Goal: Task Accomplishment & Management: Complete application form

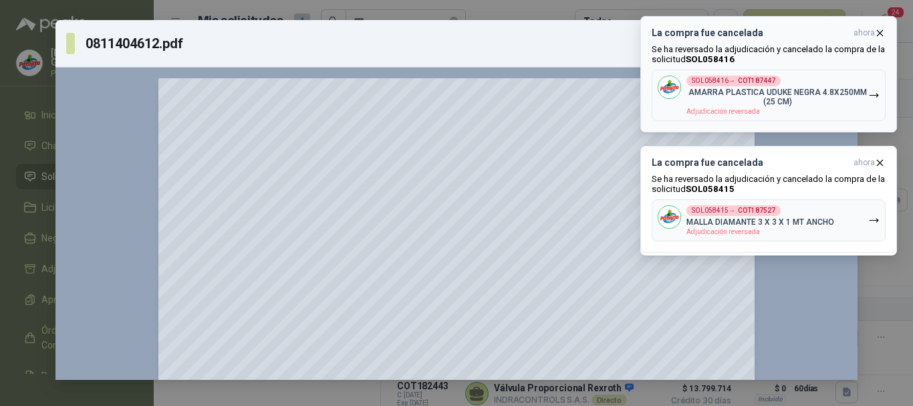
scroll to position [67, 0]
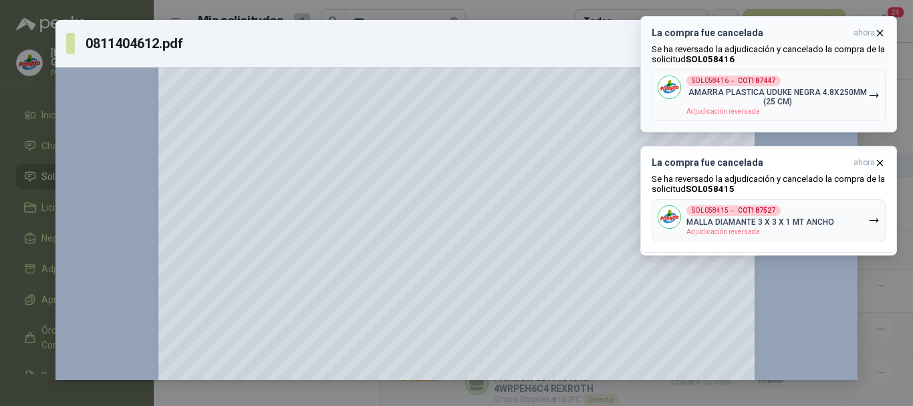
click at [879, 37] on icon "button" at bounding box center [879, 32] width 11 height 11
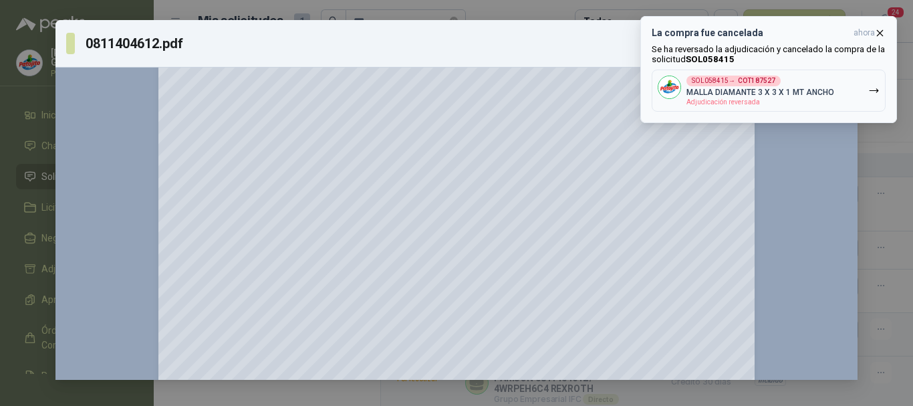
drag, startPoint x: 883, startPoint y: 32, endPoint x: 835, endPoint y: 49, distance: 50.9
click at [882, 31] on icon "button" at bounding box center [879, 32] width 11 height 11
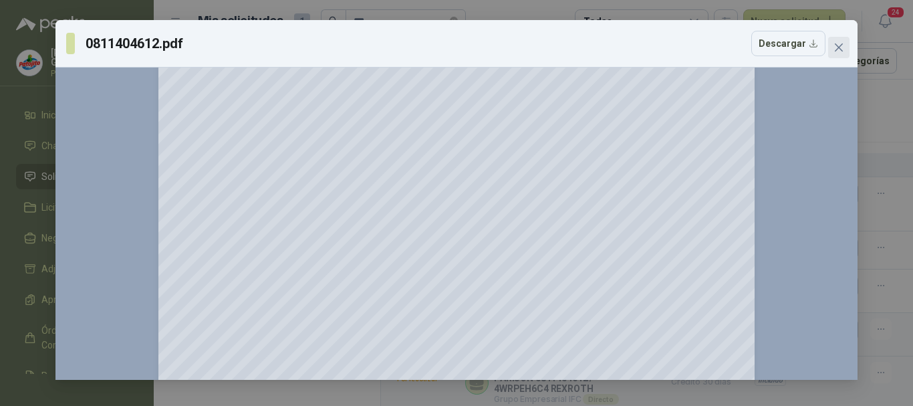
click at [833, 38] on button "Close" at bounding box center [838, 47] width 21 height 21
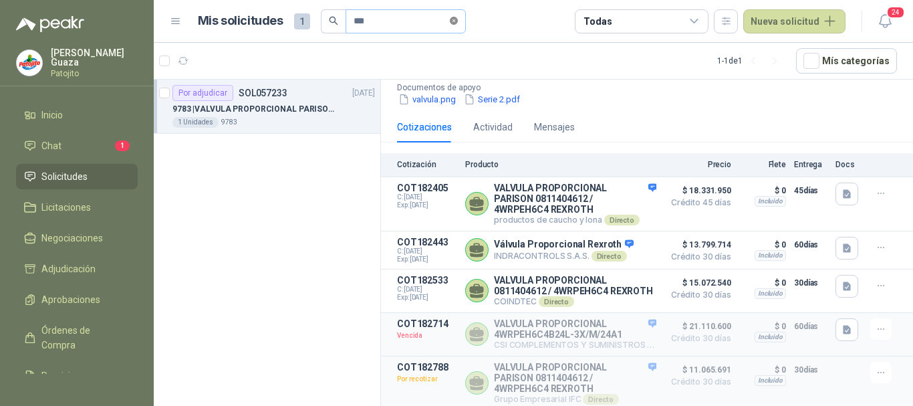
click at [457, 21] on icon "close-circle" at bounding box center [454, 21] width 8 height 8
click at [363, 23] on input "text" at bounding box center [401, 21] width 94 height 23
type input "******"
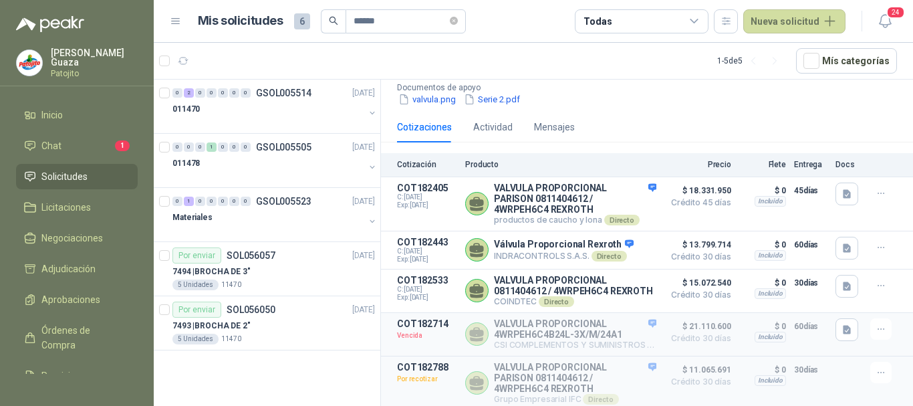
click at [324, 110] on div "011470" at bounding box center [268, 109] width 192 height 16
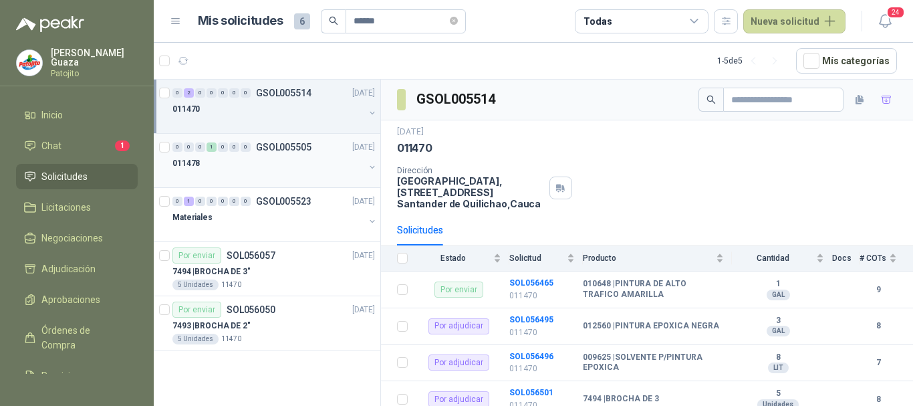
click at [299, 148] on p "GSOL005505" at bounding box center [283, 146] width 55 height 9
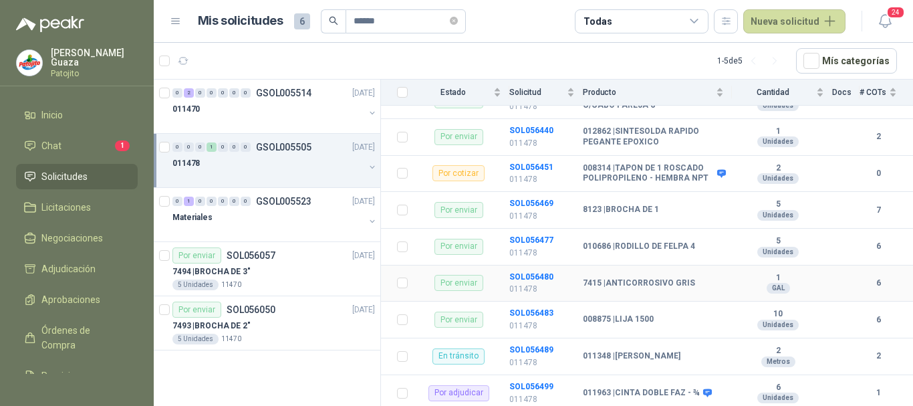
scroll to position [122, 0]
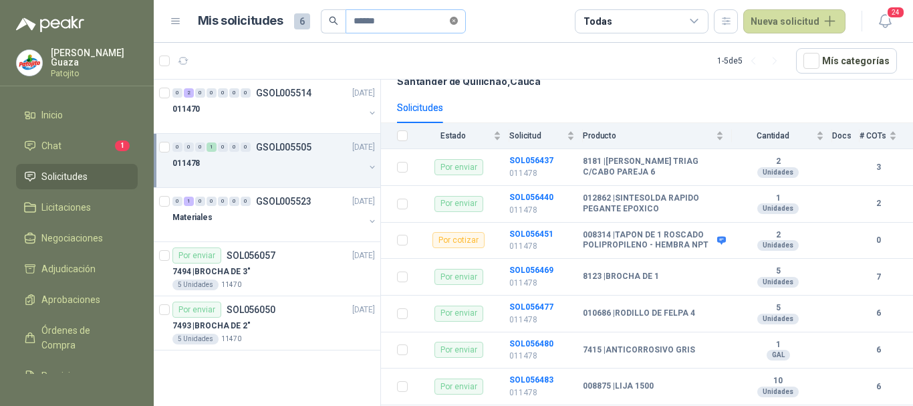
click at [458, 25] on span at bounding box center [454, 21] width 8 height 13
click at [410, 24] on input "text" at bounding box center [401, 21] width 94 height 23
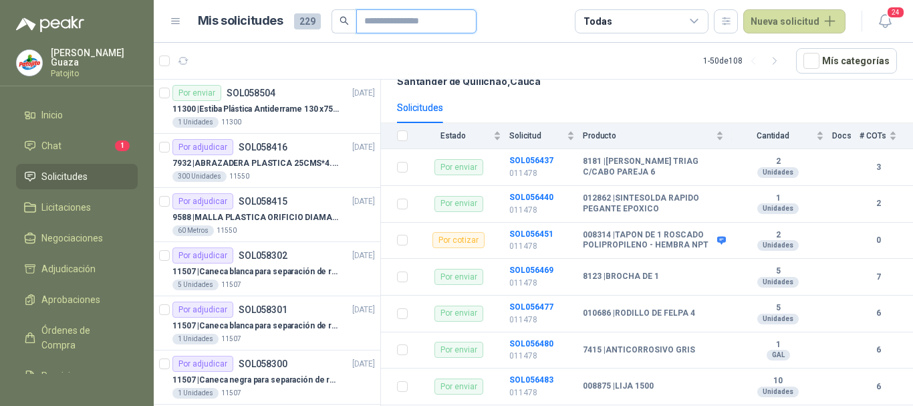
type input "****"
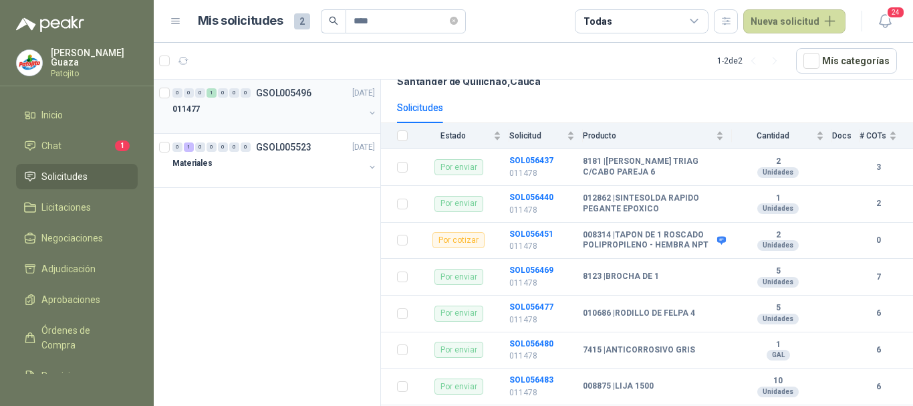
click at [288, 96] on p "GSOL005496" at bounding box center [283, 92] width 55 height 9
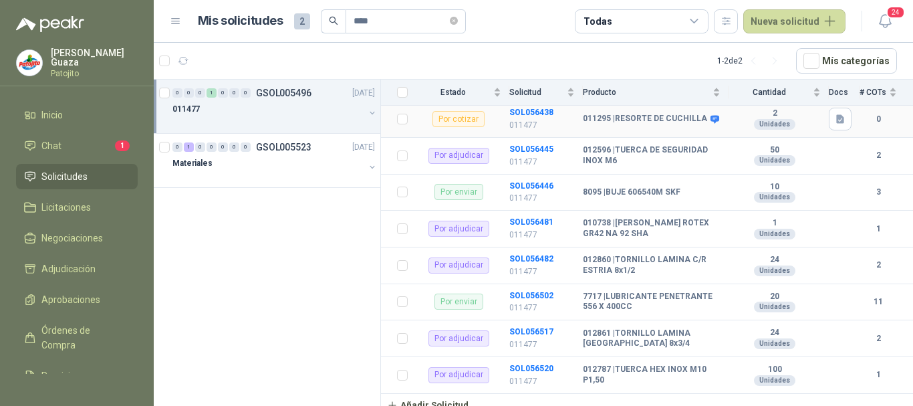
scroll to position [176, 0]
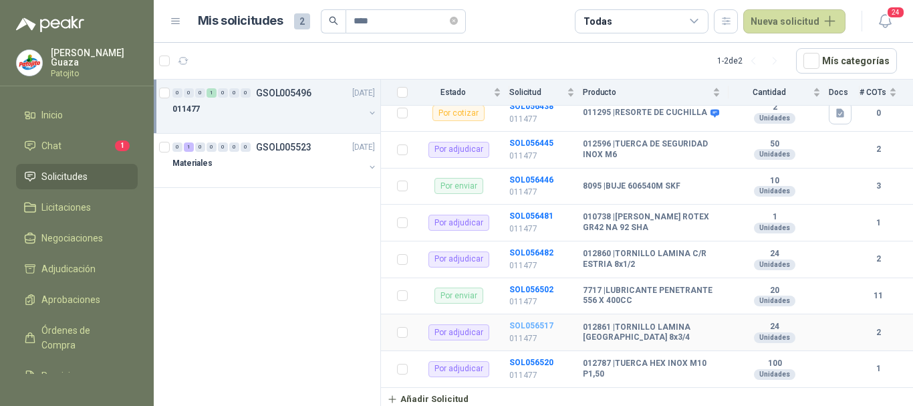
click at [544, 324] on b "SOL056517" at bounding box center [531, 325] width 44 height 9
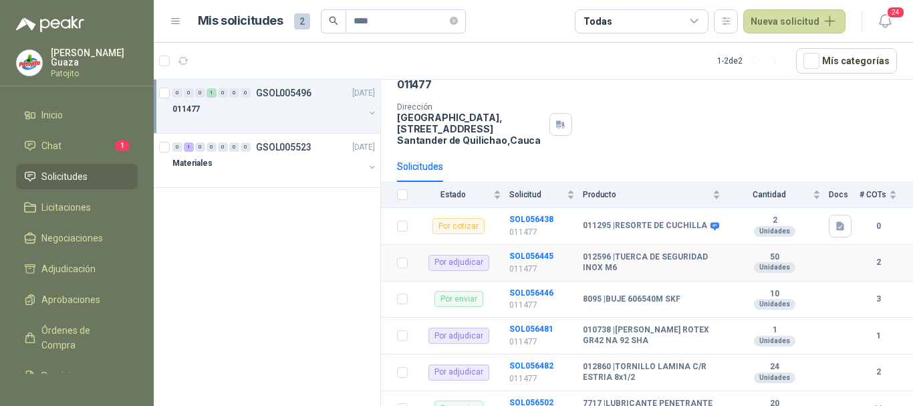
scroll to position [176, 0]
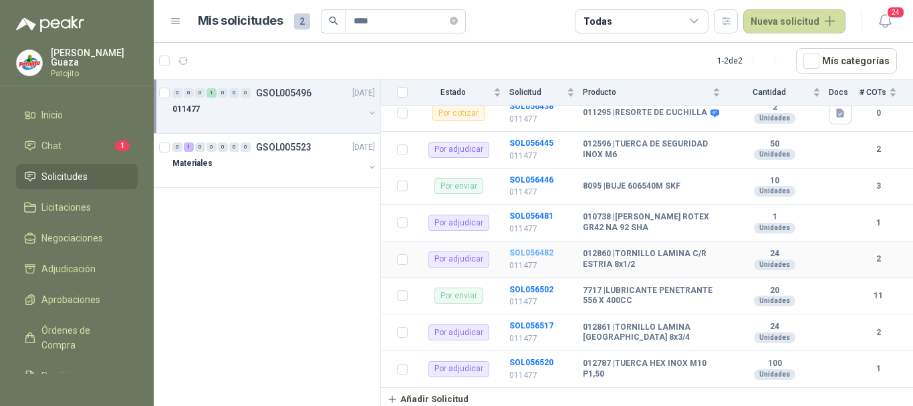
click at [517, 253] on b "SOL056482" at bounding box center [531, 252] width 44 height 9
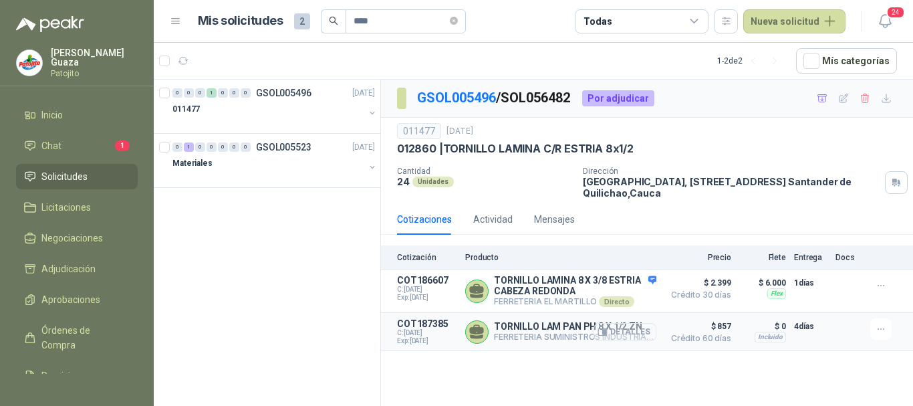
click at [637, 337] on button "Detalles" at bounding box center [625, 332] width 63 height 18
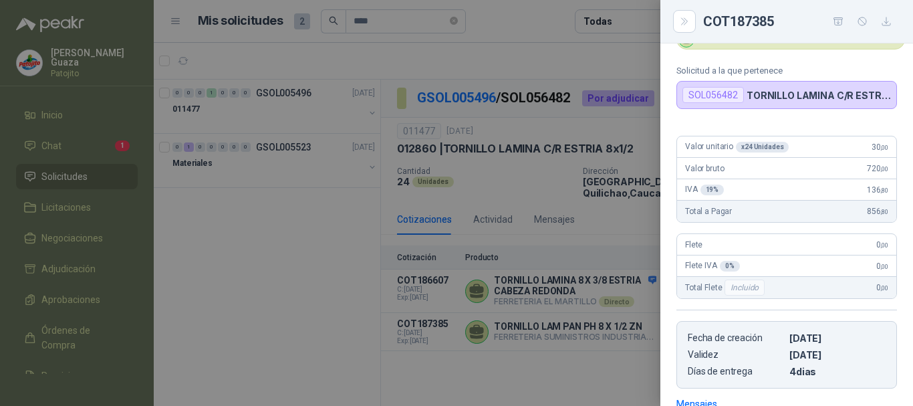
scroll to position [3, 0]
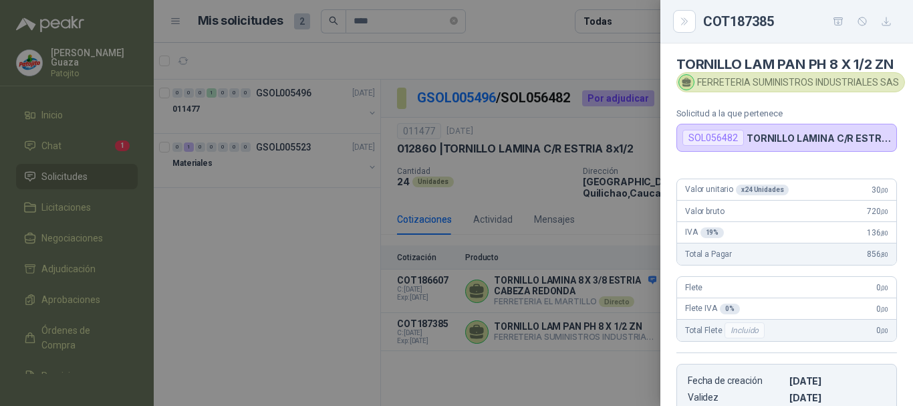
click at [625, 218] on div at bounding box center [456, 203] width 913 height 406
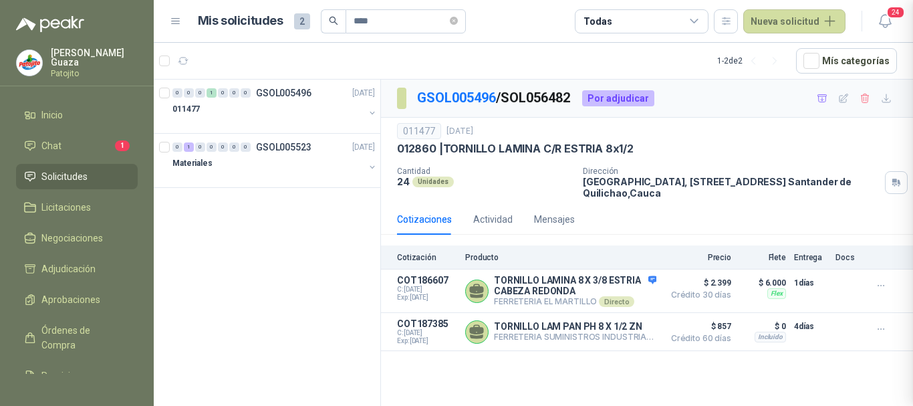
scroll to position [277, 0]
click at [273, 94] on p "GSOL005496" at bounding box center [283, 92] width 55 height 9
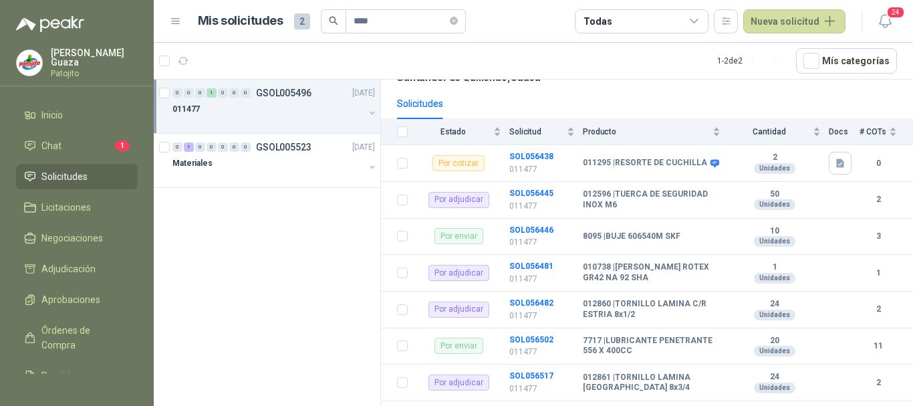
scroll to position [134, 0]
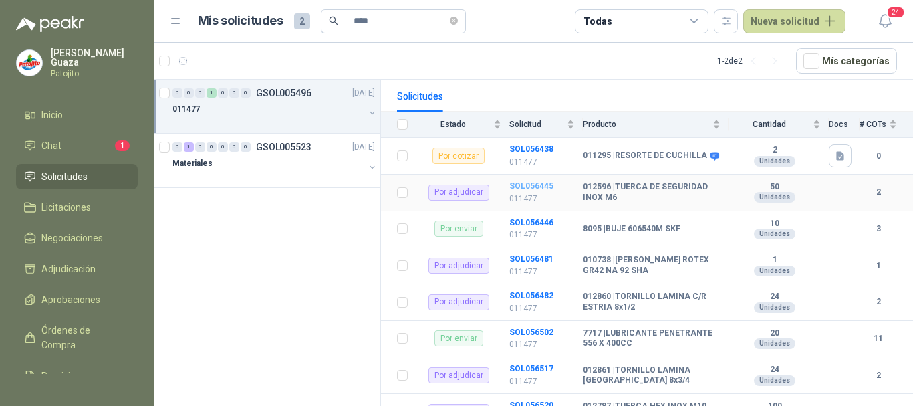
click at [522, 182] on b "SOL056445" at bounding box center [531, 185] width 44 height 9
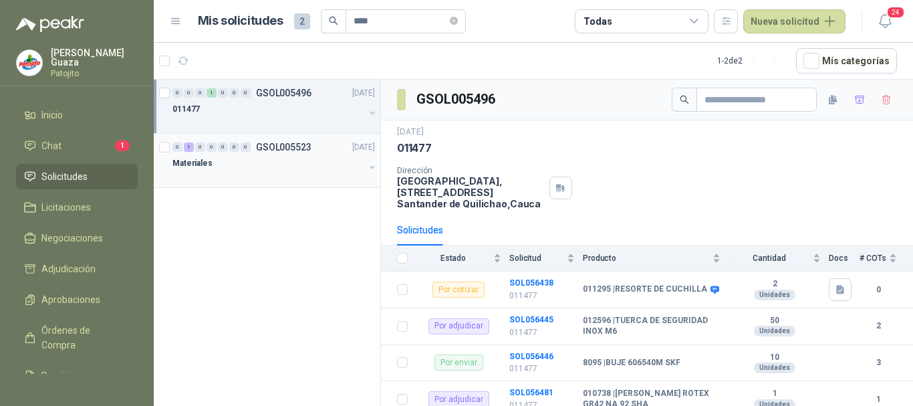
click at [286, 154] on div "0 1 0 0 0 0 0 GSOL005523 [DATE]" at bounding box center [274, 147] width 205 height 16
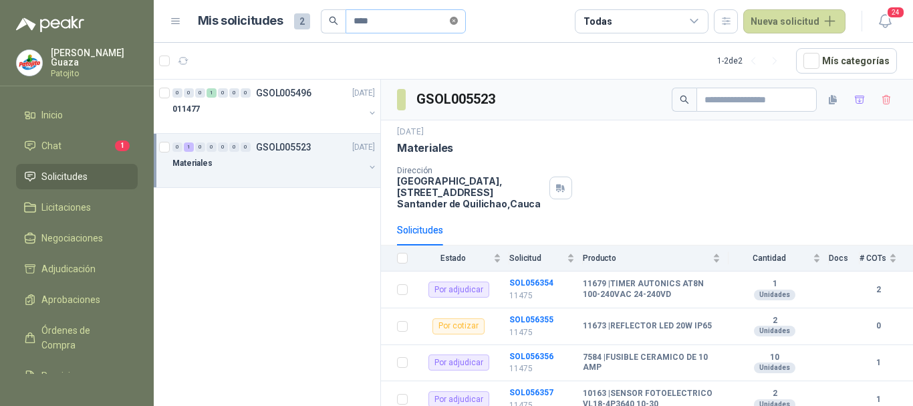
click at [458, 23] on icon "close-circle" at bounding box center [454, 21] width 8 height 8
click at [403, 30] on input "text" at bounding box center [401, 21] width 94 height 23
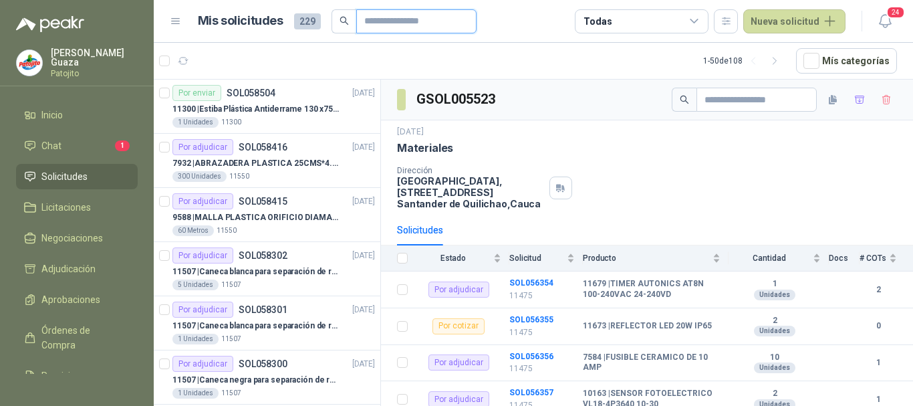
type input "*******"
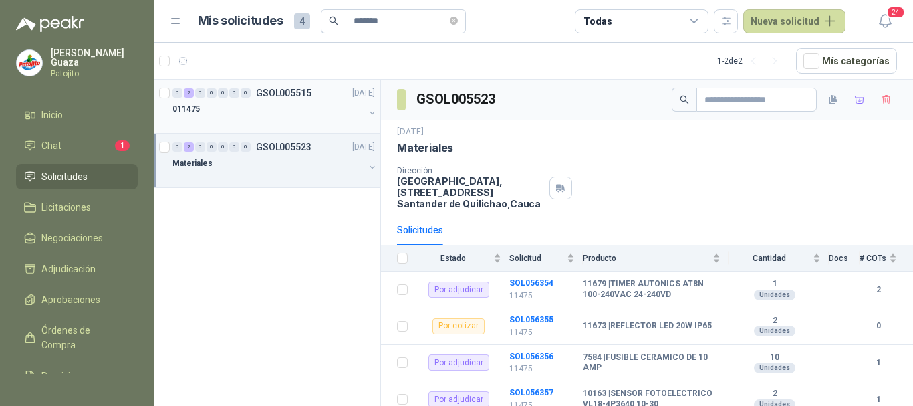
click at [268, 94] on p "GSOL005515" at bounding box center [283, 92] width 55 height 9
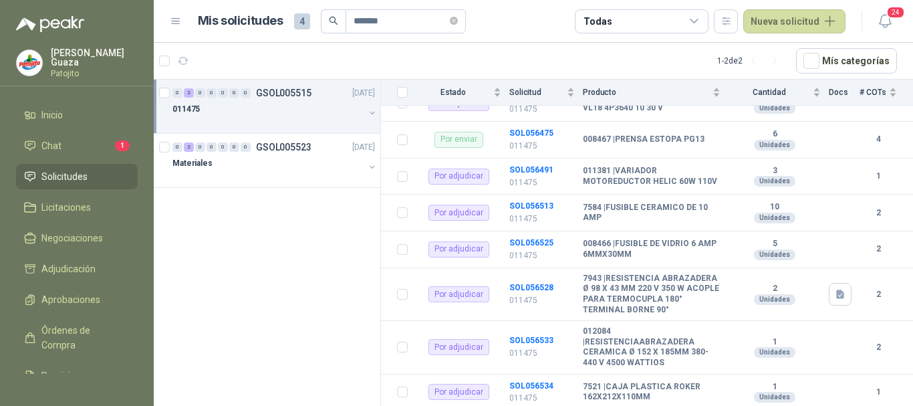
scroll to position [334, 0]
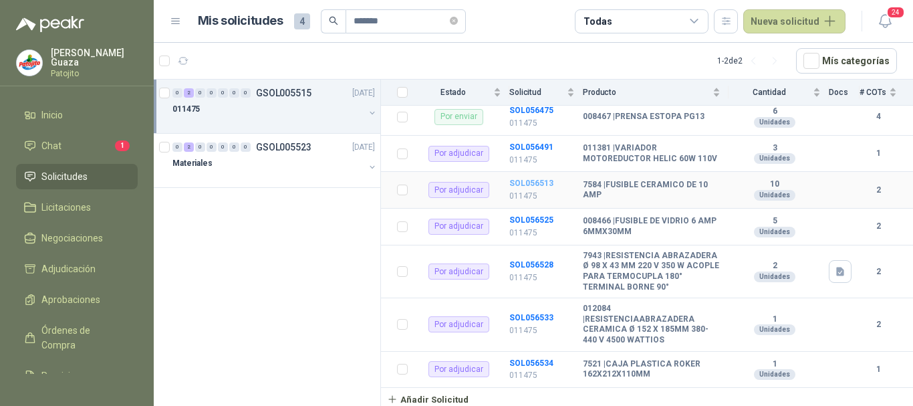
click at [533, 181] on b "SOL056513" at bounding box center [531, 182] width 44 height 9
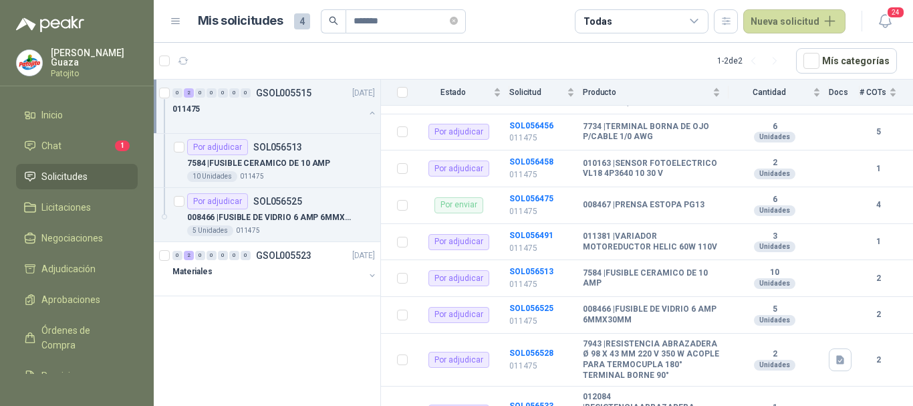
scroll to position [267, 0]
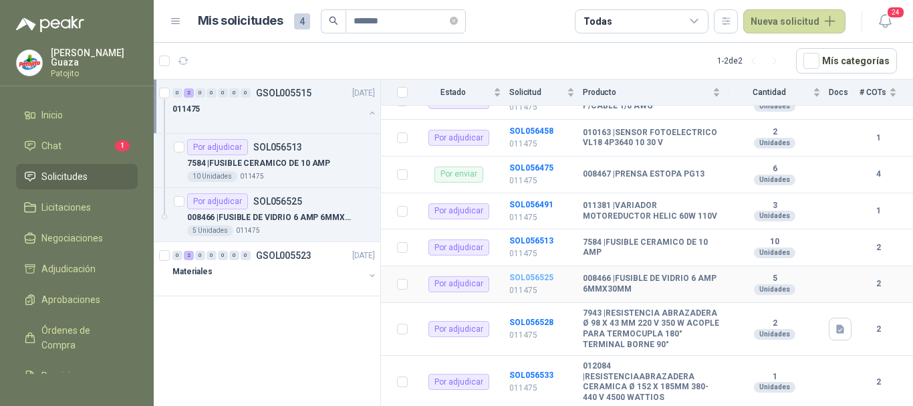
click at [520, 281] on b "SOL056525" at bounding box center [531, 277] width 44 height 9
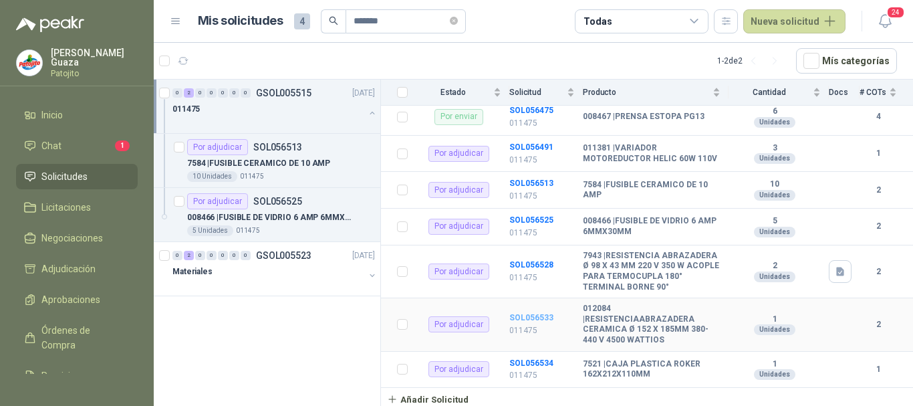
click at [516, 314] on b "SOL056533" at bounding box center [531, 317] width 44 height 9
click at [457, 18] on icon "close-circle" at bounding box center [454, 21] width 8 height 8
click at [393, 20] on input "text" at bounding box center [401, 21] width 94 height 23
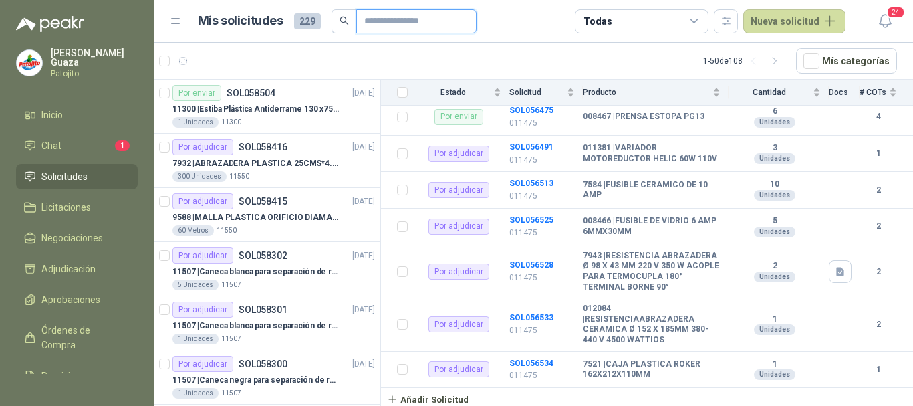
type input "****"
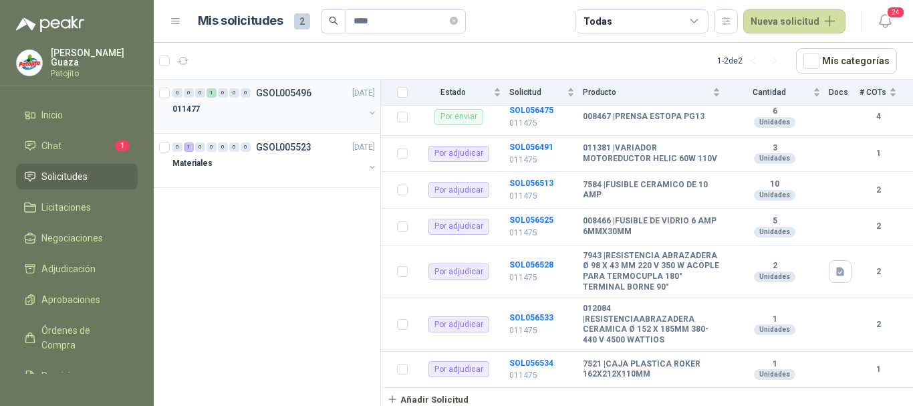
click at [280, 92] on p "GSOL005496" at bounding box center [283, 92] width 55 height 9
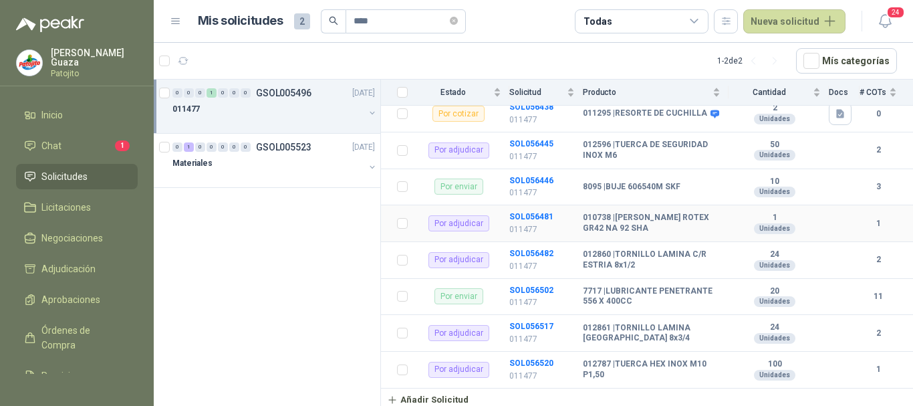
scroll to position [176, 0]
click at [545, 360] on b "SOL056520" at bounding box center [531, 362] width 44 height 9
click at [304, 142] on p "GSOL005523" at bounding box center [283, 146] width 55 height 9
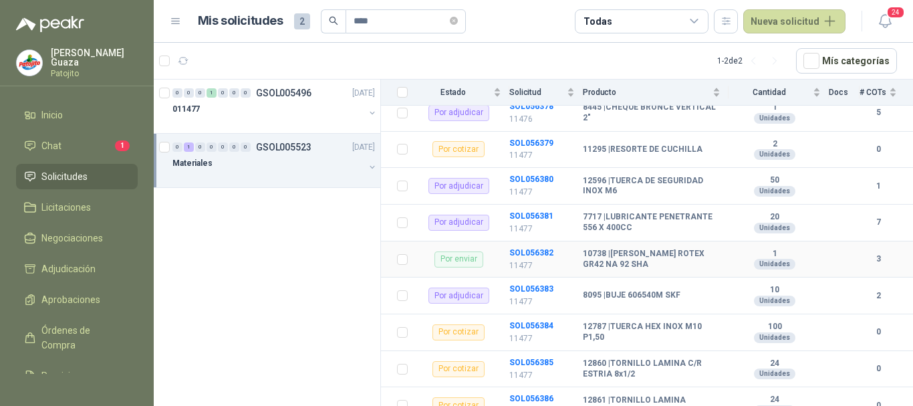
scroll to position [884, 0]
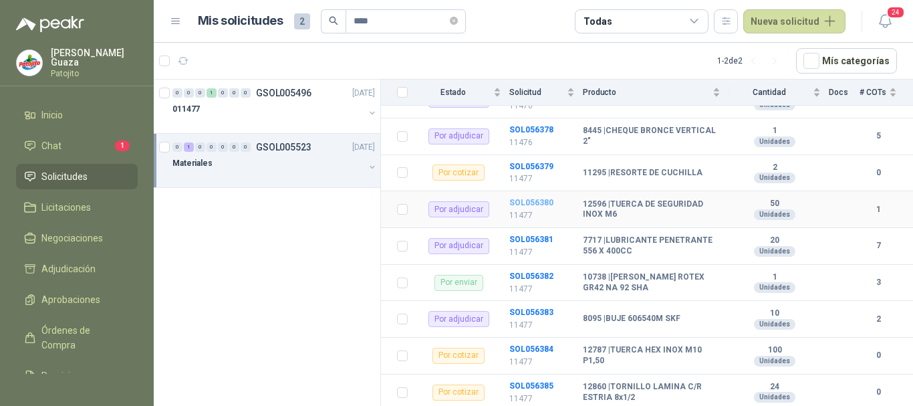
click at [539, 204] on b "SOL056380" at bounding box center [531, 202] width 44 height 9
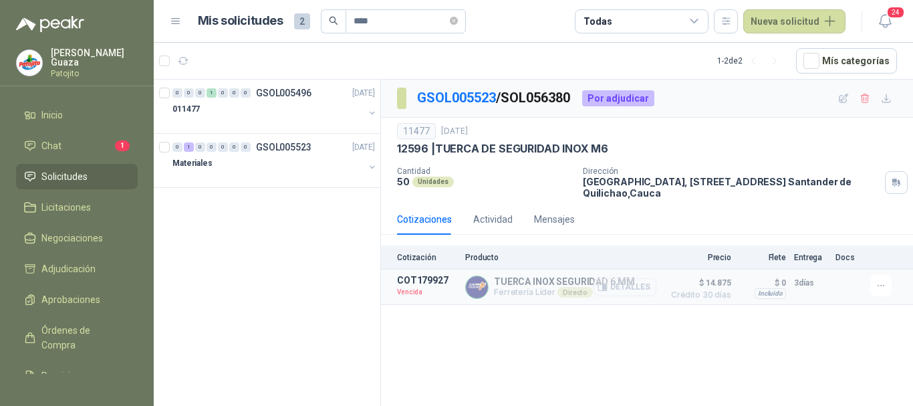
click at [638, 288] on button "Detalles" at bounding box center [625, 287] width 63 height 18
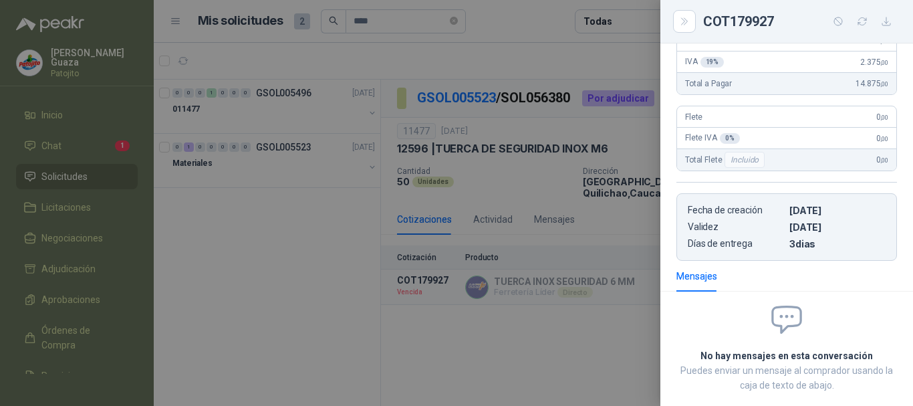
scroll to position [251, 0]
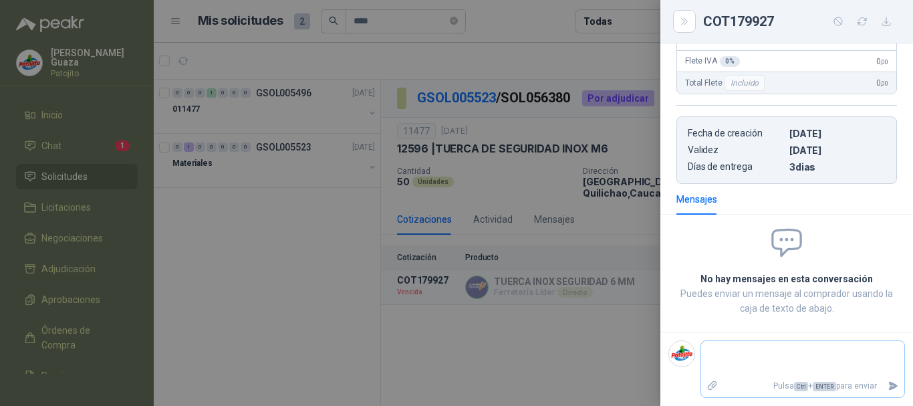
click at [771, 359] on textarea at bounding box center [802, 359] width 203 height 31
type textarea "*"
type textarea "**"
type textarea "***"
type textarea "****"
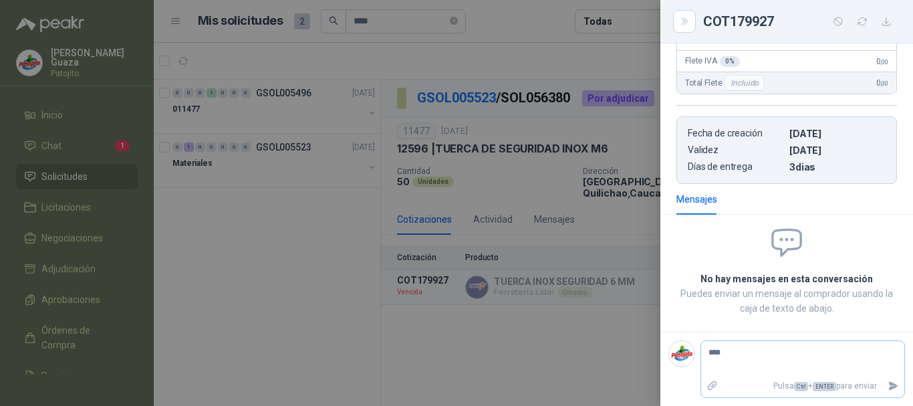
type textarea "*****"
type textarea "*******"
type textarea "********"
type textarea "*********"
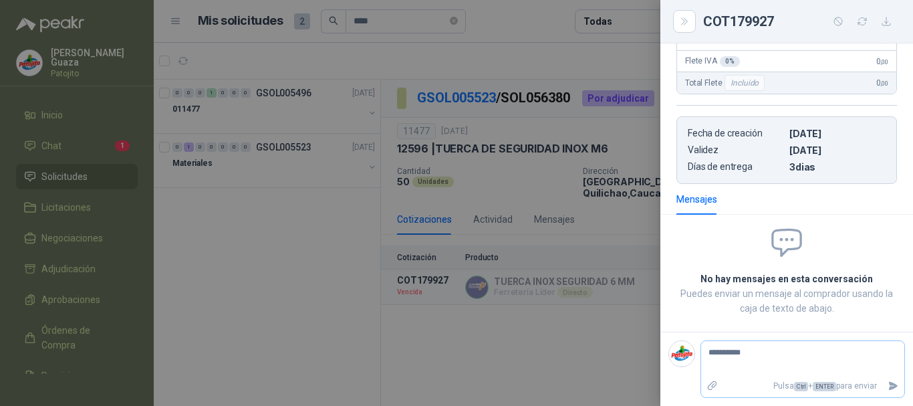
type textarea "**********"
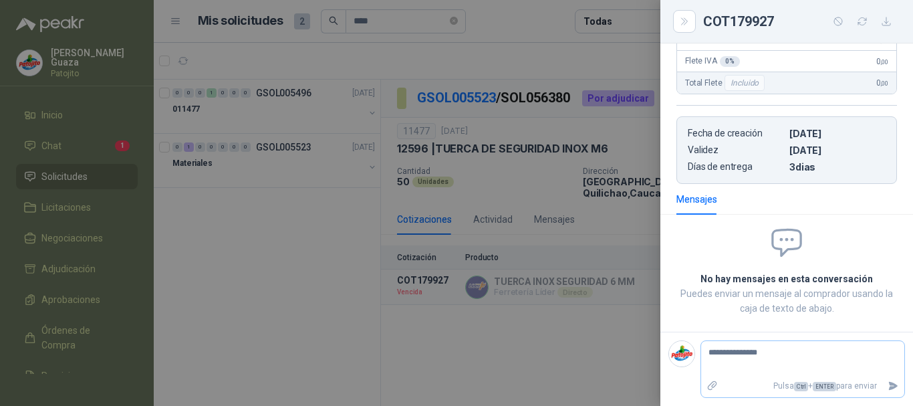
type textarea "**********"
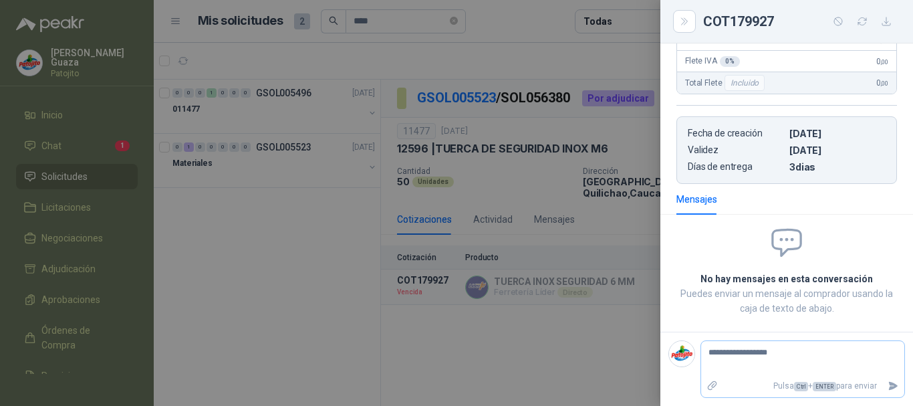
type textarea "**********"
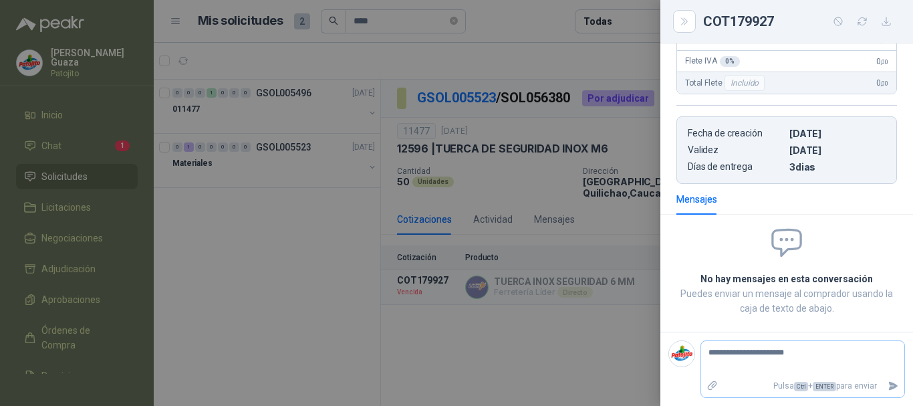
type textarea "**********"
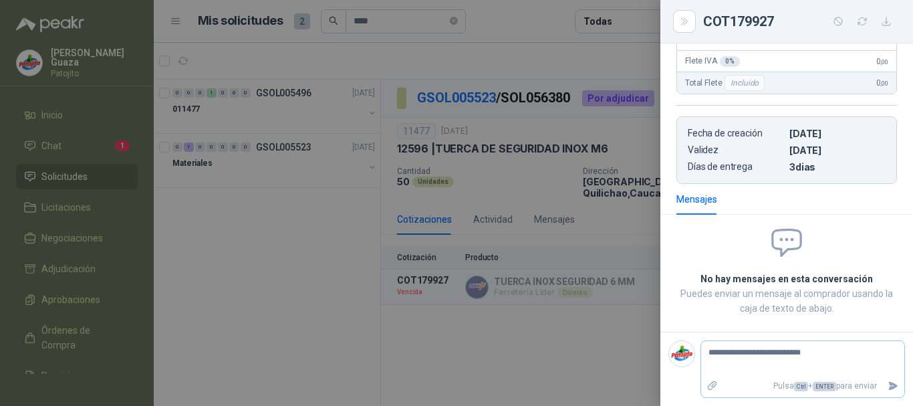
type textarea "**********"
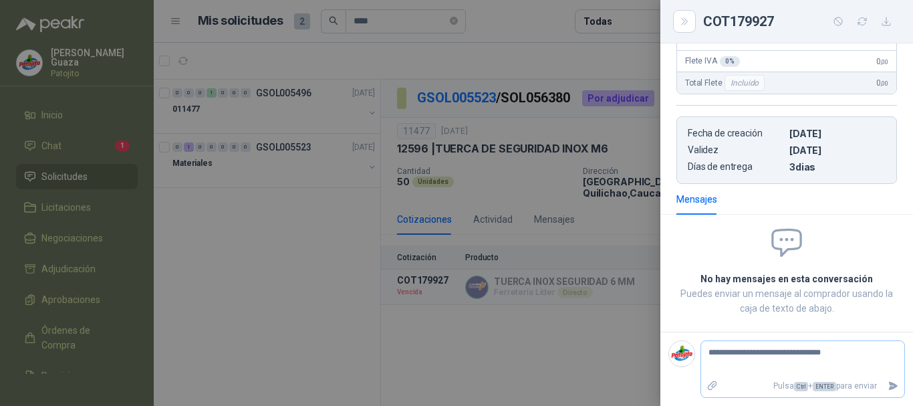
type textarea "**********"
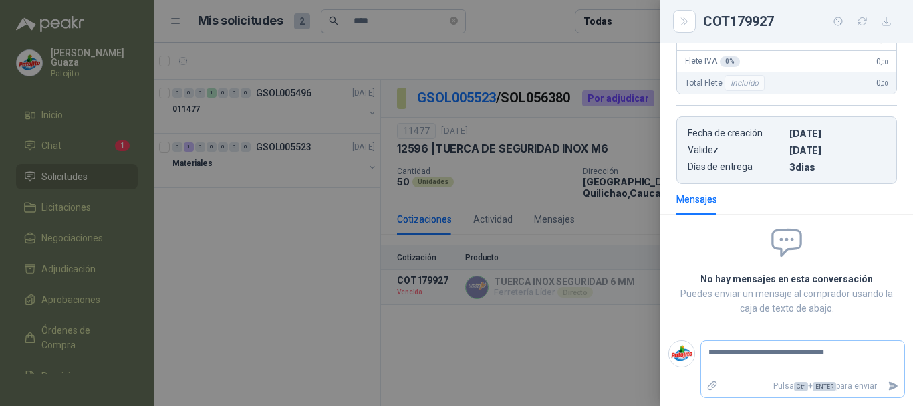
type textarea "**********"
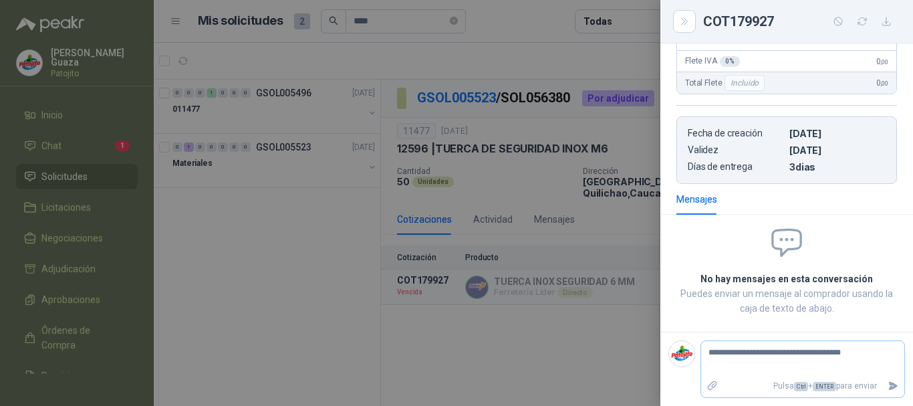
type textarea "**********"
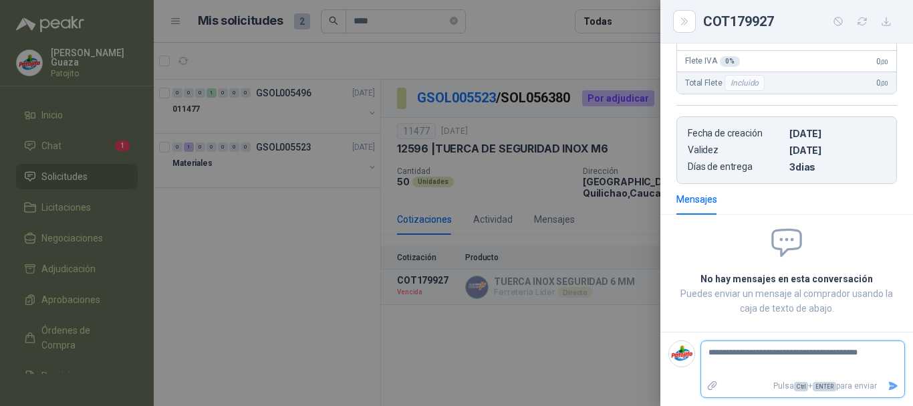
click at [888, 380] on icon "Enviar" at bounding box center [893, 385] width 11 height 11
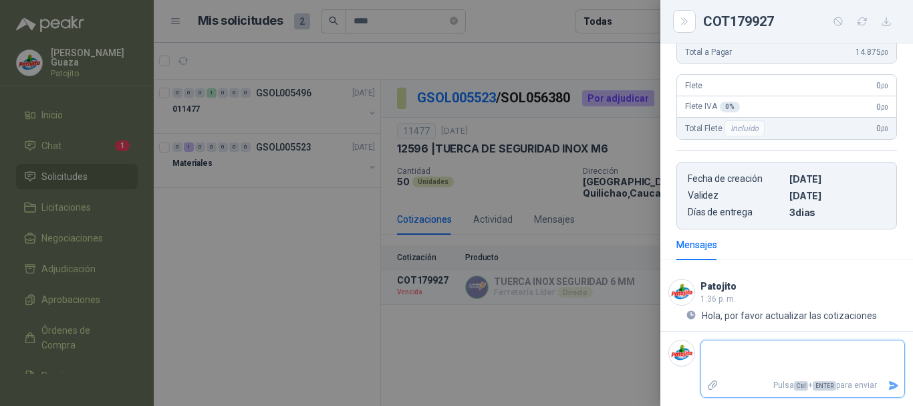
scroll to position [205, 0]
click at [680, 31] on button "Close" at bounding box center [684, 21] width 23 height 23
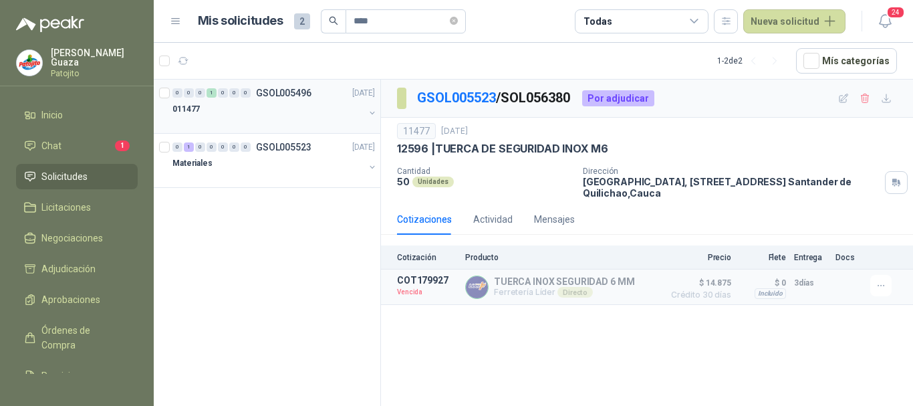
click at [303, 96] on p "GSOL005496" at bounding box center [283, 92] width 55 height 9
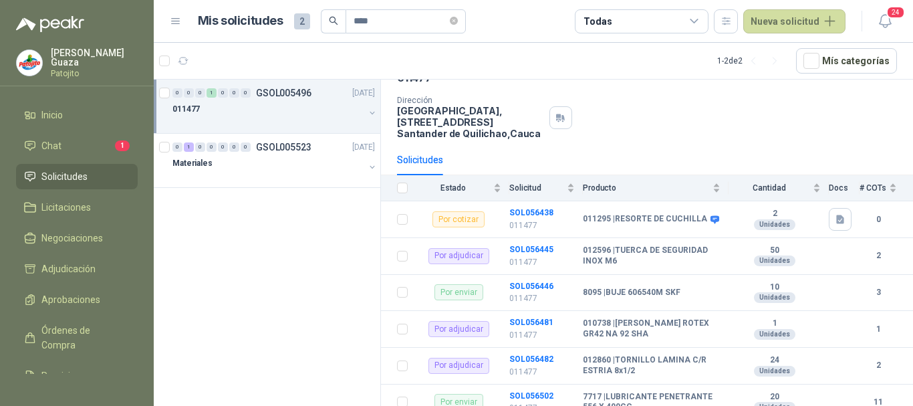
scroll to position [134, 0]
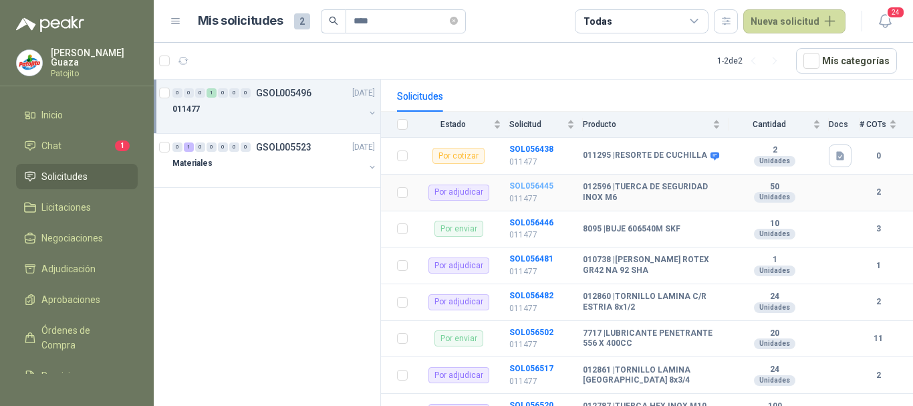
click at [535, 181] on b "SOL056445" at bounding box center [531, 185] width 44 height 9
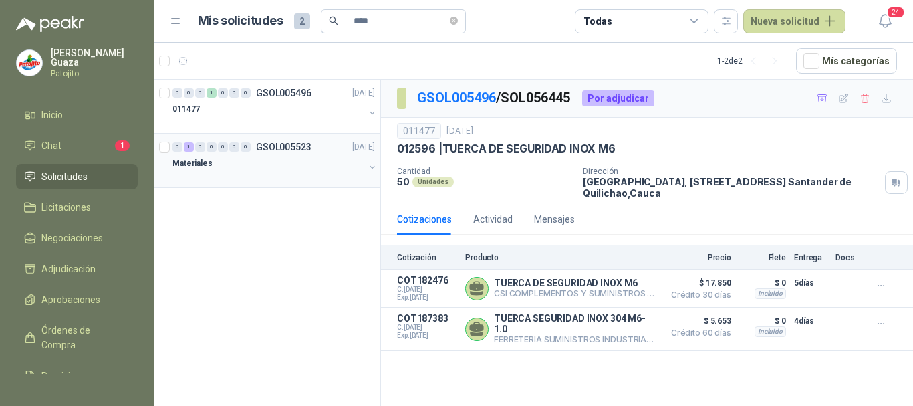
click at [277, 150] on p "GSOL005523" at bounding box center [283, 146] width 55 height 9
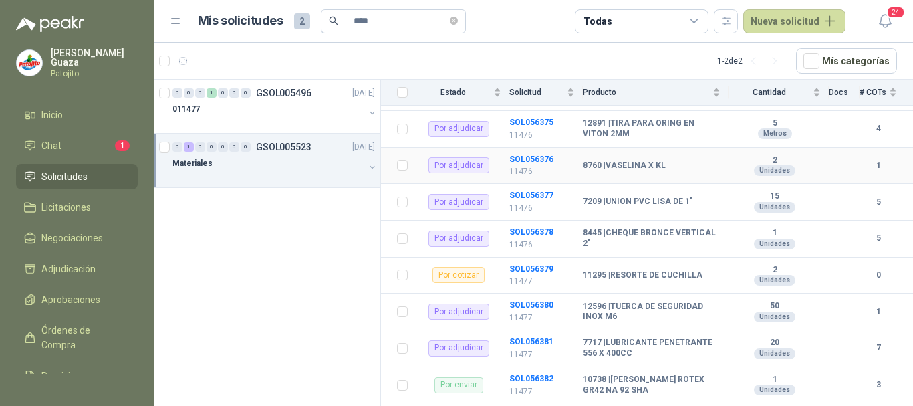
scroll to position [802, 0]
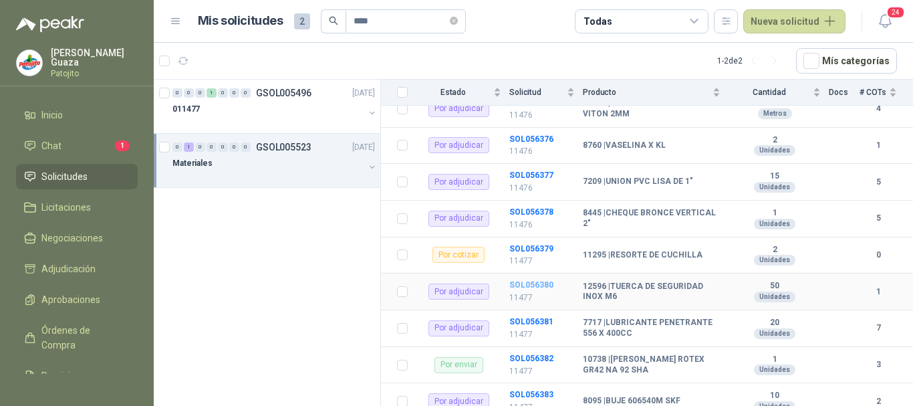
click at [538, 283] on b "SOL056380" at bounding box center [531, 284] width 44 height 9
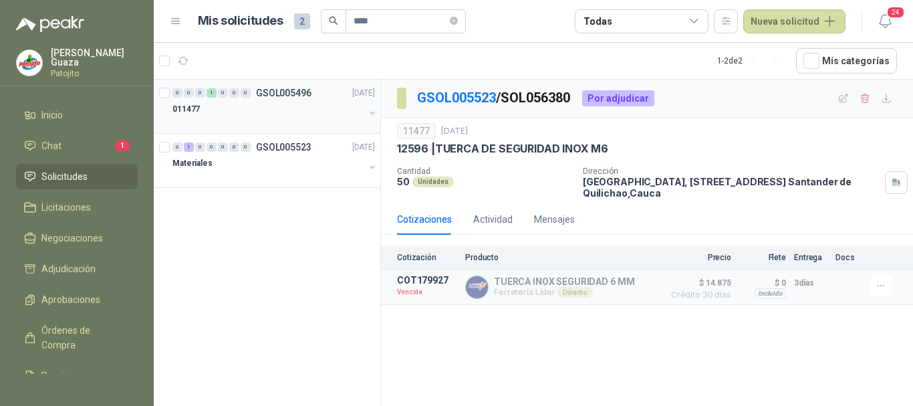
click at [283, 93] on p "GSOL005496" at bounding box center [283, 92] width 55 height 9
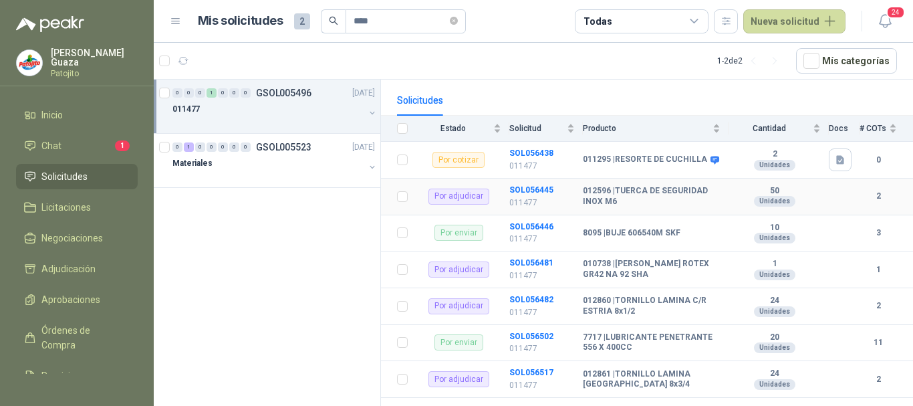
scroll to position [134, 0]
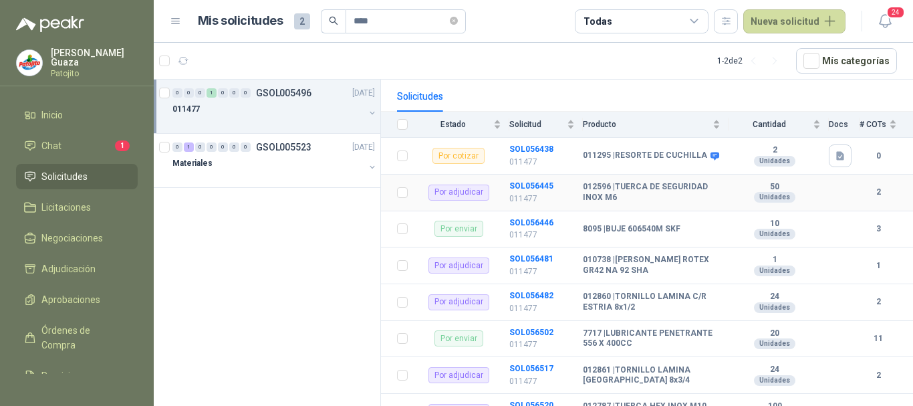
click at [543, 191] on td "SOL056445 011477" at bounding box center [546, 192] width 74 height 37
click at [543, 188] on b "SOL056445" at bounding box center [531, 185] width 44 height 9
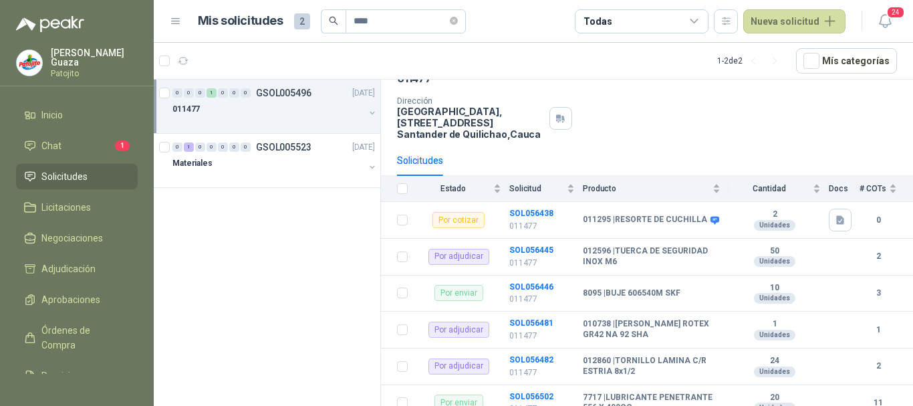
scroll to position [68, 0]
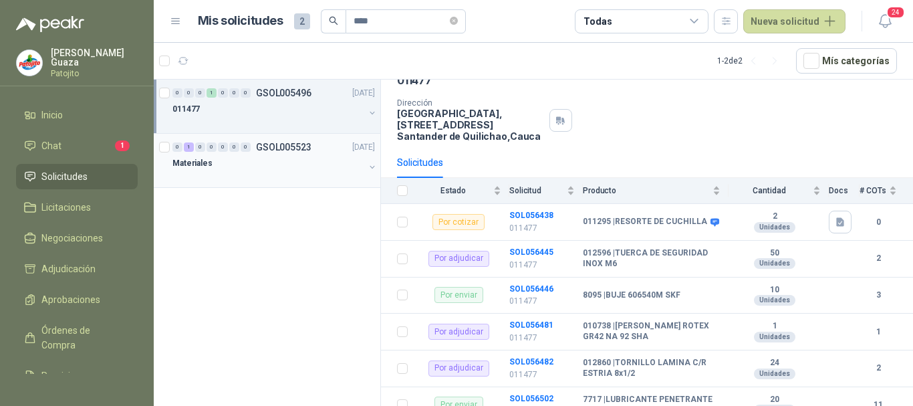
drag, startPoint x: 272, startPoint y: 143, endPoint x: 433, endPoint y: 144, distance: 161.1
click at [273, 143] on p "GSOL005523" at bounding box center [283, 146] width 55 height 9
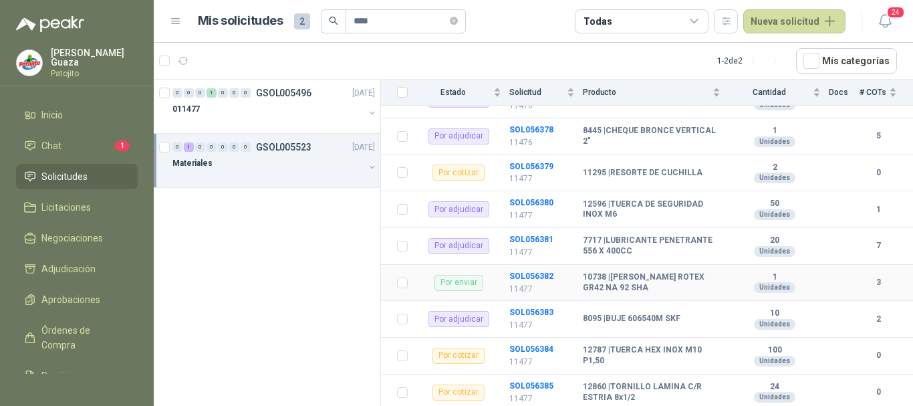
scroll to position [817, 0]
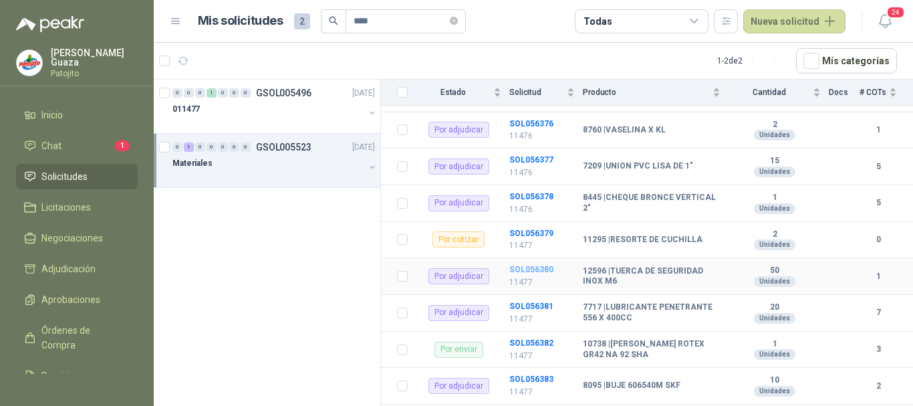
click at [516, 267] on b "SOL056380" at bounding box center [531, 269] width 44 height 9
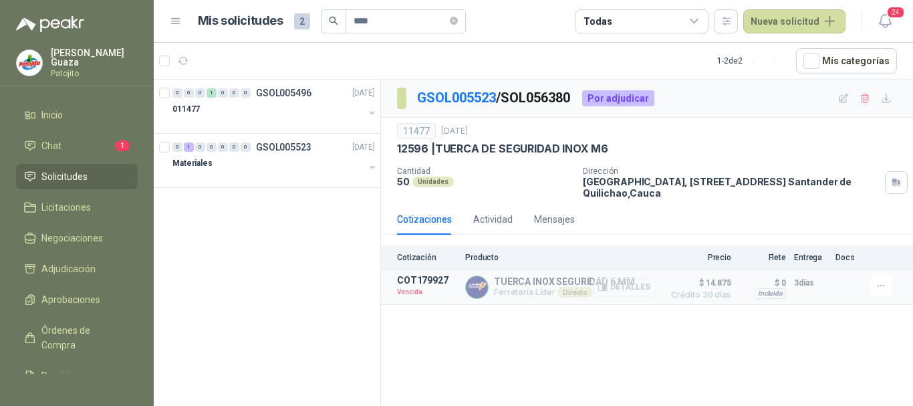
click at [602, 285] on icon "button" at bounding box center [603, 287] width 10 height 10
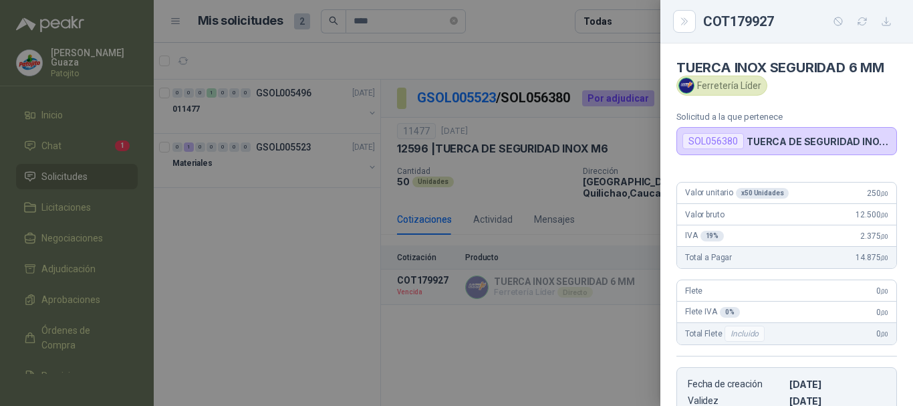
click at [382, 341] on div at bounding box center [456, 203] width 913 height 406
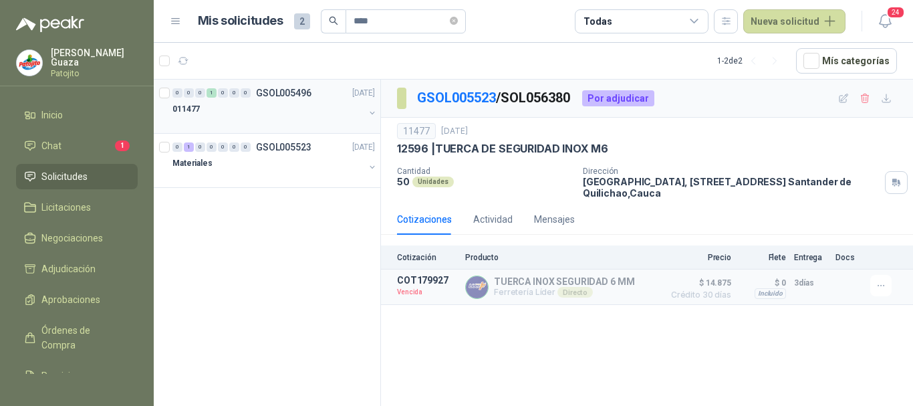
click at [299, 102] on div "011477" at bounding box center [268, 109] width 192 height 16
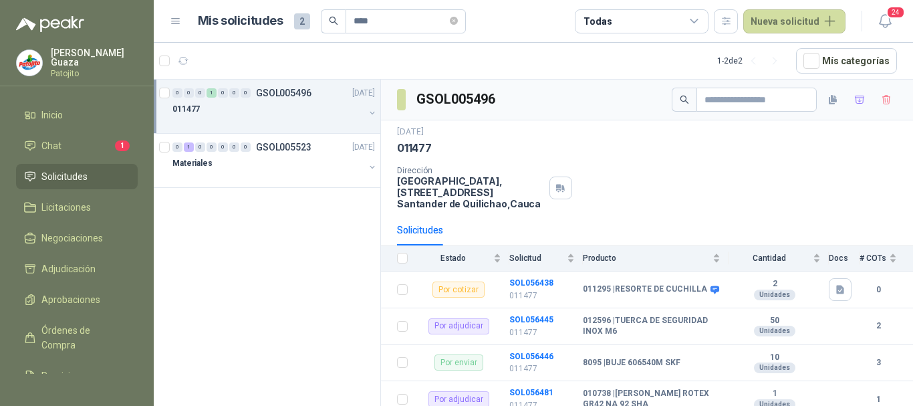
scroll to position [67, 0]
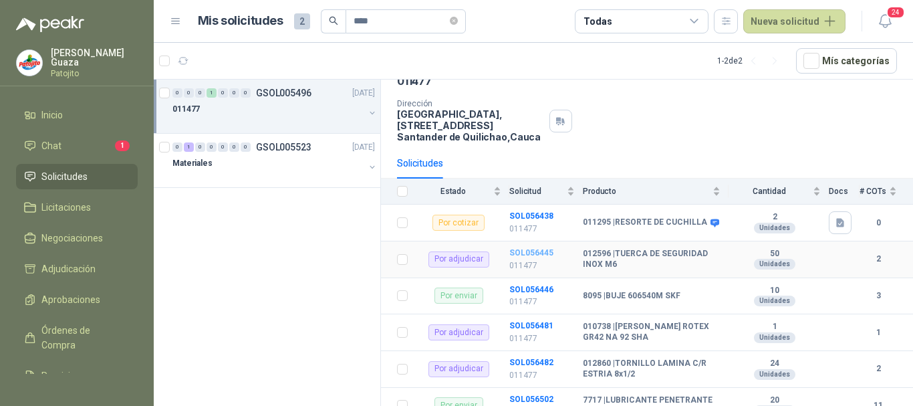
click at [533, 251] on b "SOL056445" at bounding box center [531, 252] width 44 height 9
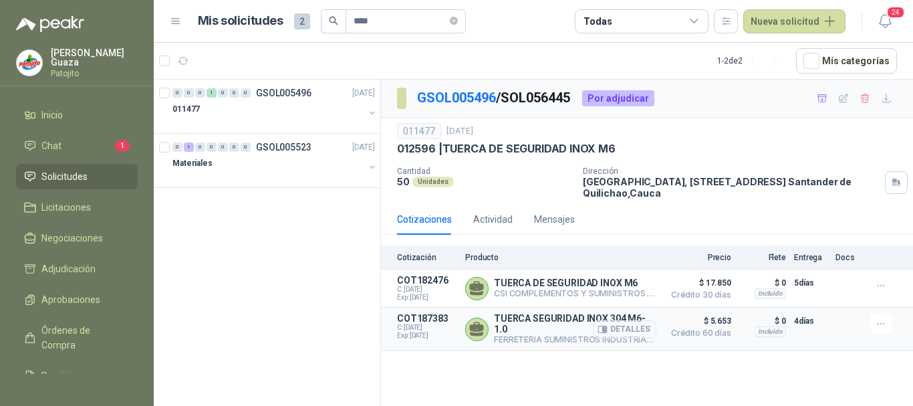
click at [638, 328] on button "Detalles" at bounding box center [625, 329] width 63 height 18
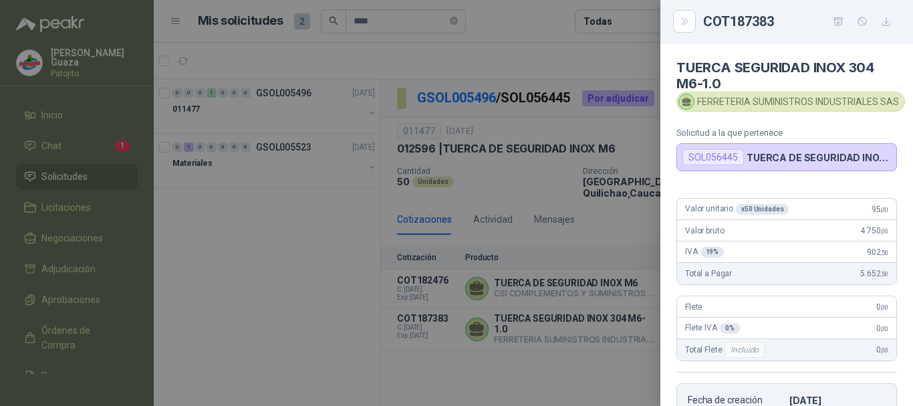
click at [549, 360] on div at bounding box center [456, 203] width 913 height 406
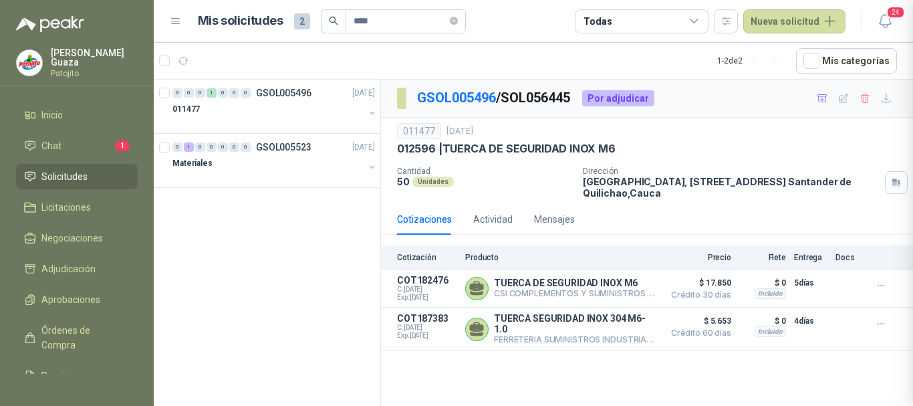
scroll to position [277, 0]
click at [652, 282] on button "Detalles" at bounding box center [625, 288] width 63 height 18
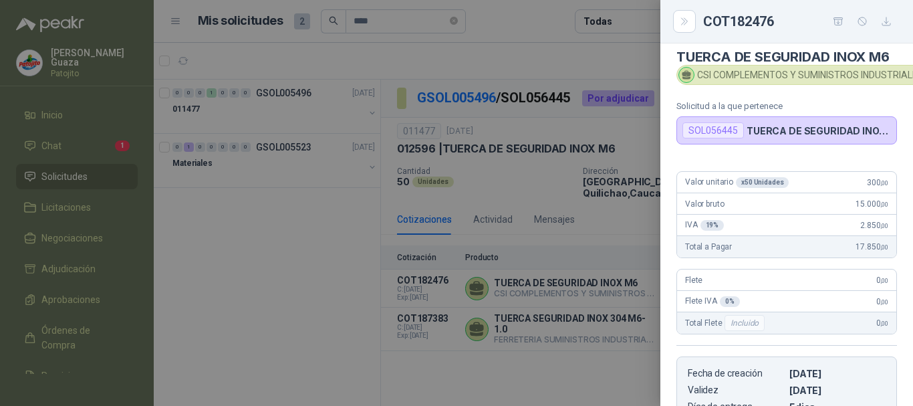
scroll to position [0, 0]
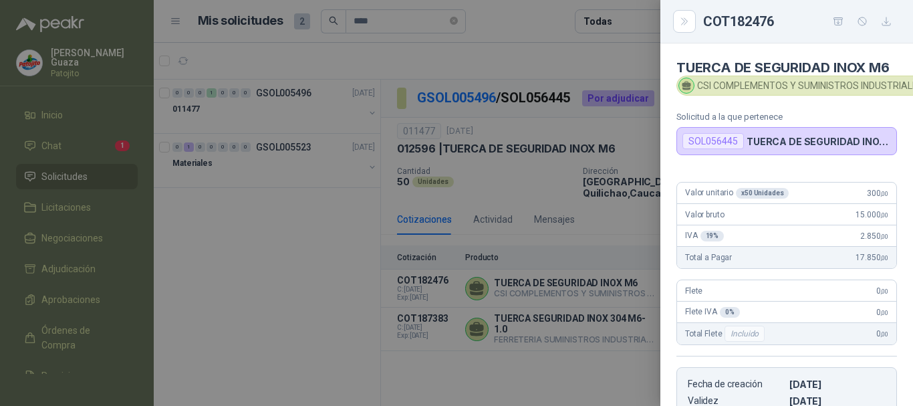
click at [525, 348] on div at bounding box center [456, 203] width 913 height 406
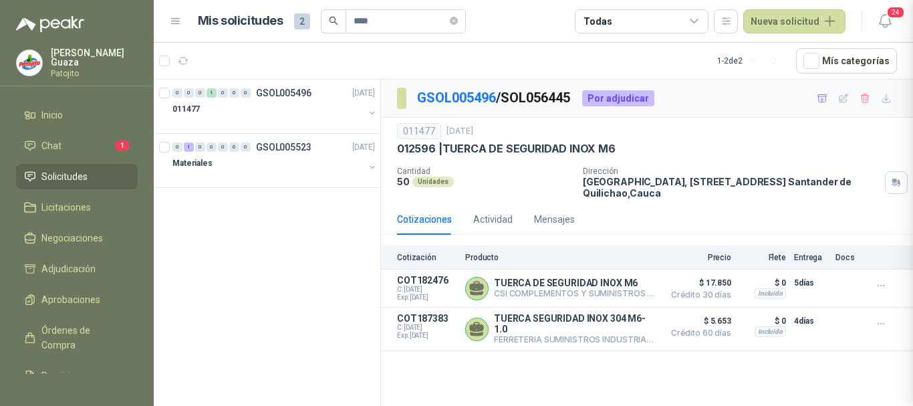
scroll to position [261, 0]
click at [310, 162] on div "Materiales" at bounding box center [268, 163] width 192 height 16
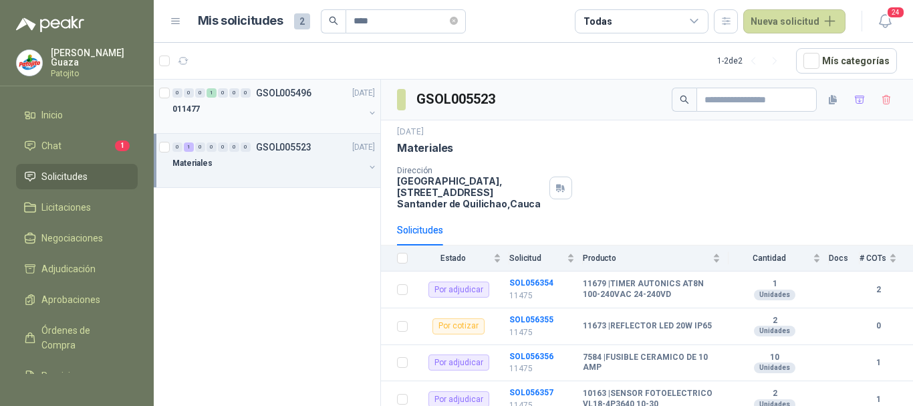
click at [293, 86] on div "0 0 0 1 0 0 0 GSOL005496 [DATE]" at bounding box center [274, 93] width 205 height 16
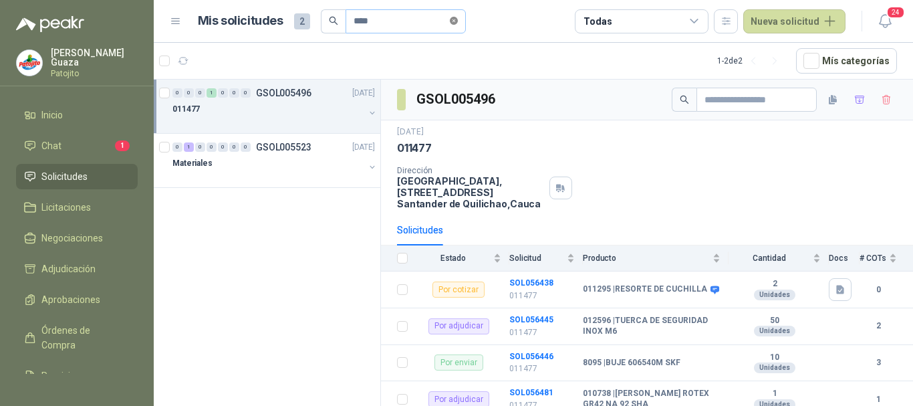
click at [458, 21] on icon "close-circle" at bounding box center [454, 21] width 8 height 8
click at [418, 23] on input "text" at bounding box center [401, 21] width 94 height 23
type input "*******"
click at [313, 99] on div "0 2 0 0 0 0 0 GSOL005515 [DATE]" at bounding box center [274, 93] width 205 height 16
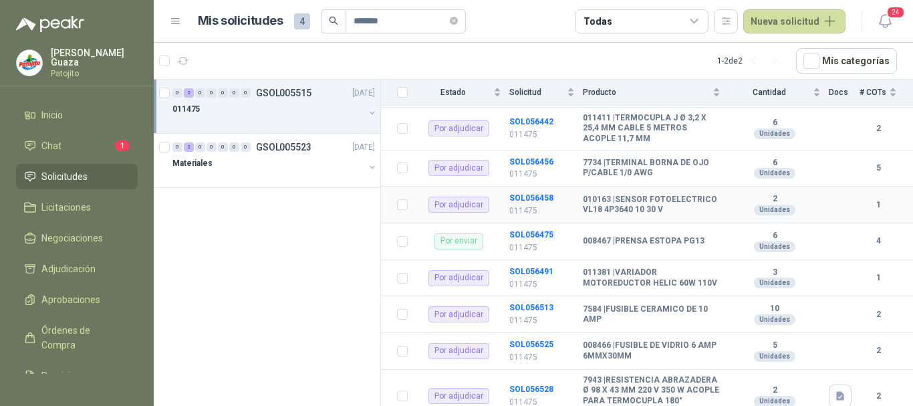
scroll to position [267, 0]
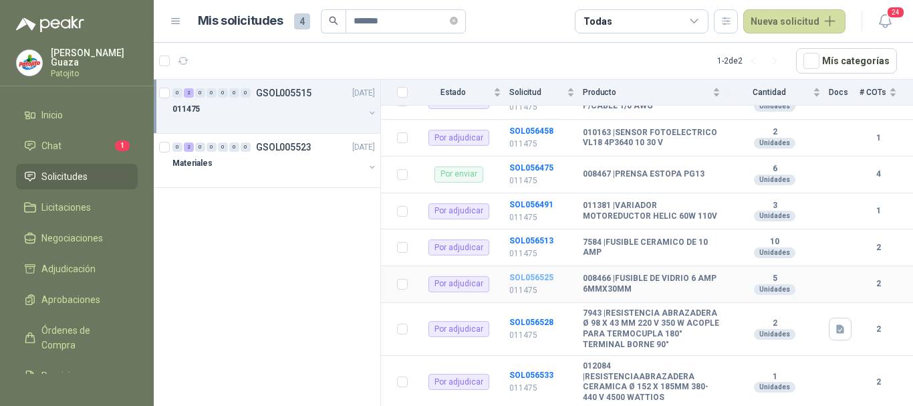
click at [539, 282] on b "SOL056525" at bounding box center [531, 277] width 44 height 9
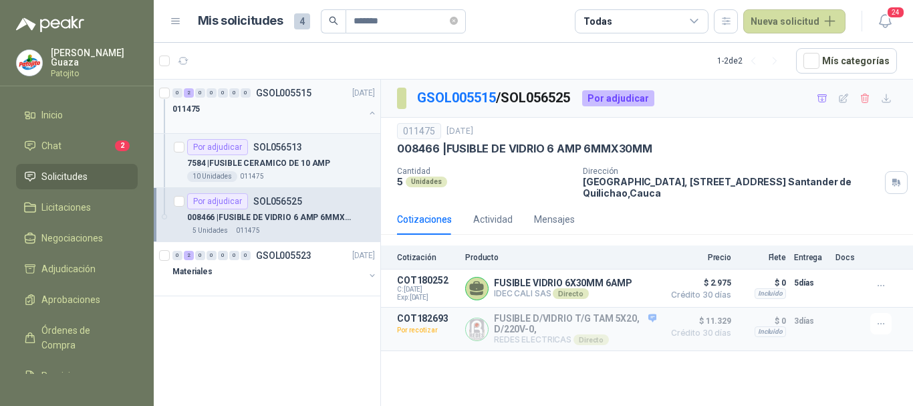
click at [302, 99] on div "0 2 0 0 0 0 0 GSOL005515 [DATE]" at bounding box center [274, 93] width 205 height 16
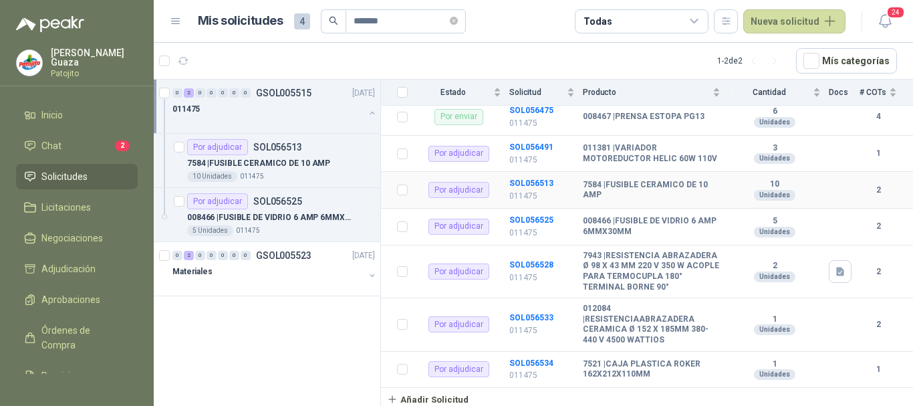
scroll to position [342, 0]
click at [457, 21] on icon "close-circle" at bounding box center [454, 21] width 8 height 8
click at [418, 25] on input "text" at bounding box center [401, 21] width 94 height 23
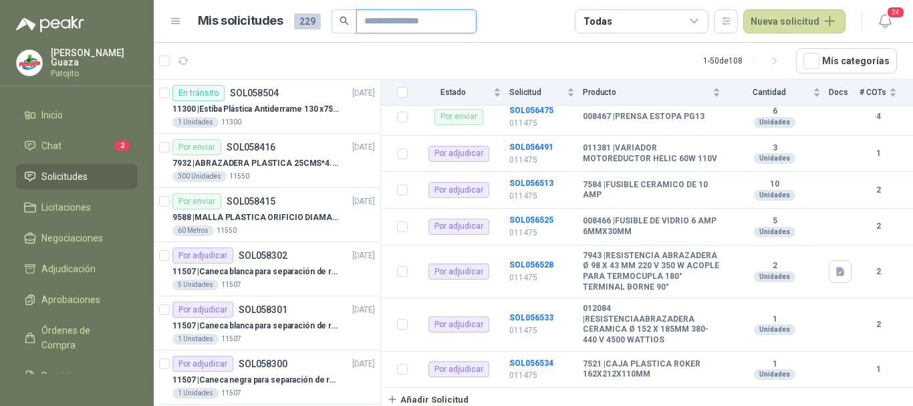
type input "****"
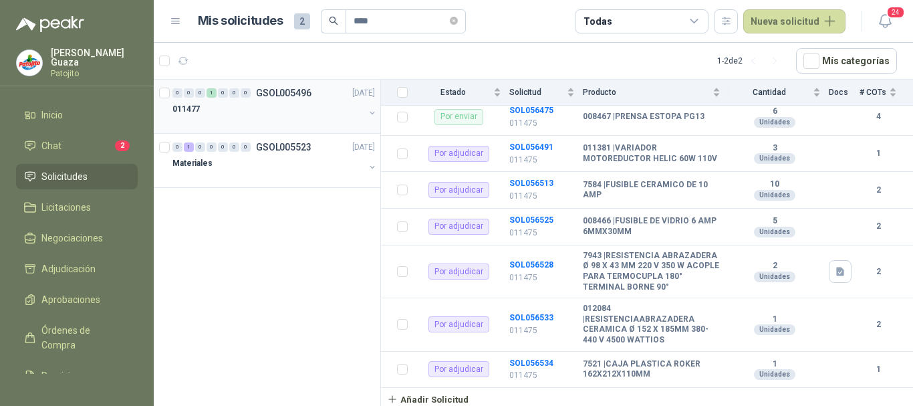
click at [286, 94] on p "GSOL005496" at bounding box center [283, 92] width 55 height 9
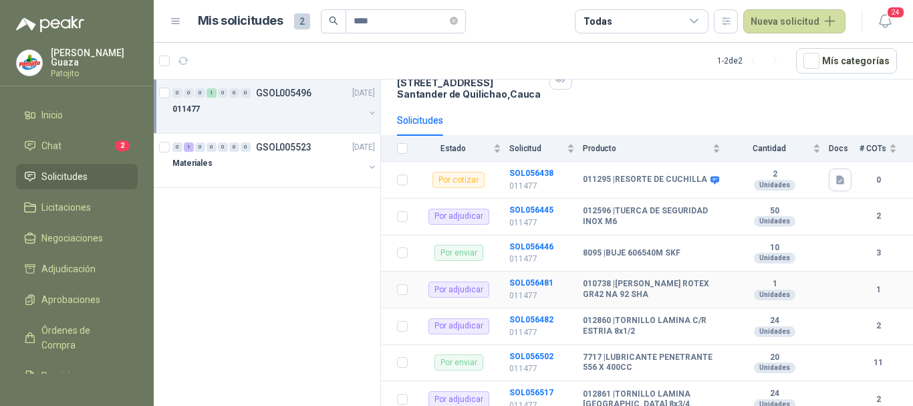
scroll to position [176, 0]
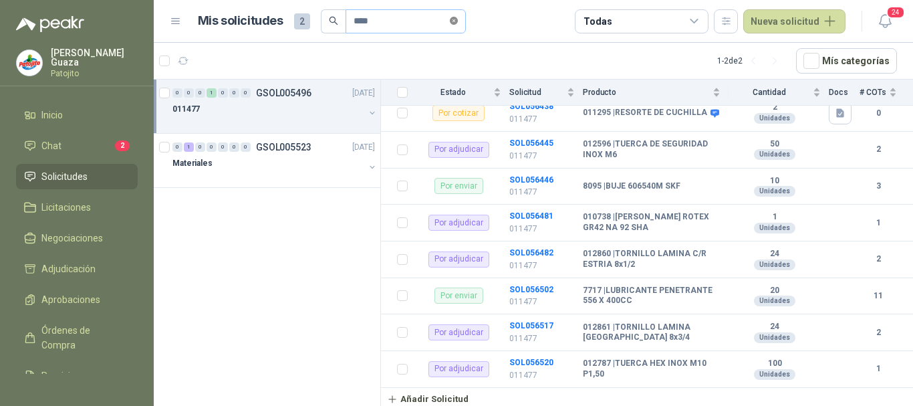
click at [458, 18] on icon "close-circle" at bounding box center [454, 21] width 8 height 8
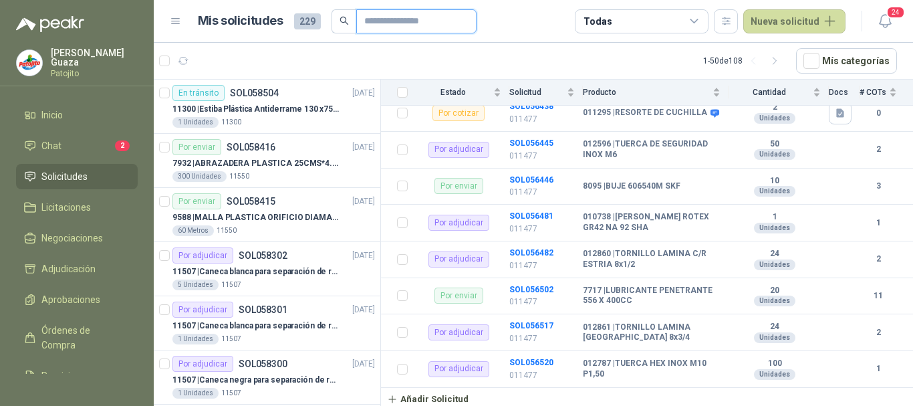
click at [377, 19] on input "text" at bounding box center [411, 21] width 94 height 23
type input "*******"
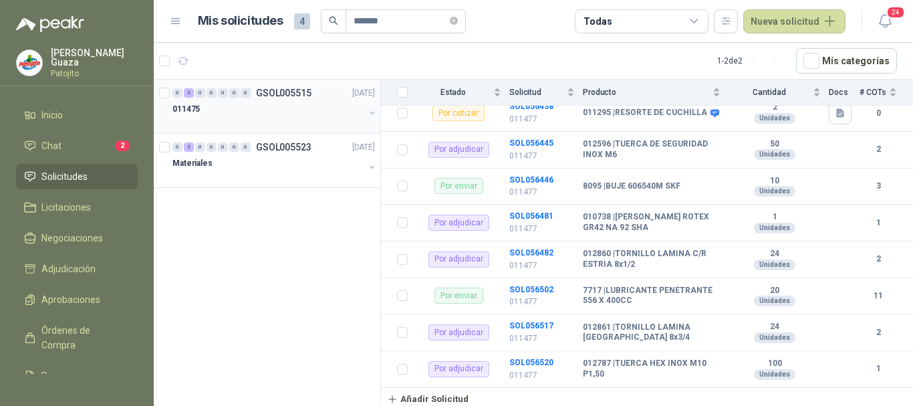
click at [309, 94] on p "GSOL005515" at bounding box center [283, 92] width 55 height 9
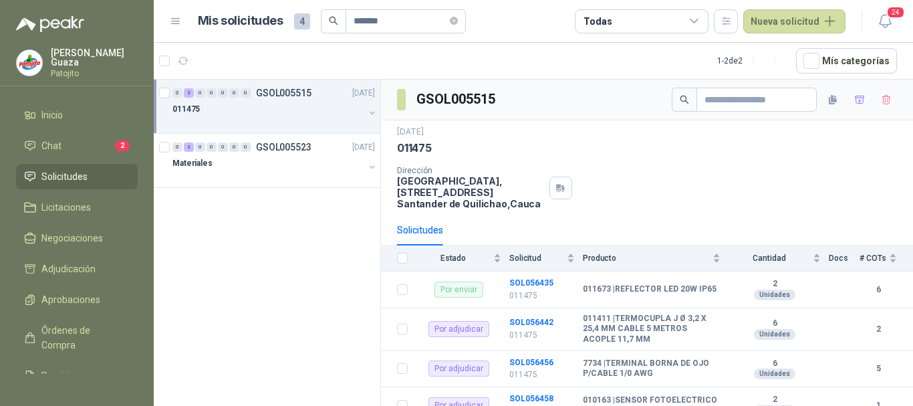
scroll to position [134, 0]
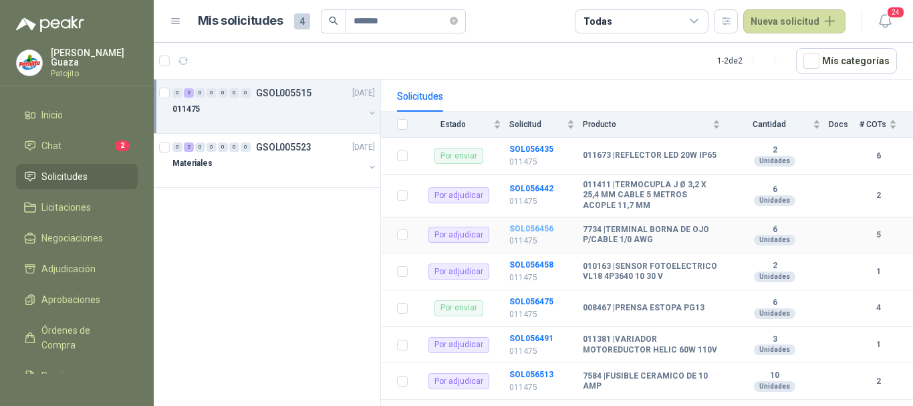
click at [537, 228] on b "SOL056456" at bounding box center [531, 228] width 44 height 9
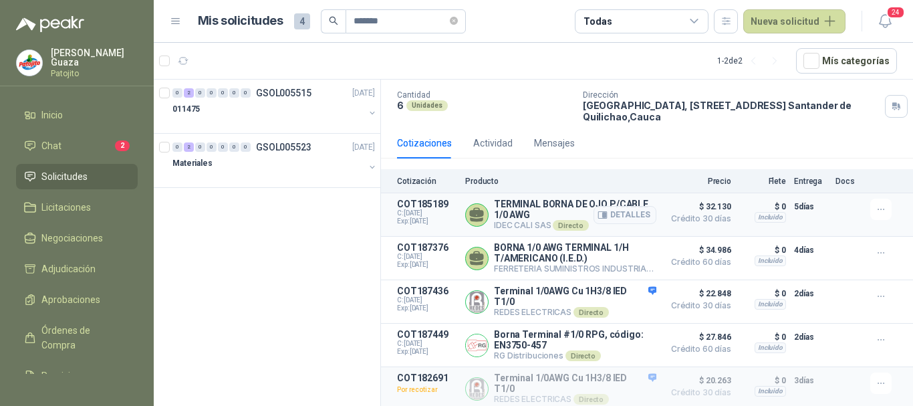
scroll to position [83, 0]
click at [271, 89] on p "GSOL005515" at bounding box center [283, 92] width 55 height 9
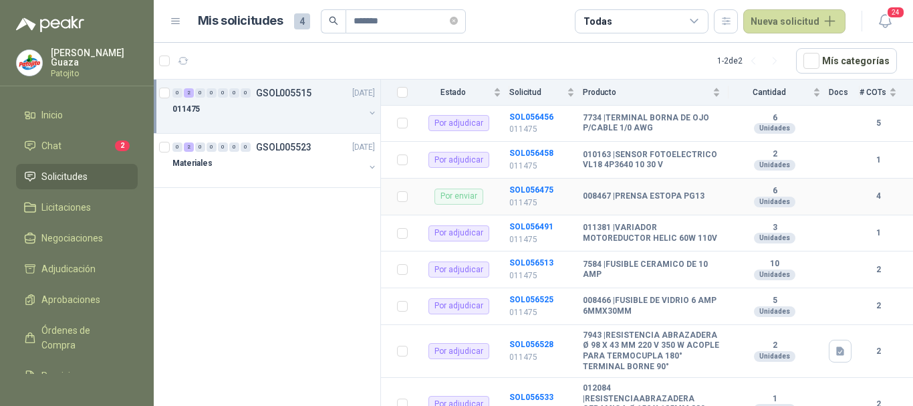
scroll to position [267, 0]
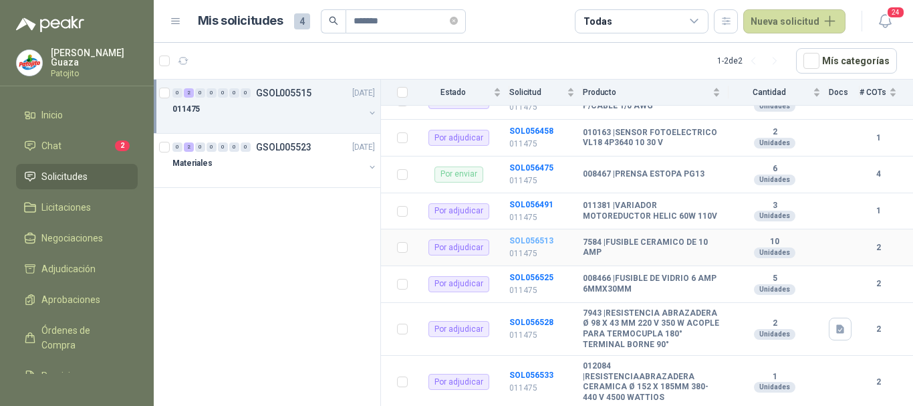
click at [535, 245] on b "SOL056513" at bounding box center [531, 240] width 44 height 9
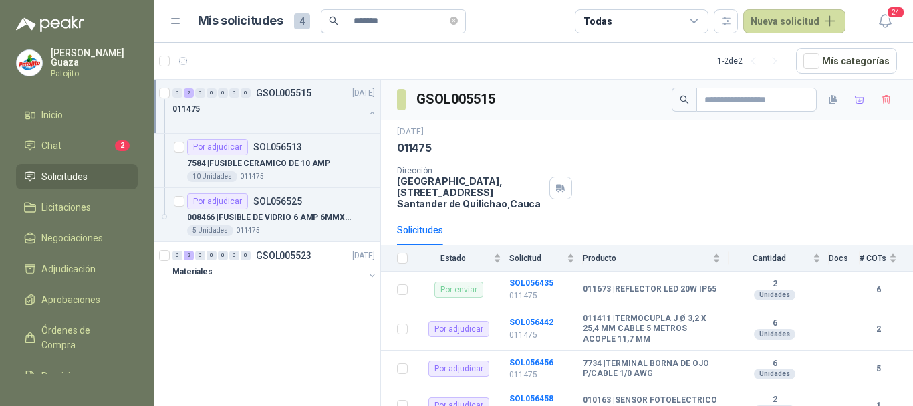
scroll to position [267, 0]
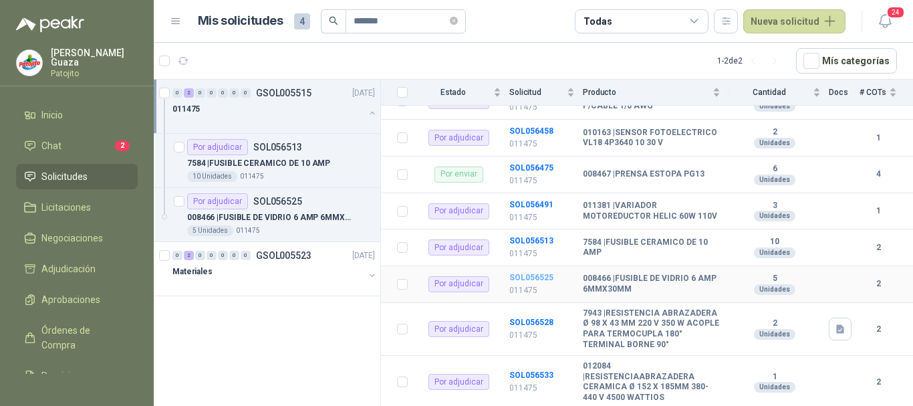
click at [520, 282] on b "SOL056525" at bounding box center [531, 277] width 44 height 9
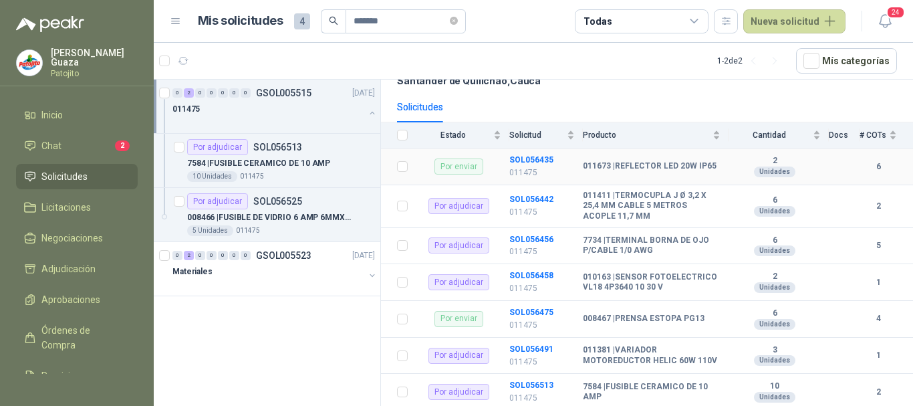
scroll to position [134, 0]
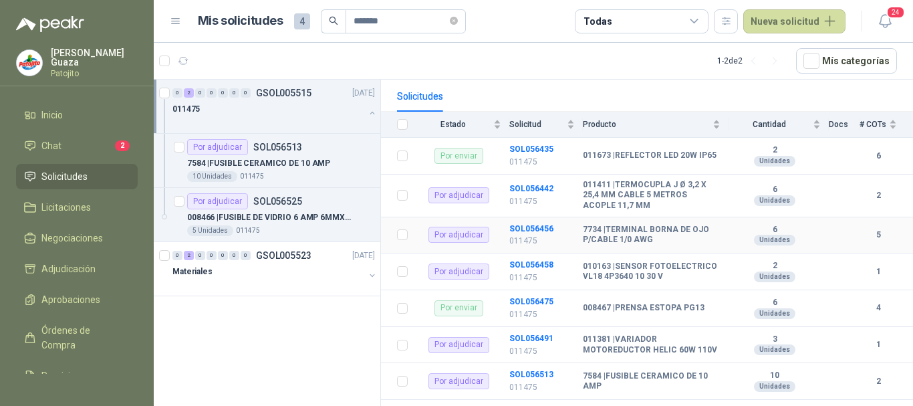
click at [546, 233] on td "SOL056456 011475" at bounding box center [546, 235] width 74 height 37
click at [546, 231] on b "SOL056456" at bounding box center [531, 228] width 44 height 9
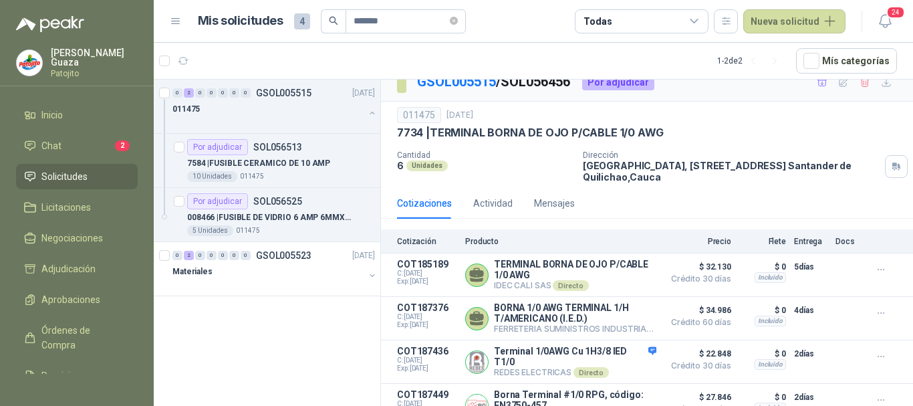
scroll to position [83, 0]
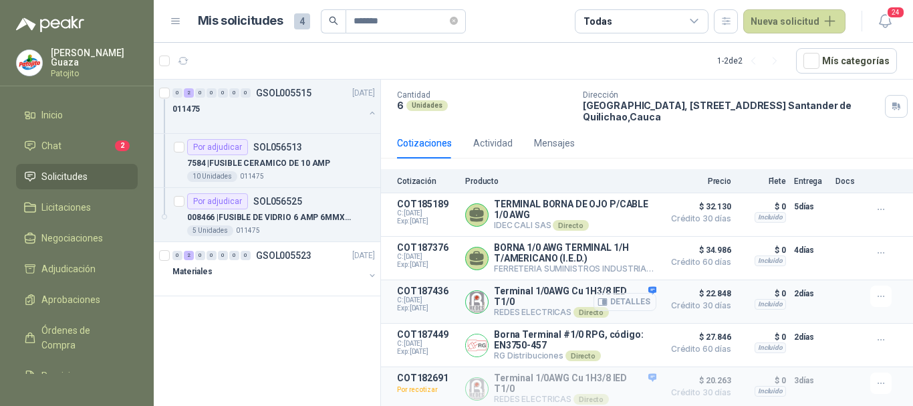
click at [603, 299] on icon "button" at bounding box center [604, 301] width 3 height 5
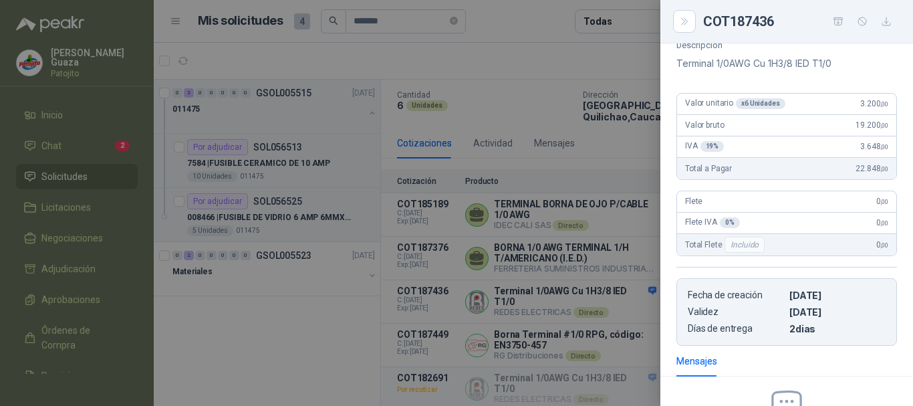
scroll to position [0, 0]
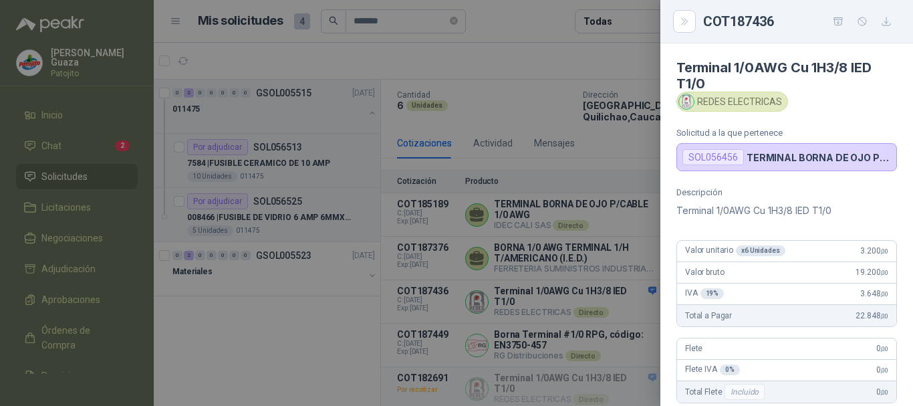
click at [596, 104] on div at bounding box center [456, 203] width 913 height 406
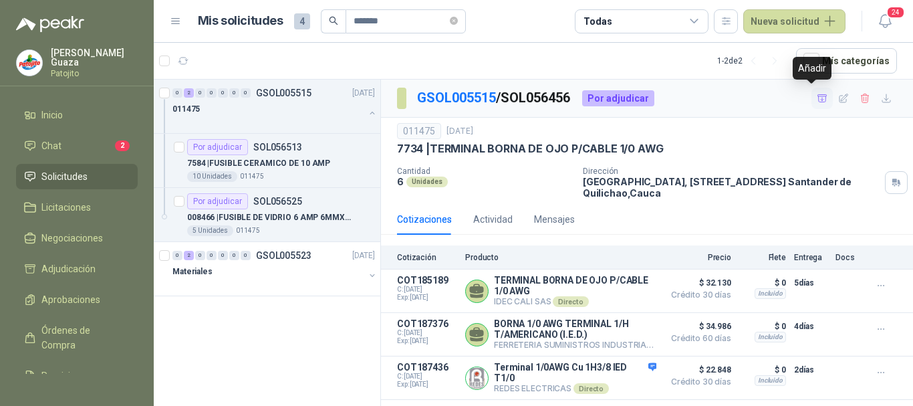
click at [816, 104] on button "button" at bounding box center [821, 98] width 21 height 21
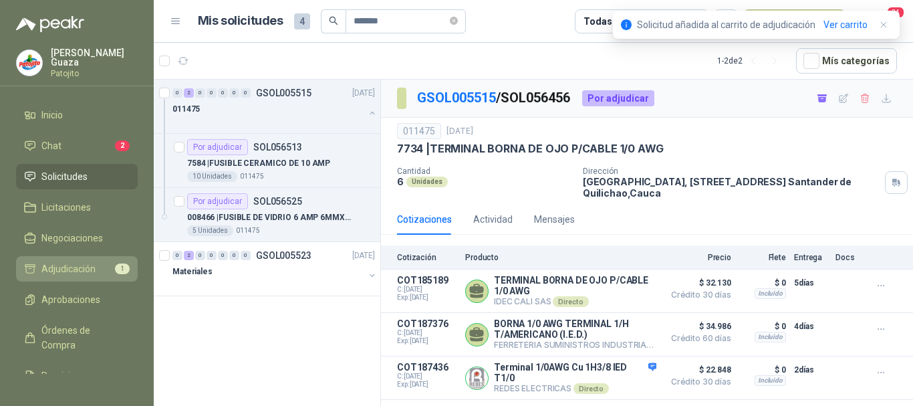
click at [90, 263] on span "Adjudicación" at bounding box center [68, 268] width 54 height 15
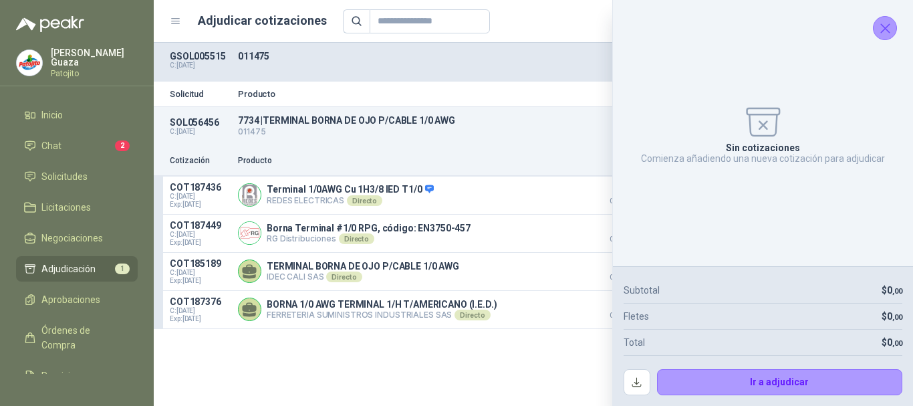
click at [881, 31] on icon "Cerrar" at bounding box center [885, 28] width 17 height 17
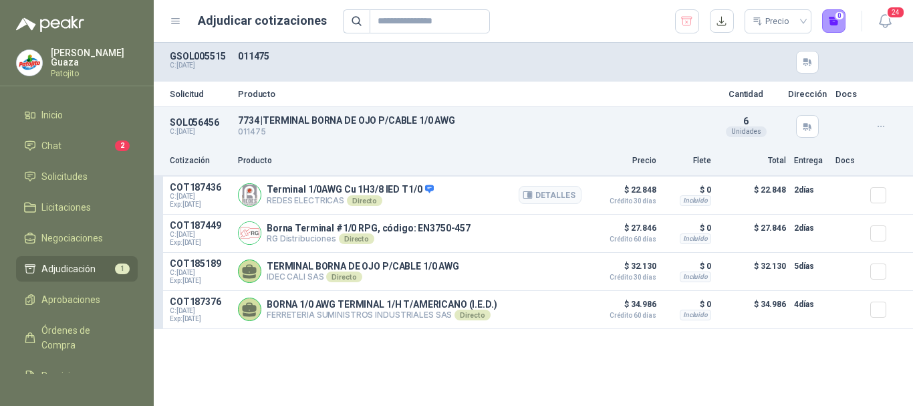
click at [890, 196] on div at bounding box center [883, 195] width 27 height 27
click at [829, 16] on button "1" at bounding box center [834, 21] width 24 height 24
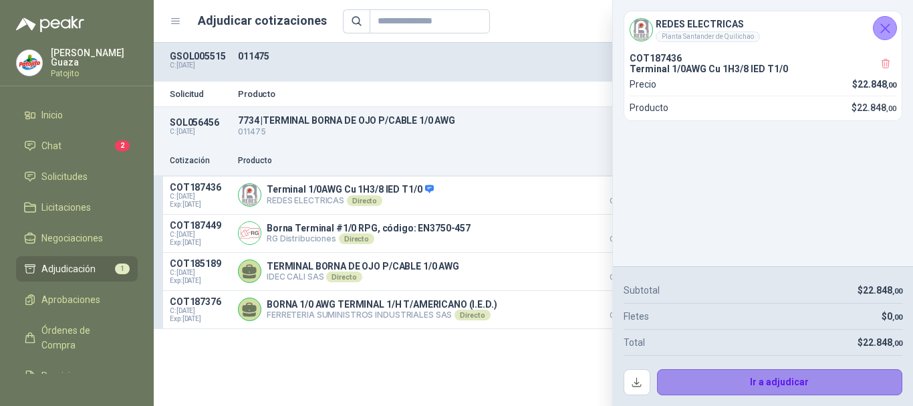
click at [760, 387] on button "Ir a adjudicar" at bounding box center [780, 382] width 246 height 27
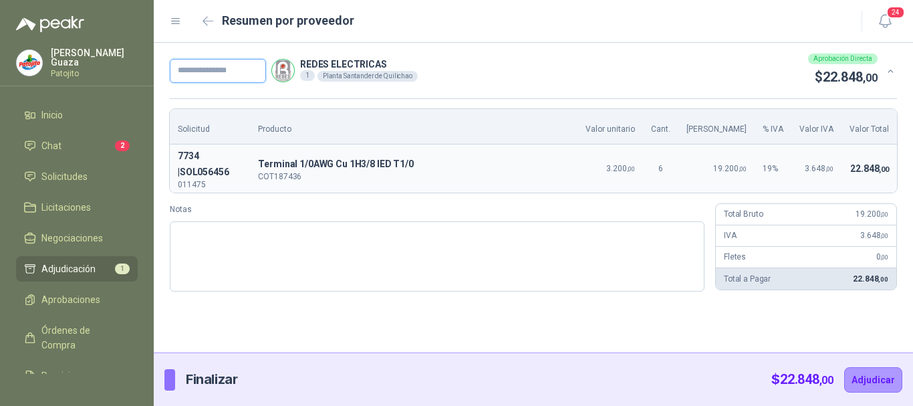
click at [258, 80] on input "text" at bounding box center [218, 71] width 96 height 24
type input "******"
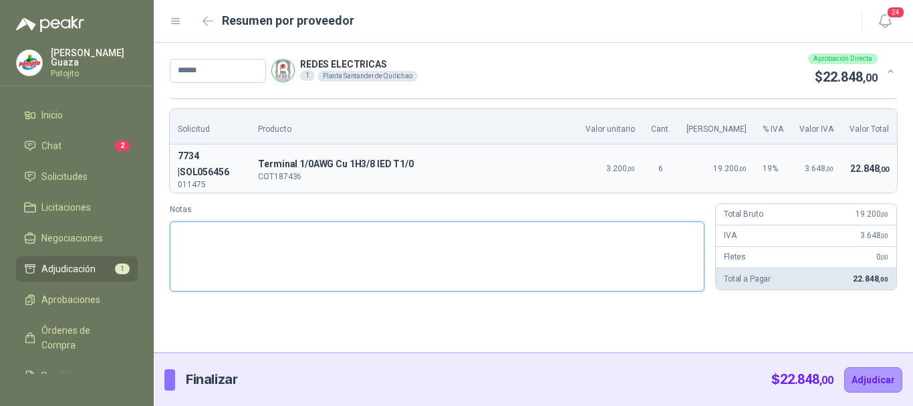
type textarea "*"
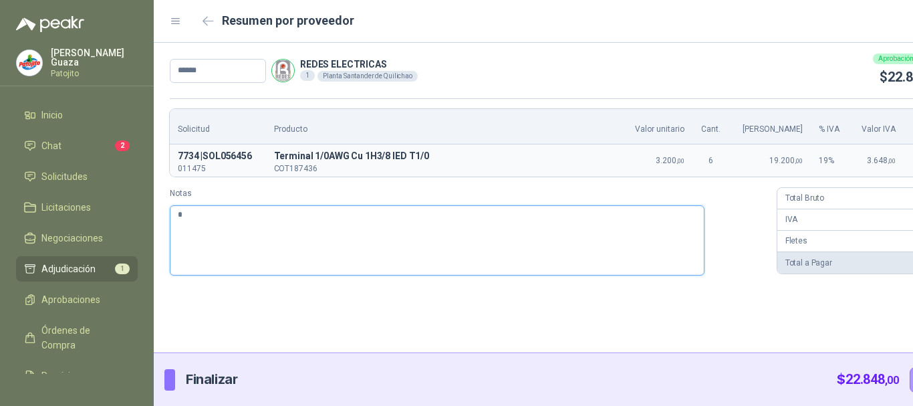
type textarea "**"
type textarea "***"
type textarea "****"
type textarea "*****"
type textarea "****"
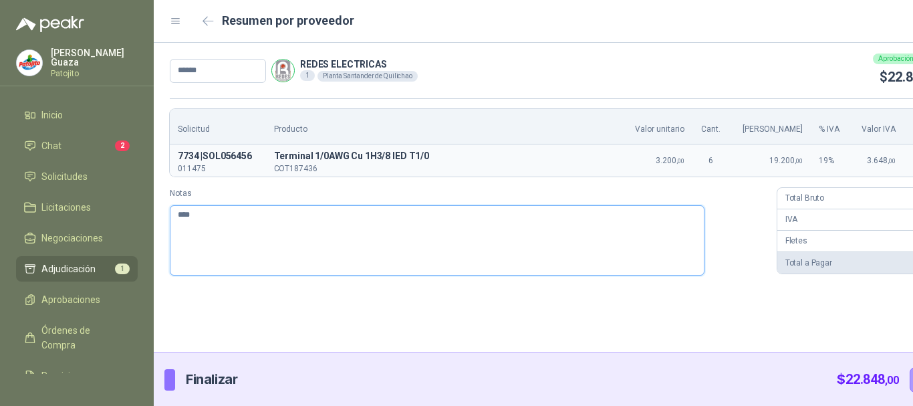
type textarea "***"
type textarea "**"
type textarea "*"
type textarea "**"
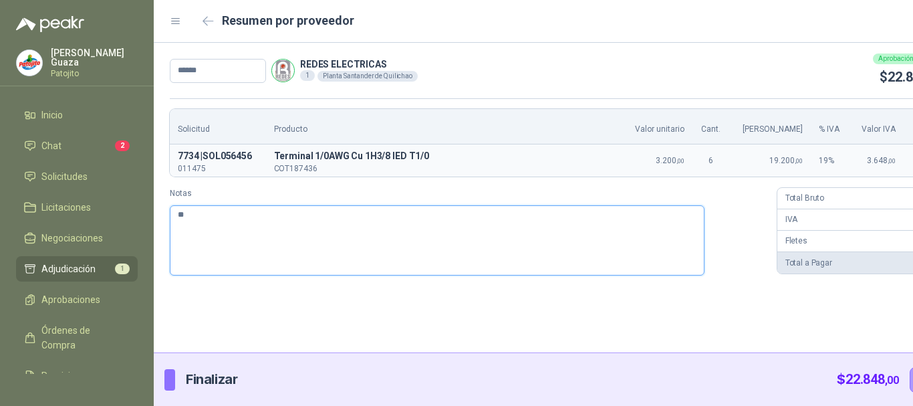
type textarea "***"
type textarea "****"
type textarea "*****"
type textarea "*******"
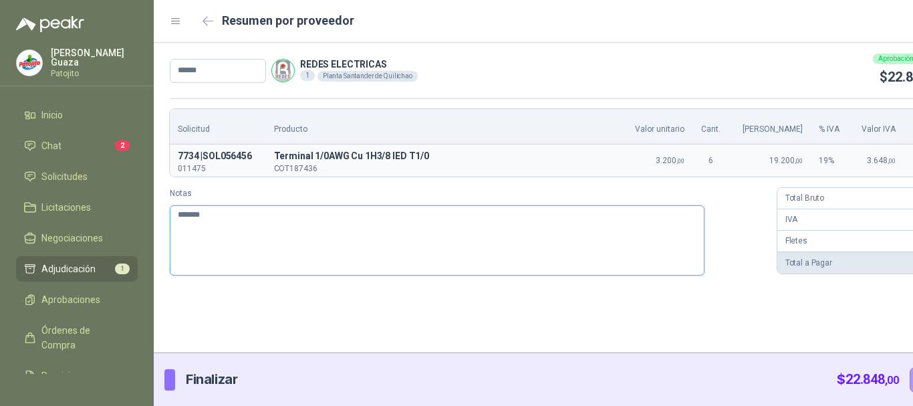
type textarea "********"
type textarea "**********"
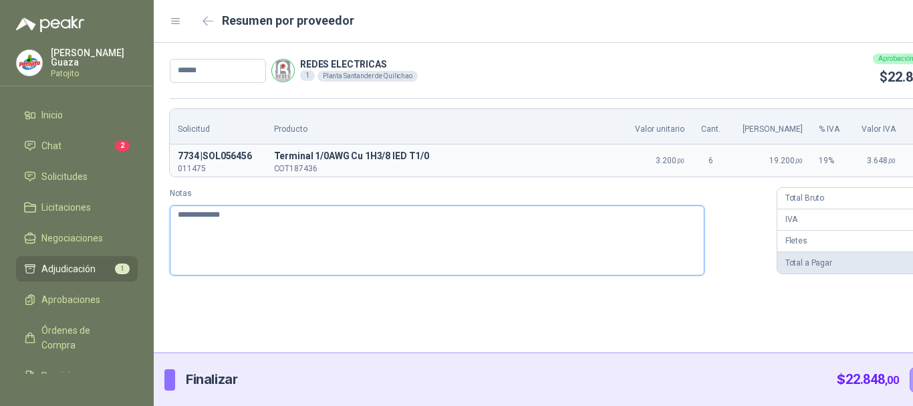
type textarea "**********"
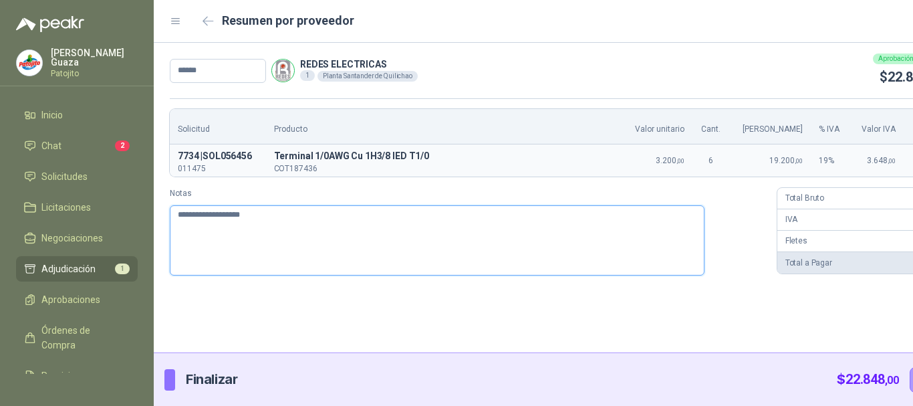
type textarea "**********"
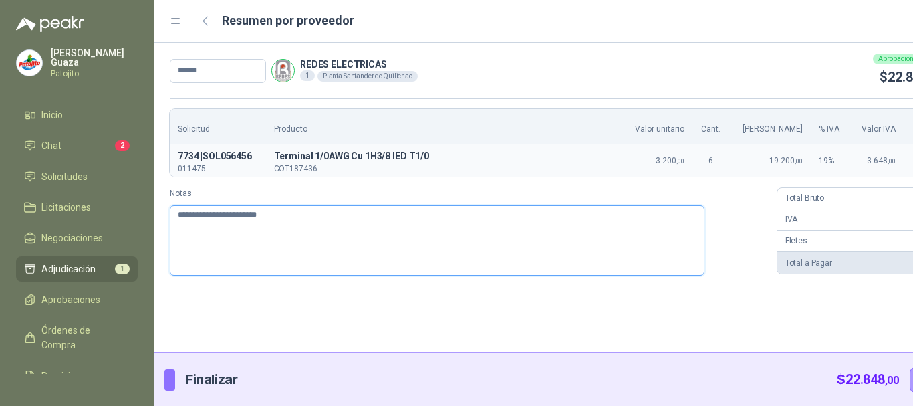
type textarea "**********"
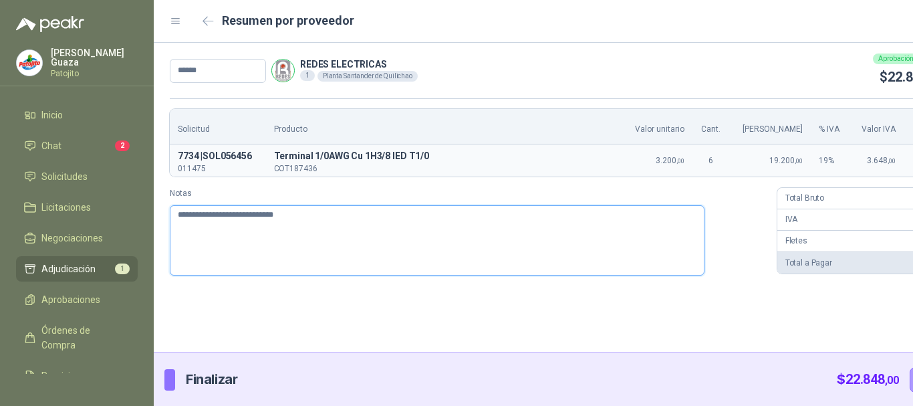
type textarea "**********"
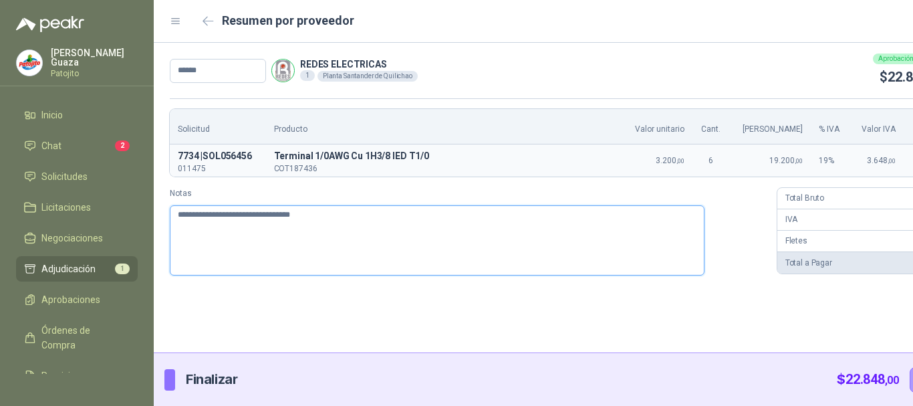
type textarea "**********"
drag, startPoint x: 277, startPoint y: 221, endPoint x: 299, endPoint y: 215, distance: 22.7
click at [341, 213] on textarea "**********" at bounding box center [437, 240] width 535 height 70
click at [547, 225] on textarea "**********" at bounding box center [437, 240] width 535 height 70
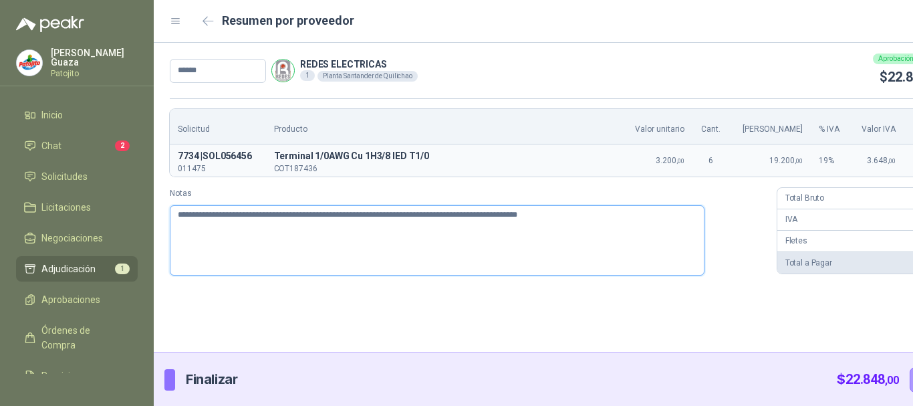
click at [547, 214] on textarea "**********" at bounding box center [437, 240] width 535 height 70
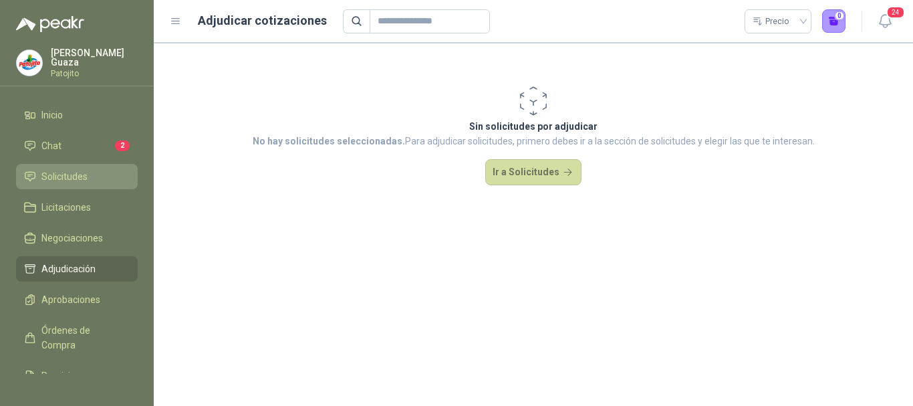
click at [85, 180] on span "Solicitudes" at bounding box center [64, 176] width 46 height 15
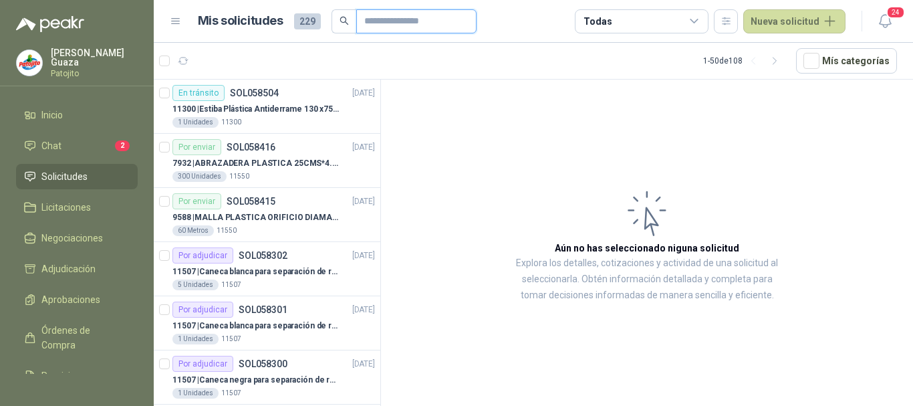
click at [407, 29] on input "text" at bounding box center [411, 21] width 94 height 23
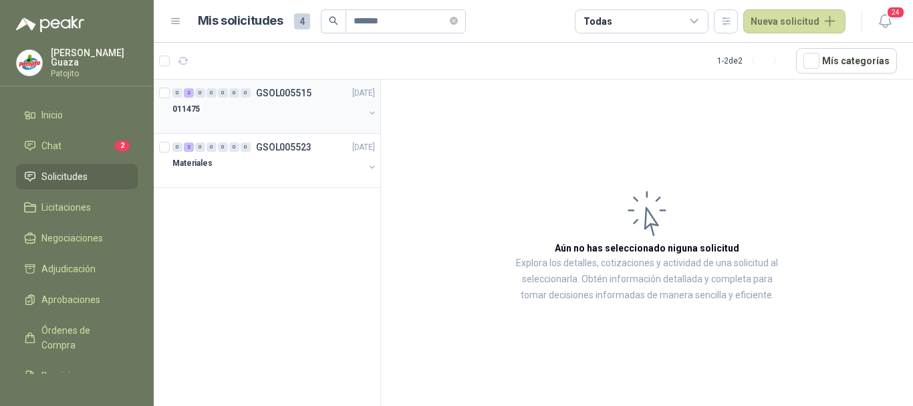
click at [301, 102] on div "011475" at bounding box center [268, 109] width 192 height 16
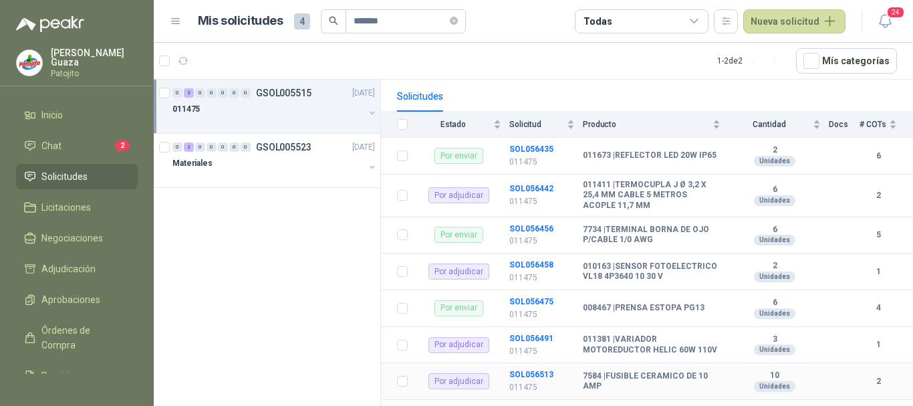
scroll to position [67, 0]
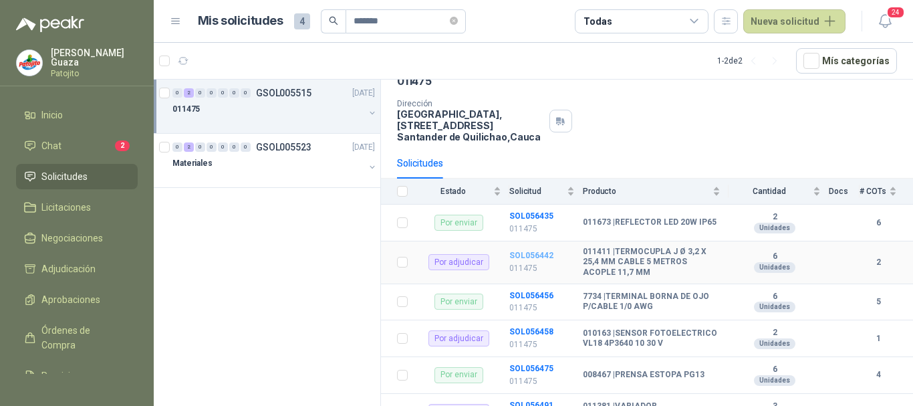
click at [522, 260] on b "SOL056442" at bounding box center [531, 255] width 44 height 9
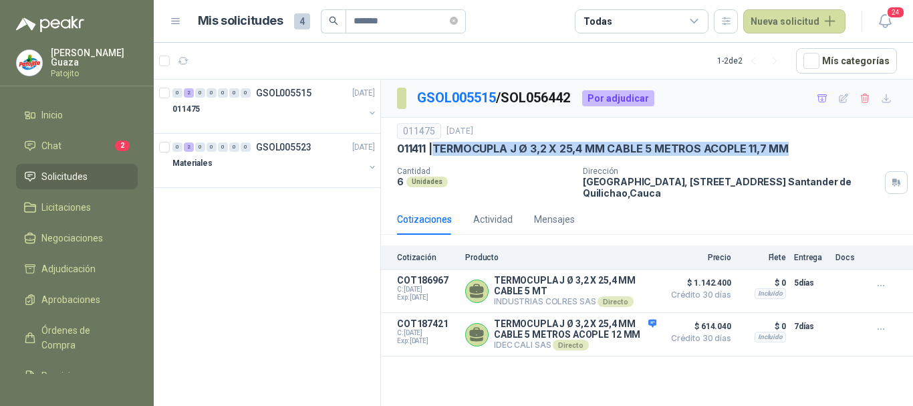
drag, startPoint x: 438, startPoint y: 146, endPoint x: 796, endPoint y: 144, distance: 358.3
click at [796, 144] on div "011411 | TERMOCUPLA J Ø 3,2 X 25,4 MM CABLE 5 METROS ACOPLE 11,7 MM" at bounding box center [647, 149] width 500 height 14
copy p "TERMOCUPLA J Ø 3,2 X 25,4 MM CABLE 5 METROS ACOPLE 11,7 MM"
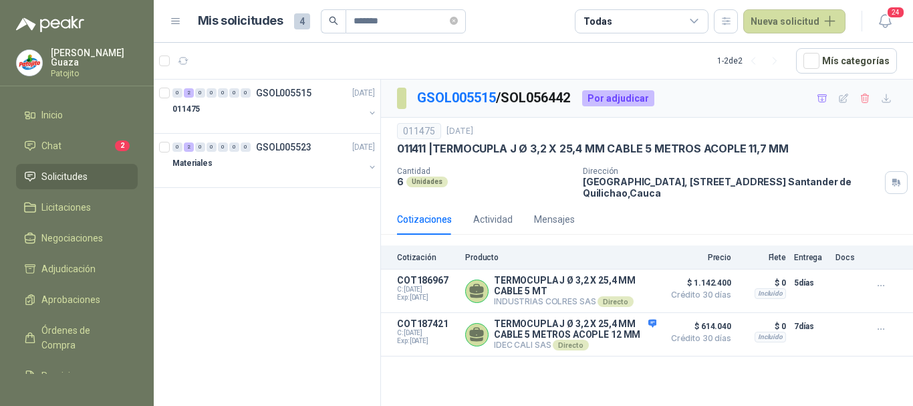
click at [290, 73] on article "1 - 2 de 2 Mís categorías" at bounding box center [533, 61] width 759 height 36
click at [289, 89] on p "GSOL005515" at bounding box center [283, 92] width 55 height 9
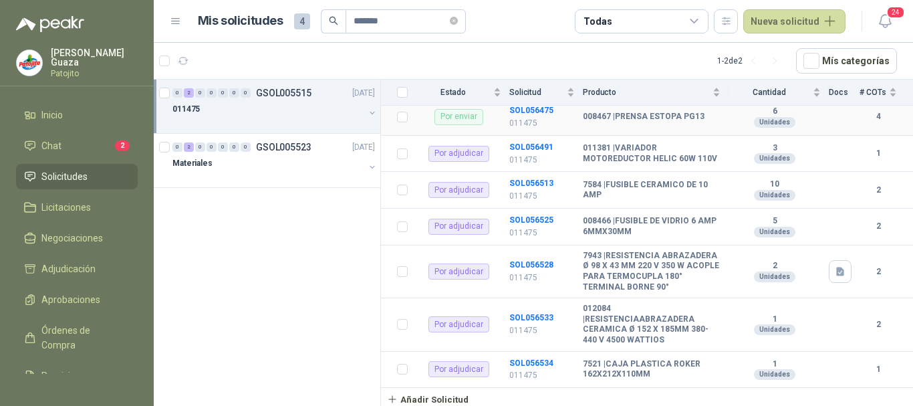
scroll to position [342, 0]
click at [534, 260] on b "SOL056528" at bounding box center [531, 264] width 44 height 9
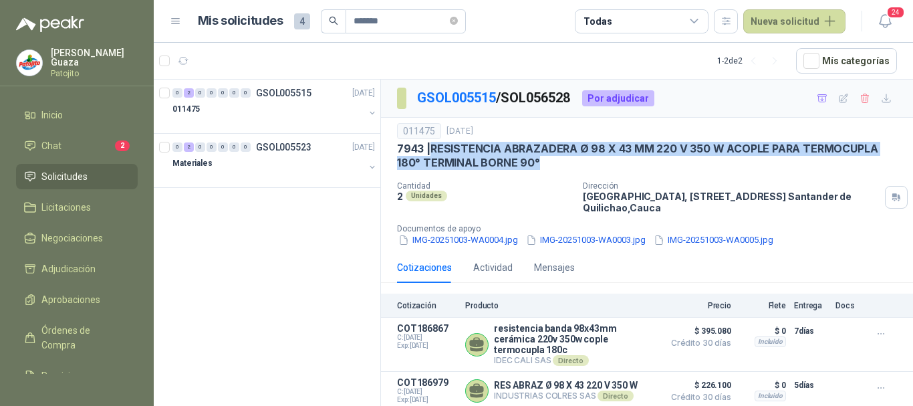
drag, startPoint x: 431, startPoint y: 146, endPoint x: 537, endPoint y: 158, distance: 107.0
click at [539, 158] on p "7943 | RESISTENCIA ABRAZADERA Ø 98 X 43 MM 220 V 350 W ACOPLE PARA TERMOCUPLA 1…" at bounding box center [647, 156] width 500 height 29
copy p "RESISTENCIA ABRAZADERA Ø 98 X 43 MM 220 V 350 W ACOPLE PARA TERMOCUPLA 180° TER…"
click at [448, 238] on button "IMG-20251003-WA0004.jpg" at bounding box center [458, 240] width 122 height 14
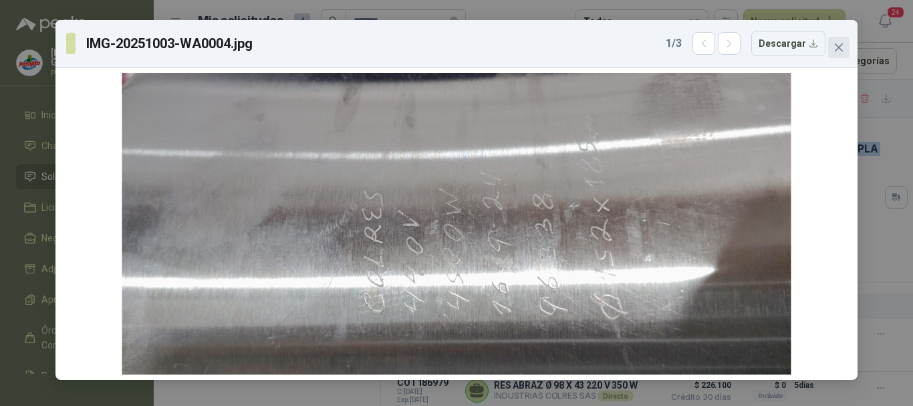
click at [833, 47] on icon "close" at bounding box center [838, 47] width 11 height 11
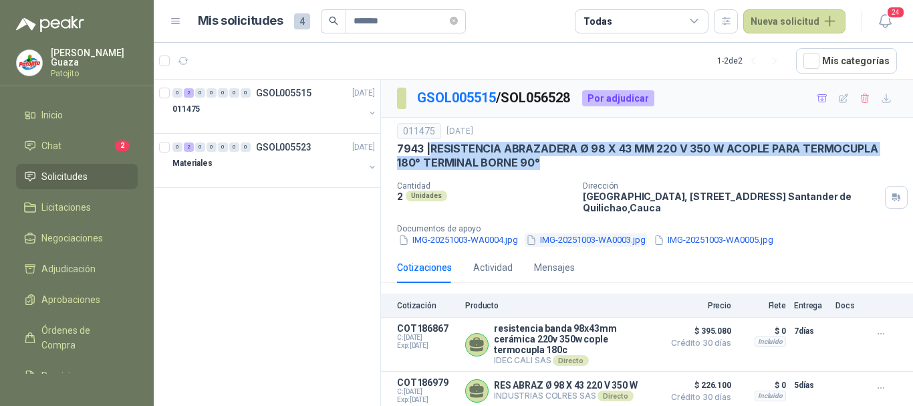
click at [595, 237] on button "IMG-20251003-WA0003.jpg" at bounding box center [586, 240] width 122 height 14
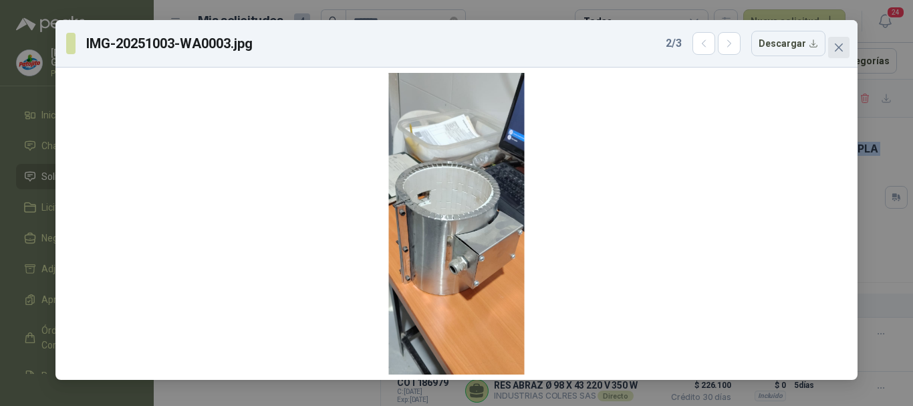
click at [848, 43] on span "Close" at bounding box center [838, 47] width 21 height 11
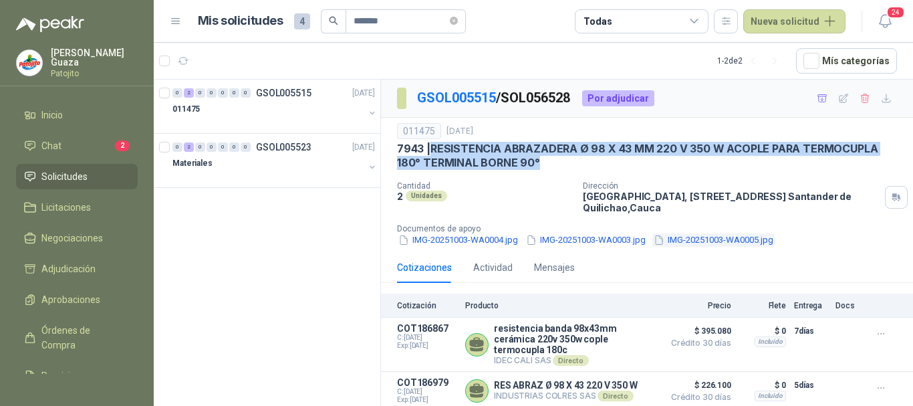
click at [721, 240] on button "IMG-20251003-WA0005.jpg" at bounding box center [713, 240] width 122 height 14
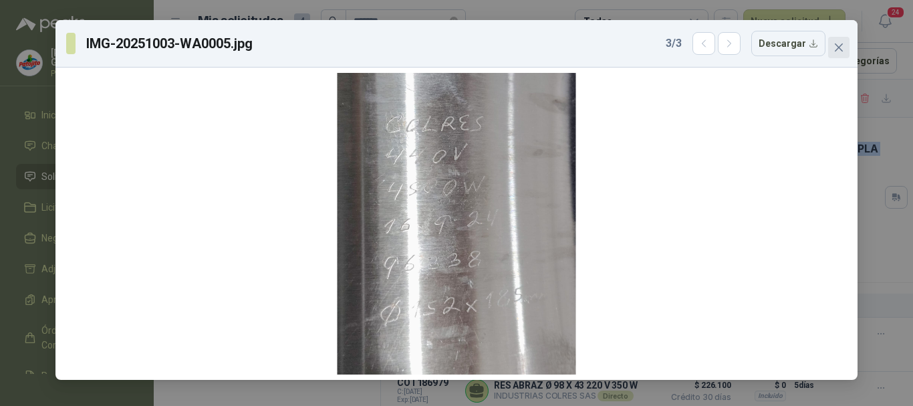
click at [836, 48] on icon "close" at bounding box center [838, 47] width 11 height 11
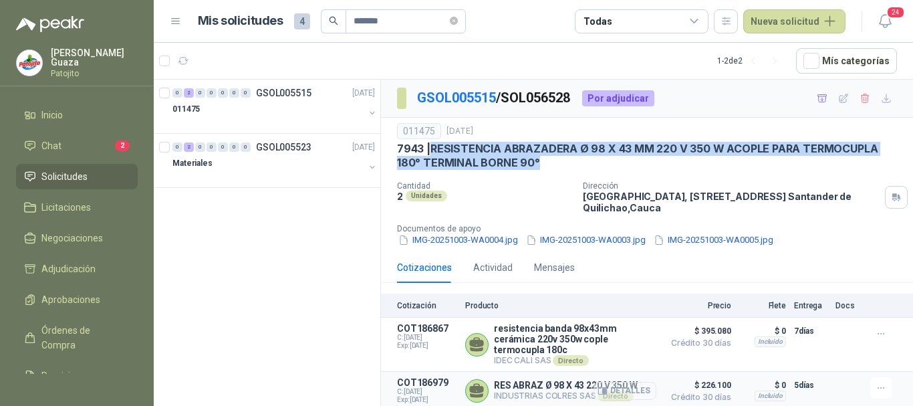
click at [618, 382] on button "Detalles" at bounding box center [625, 391] width 63 height 18
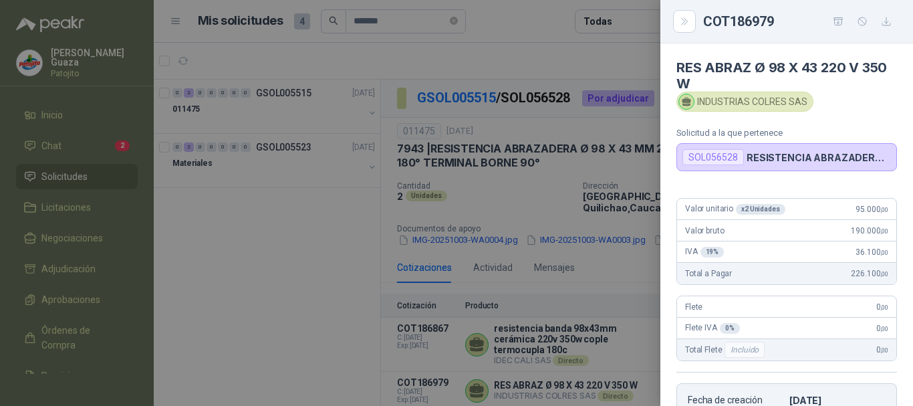
scroll to position [260, 0]
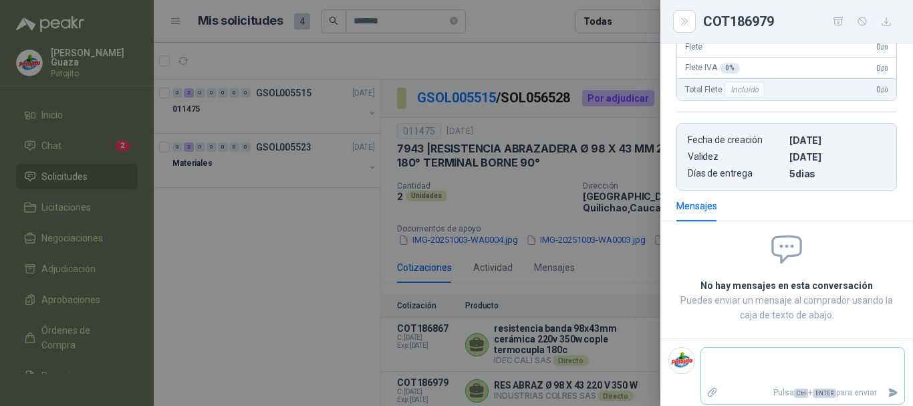
click at [765, 347] on div "Pulsa Ctrl + ENTER para enviar" at bounding box center [802, 376] width 205 height 58
click at [763, 352] on textarea at bounding box center [802, 365] width 203 height 31
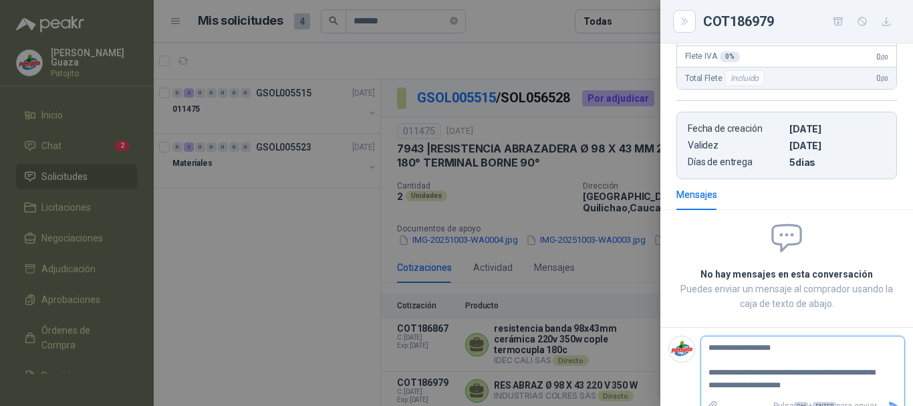
scroll to position [291, 0]
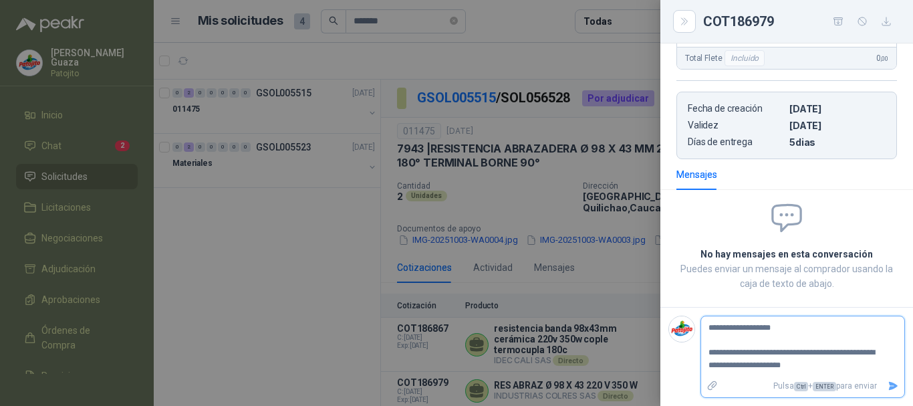
click at [786, 366] on textarea "**********" at bounding box center [797, 346] width 192 height 55
click at [888, 380] on icon "Enviar" at bounding box center [893, 385] width 11 height 11
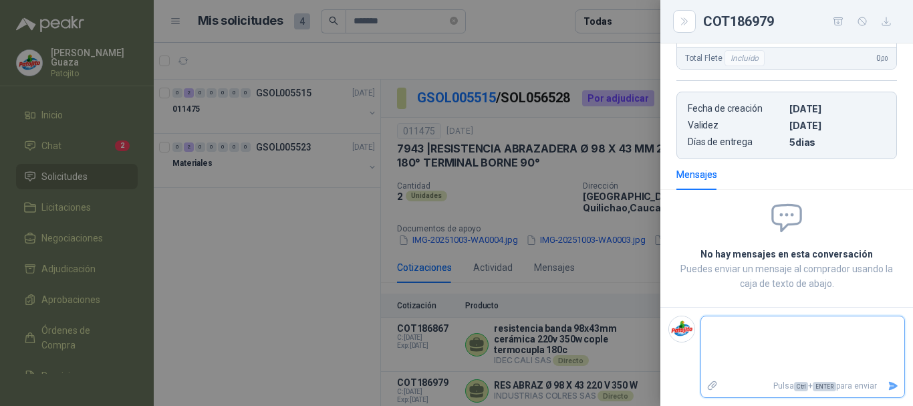
scroll to position [265, 0]
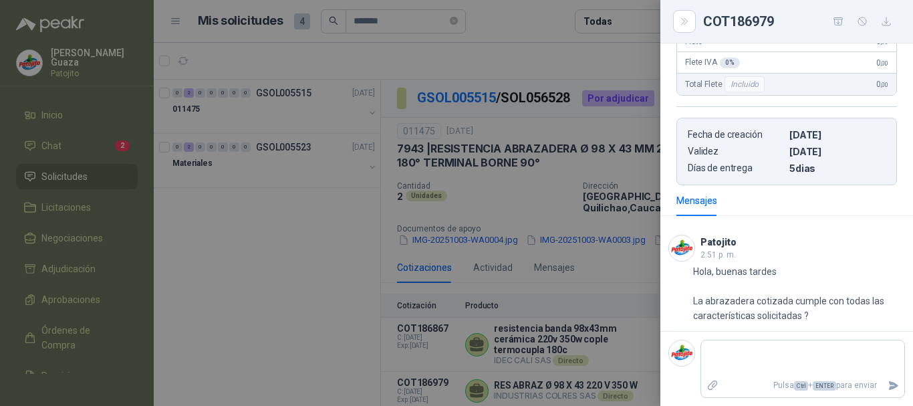
click at [558, 215] on div at bounding box center [456, 203] width 913 height 406
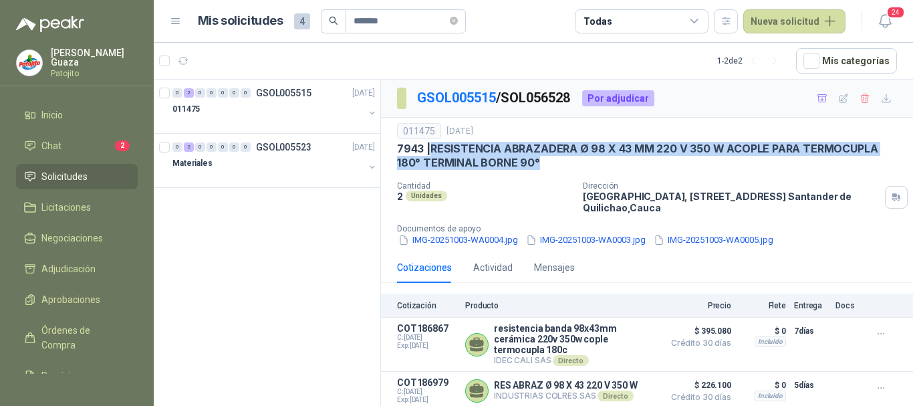
drag, startPoint x: 432, startPoint y: 148, endPoint x: 535, endPoint y: 160, distance: 104.3
click at [535, 160] on p "7943 | RESISTENCIA ABRAZADERA Ø 98 X 43 MM 220 V 350 W ACOPLE PARA TERMOCUPLA 1…" at bounding box center [647, 156] width 500 height 29
copy p "RESISTENCIA ABRAZADERA Ø 98 X 43 MM 220 V 350 W ACOPLE PARA TERMOCUPLA 180° TER…"
click at [273, 94] on p "GSOL005515" at bounding box center [283, 92] width 55 height 9
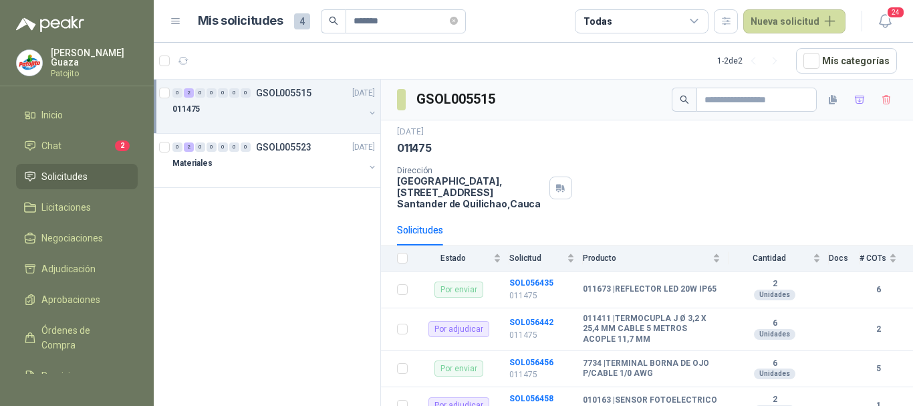
drag, startPoint x: 277, startPoint y: 84, endPoint x: 313, endPoint y: 84, distance: 36.1
click at [278, 84] on div "0 2 0 0 0 0 0 GSOL005515 [DATE] 011475" at bounding box center [267, 107] width 227 height 54
click at [277, 94] on p "GSOL005515" at bounding box center [283, 92] width 55 height 9
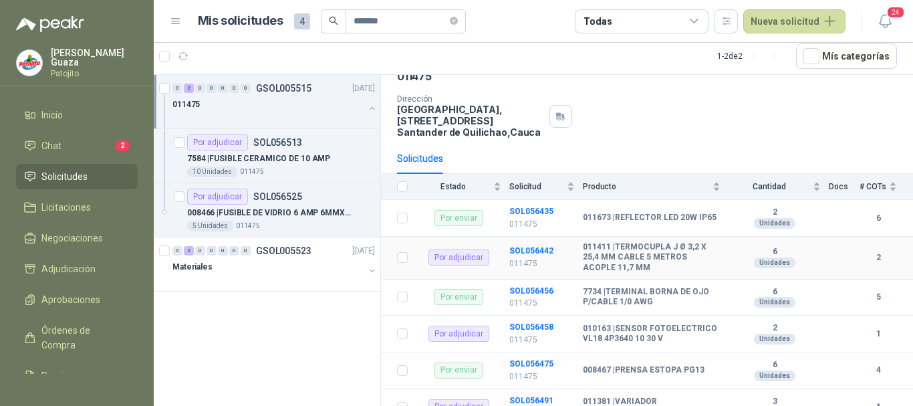
scroll to position [342, 0]
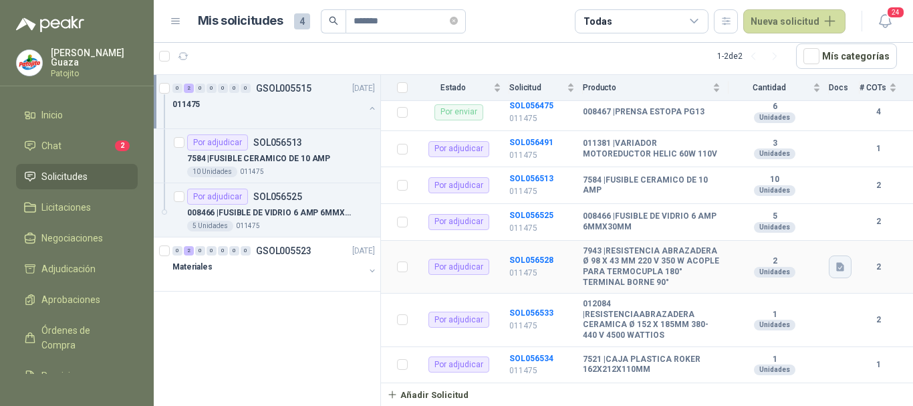
click at [835, 266] on icon "button" at bounding box center [840, 266] width 11 height 11
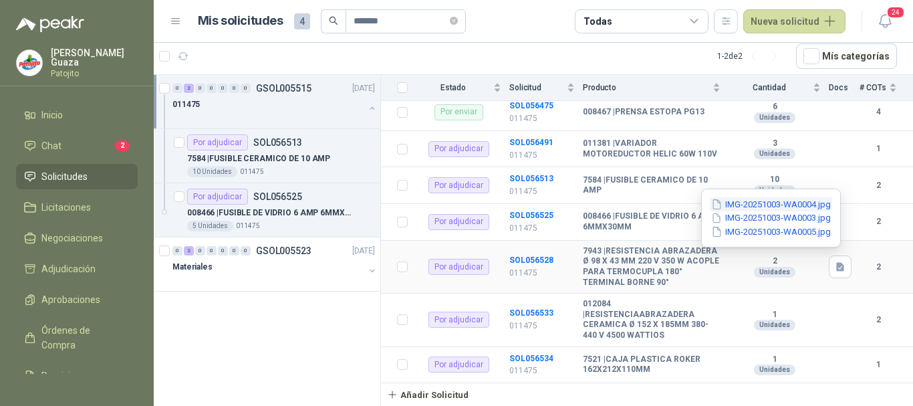
click at [798, 205] on button "IMG-20251003-WA0004.jpg" at bounding box center [771, 204] width 122 height 14
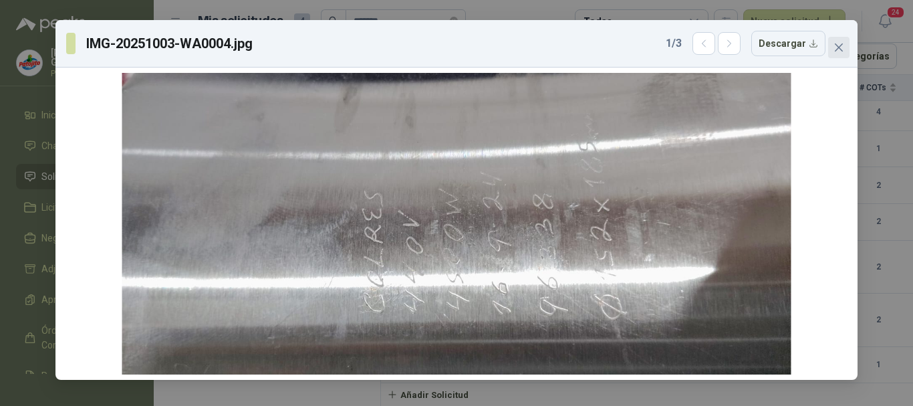
click at [839, 47] on icon "close" at bounding box center [839, 47] width 8 height 8
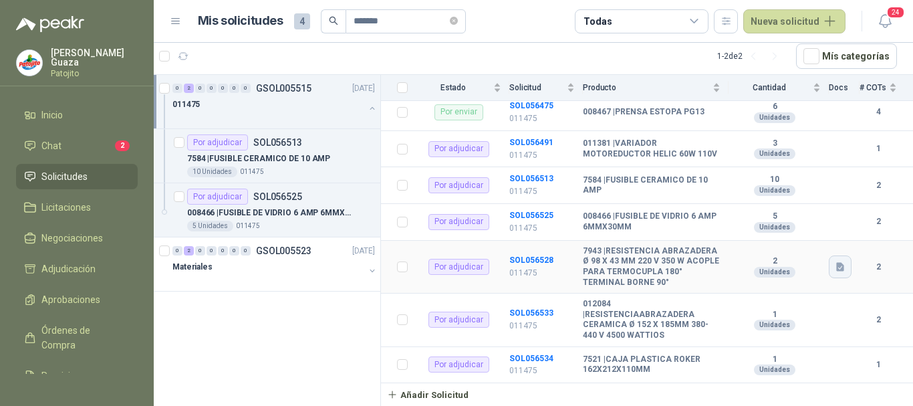
click at [835, 261] on icon "button" at bounding box center [840, 266] width 11 height 11
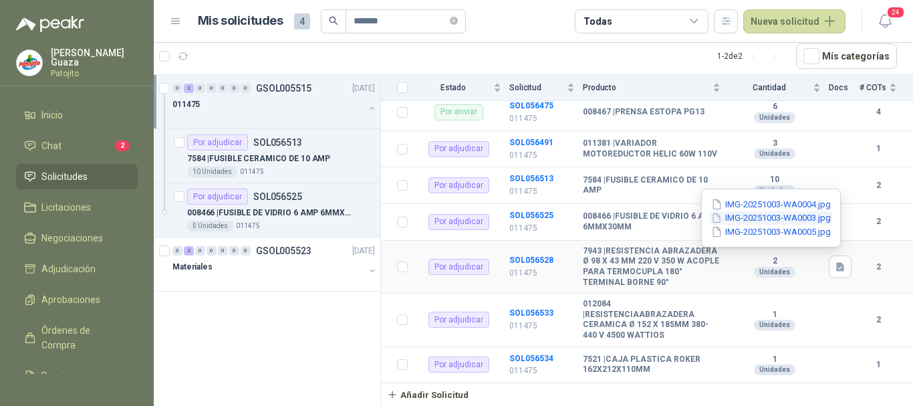
click at [774, 223] on button "IMG-20251003-WA0003.jpg" at bounding box center [771, 218] width 122 height 14
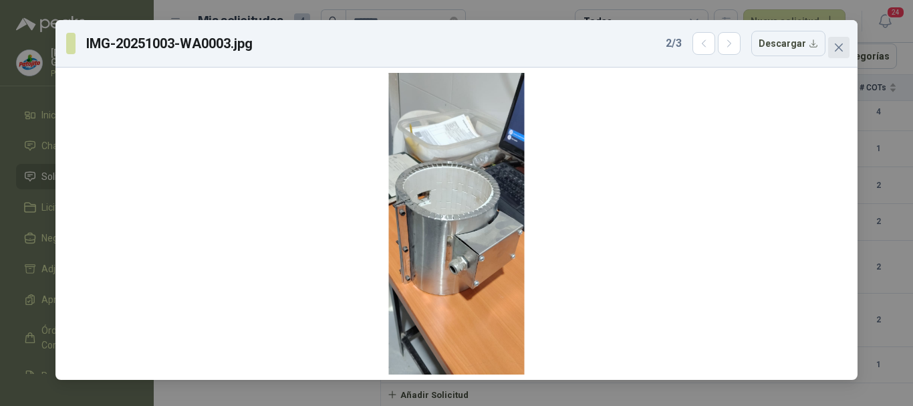
drag, startPoint x: 840, startPoint y: 55, endPoint x: 814, endPoint y: 74, distance: 32.1
click at [840, 54] on button "Close" at bounding box center [838, 47] width 21 height 21
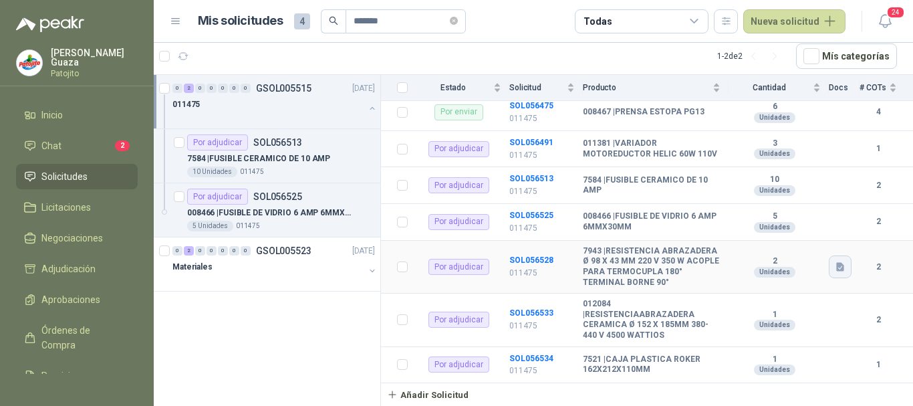
click at [835, 265] on button "button" at bounding box center [840, 266] width 23 height 23
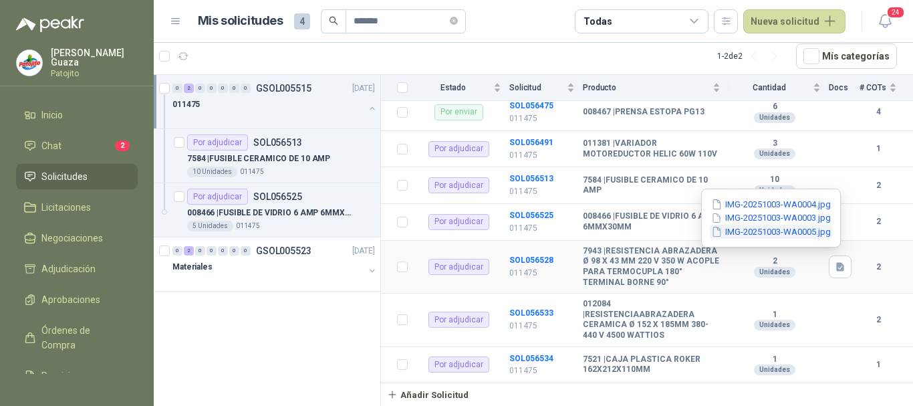
click at [799, 235] on button "IMG-20251003-WA0005.jpg" at bounding box center [771, 232] width 122 height 14
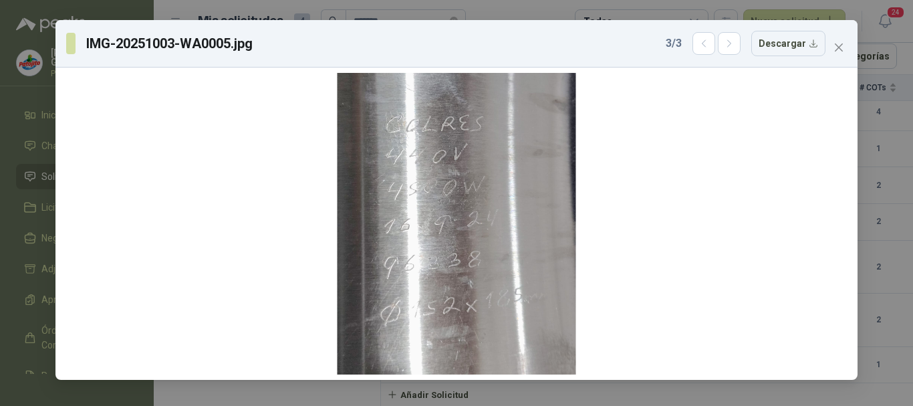
click at [839, 44] on icon "close" at bounding box center [838, 47] width 11 height 11
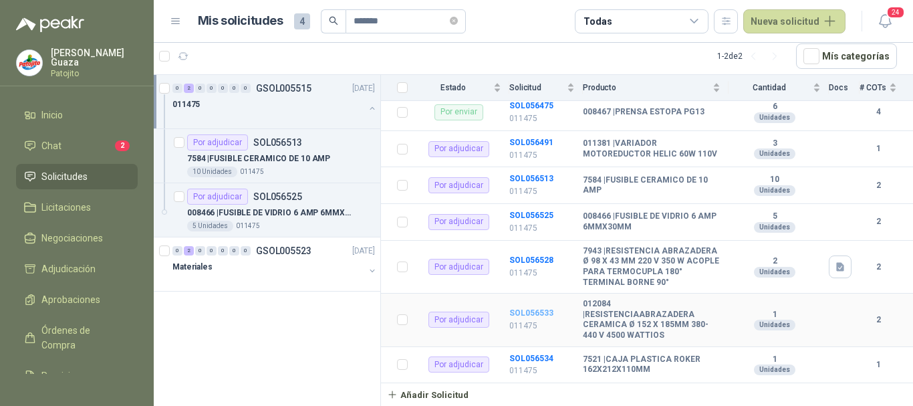
click at [546, 311] on b "SOL056533" at bounding box center [531, 312] width 44 height 9
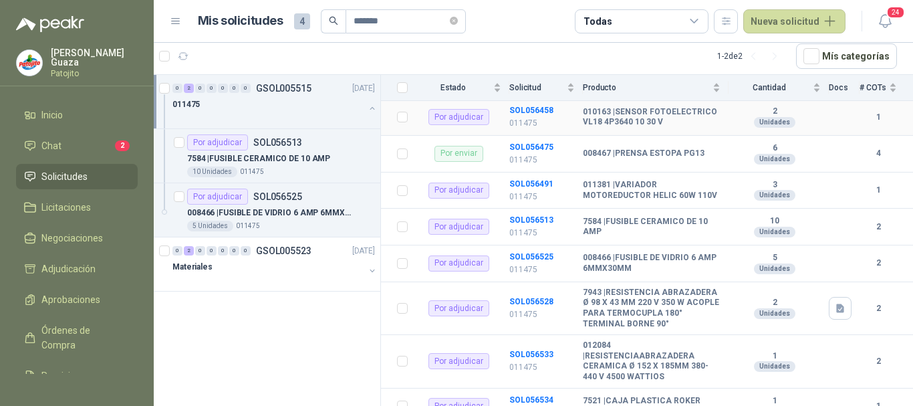
scroll to position [342, 0]
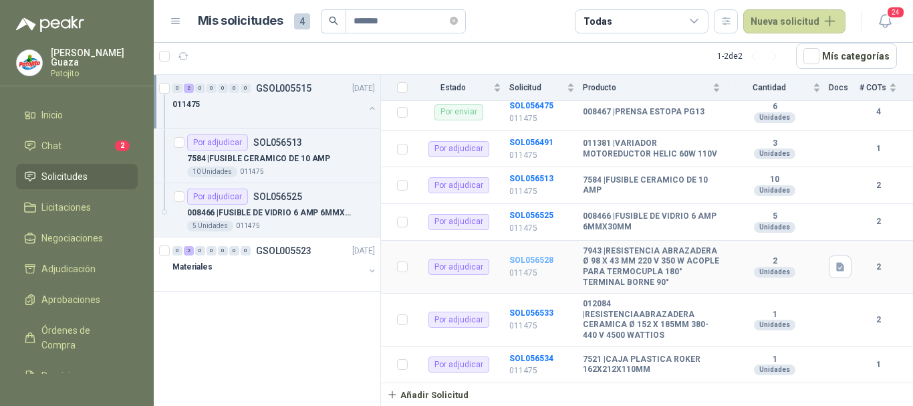
click at [527, 255] on b "SOL056528" at bounding box center [531, 259] width 44 height 9
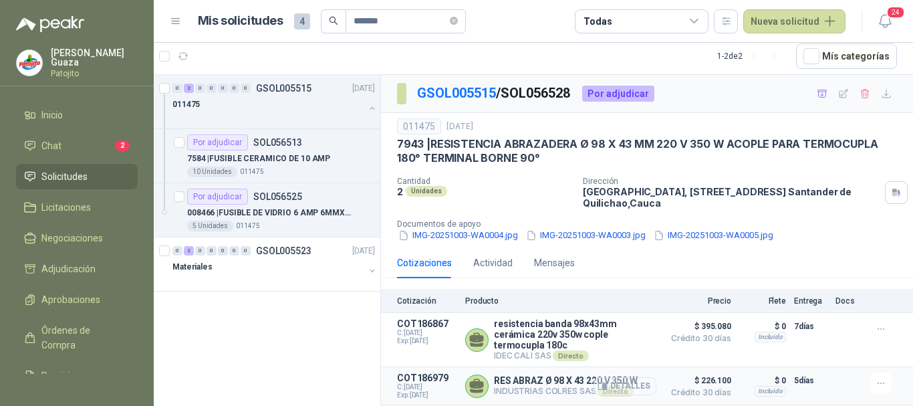
click at [606, 384] on icon "button" at bounding box center [604, 386] width 3 height 5
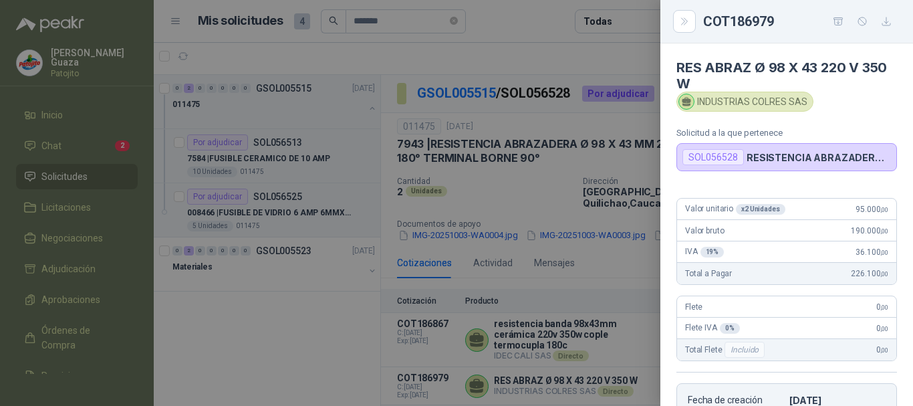
scroll to position [259, 0]
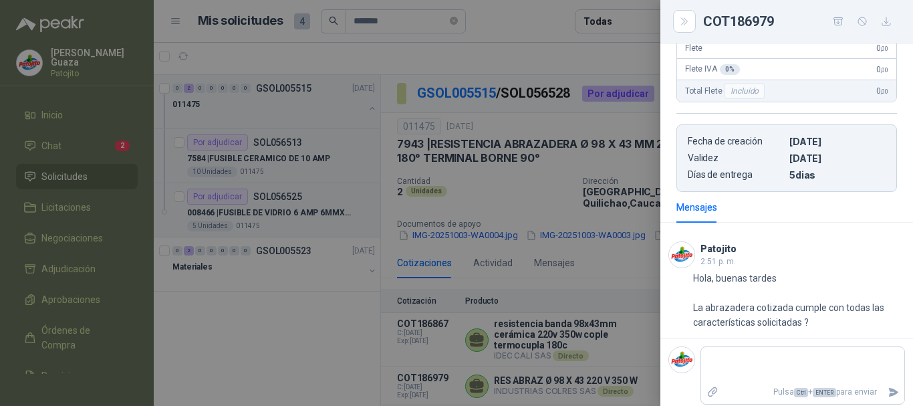
click at [583, 338] on div at bounding box center [456, 203] width 913 height 406
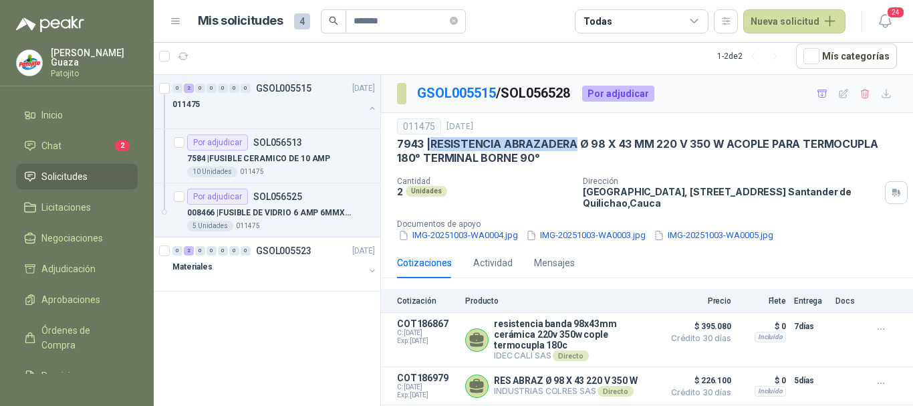
drag, startPoint x: 434, startPoint y: 141, endPoint x: 574, endPoint y: 141, distance: 139.7
click at [574, 141] on p "7943 | RESISTENCIA ABRAZADERA Ø 98 X 43 MM 220 V 350 W ACOPLE PARA TERMOCUPLA 1…" at bounding box center [647, 151] width 500 height 29
copy p "RESISTENCIA ABRAZADERA"
click at [606, 381] on icon "button" at bounding box center [603, 386] width 10 height 10
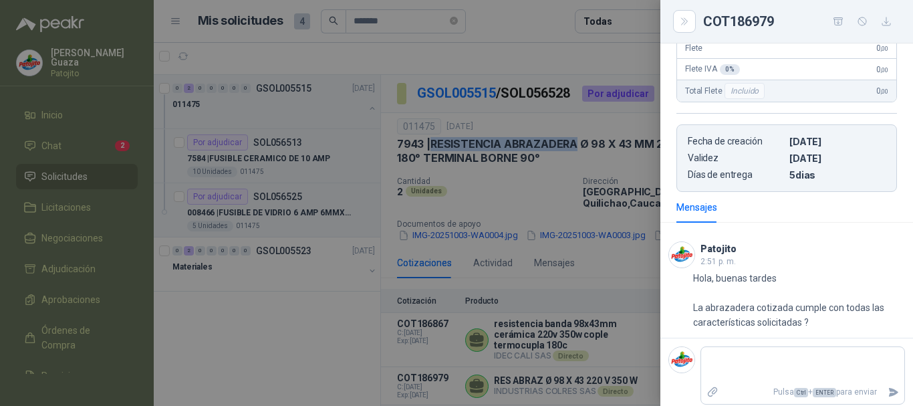
scroll to position [0, 0]
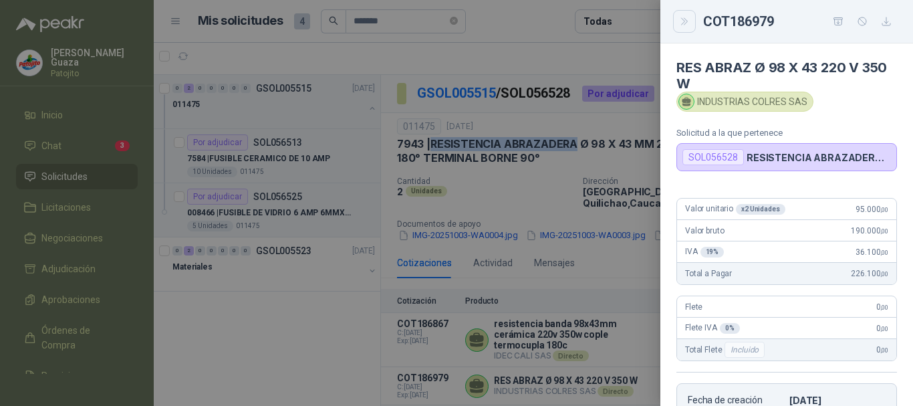
click at [682, 26] on icon "Close" at bounding box center [684, 21] width 11 height 11
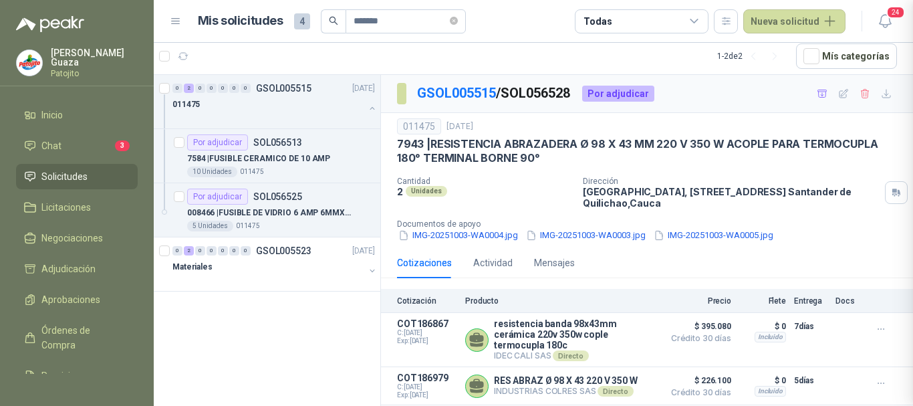
scroll to position [265, 0]
click at [287, 97] on div "011475" at bounding box center [268, 104] width 192 height 16
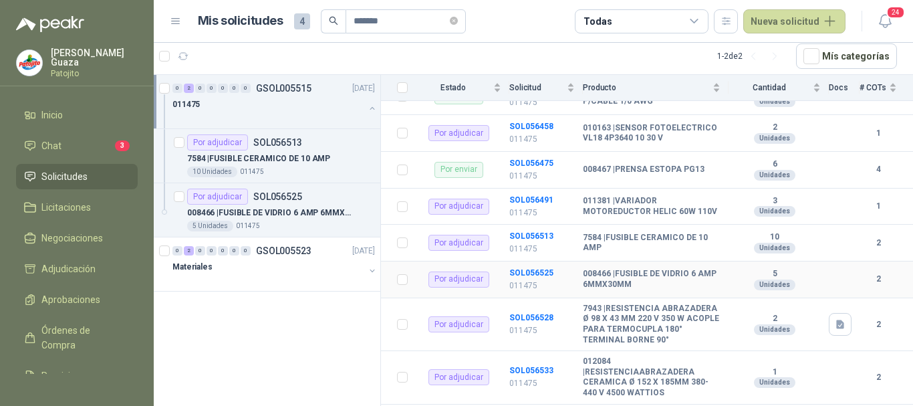
scroll to position [334, 0]
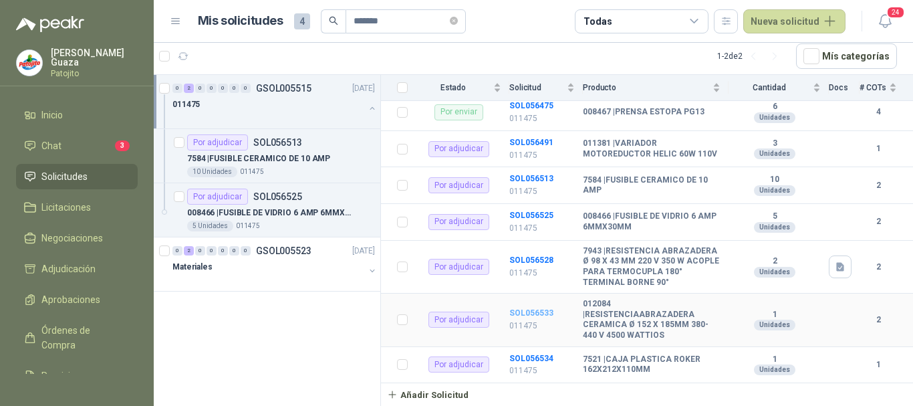
click at [529, 317] on b "SOL056533" at bounding box center [531, 312] width 44 height 9
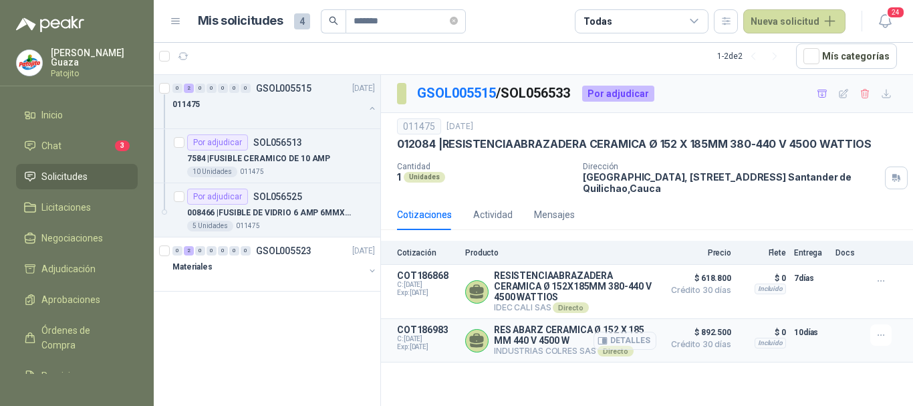
click at [632, 346] on button "Detalles" at bounding box center [625, 341] width 63 height 18
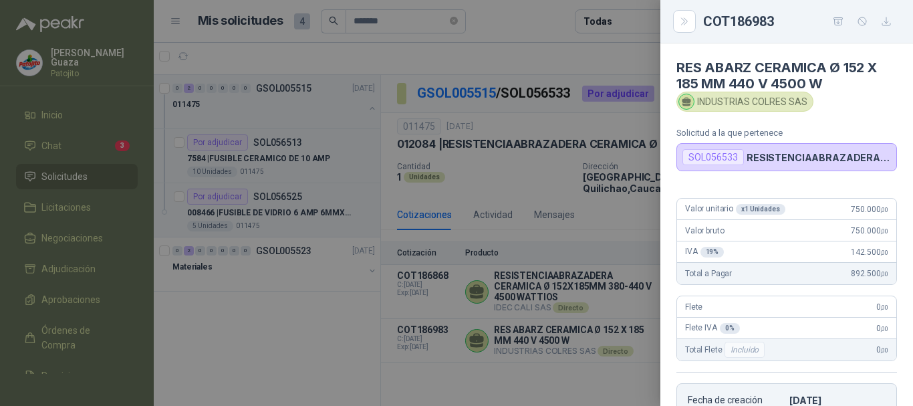
click at [598, 286] on div at bounding box center [456, 203] width 913 height 406
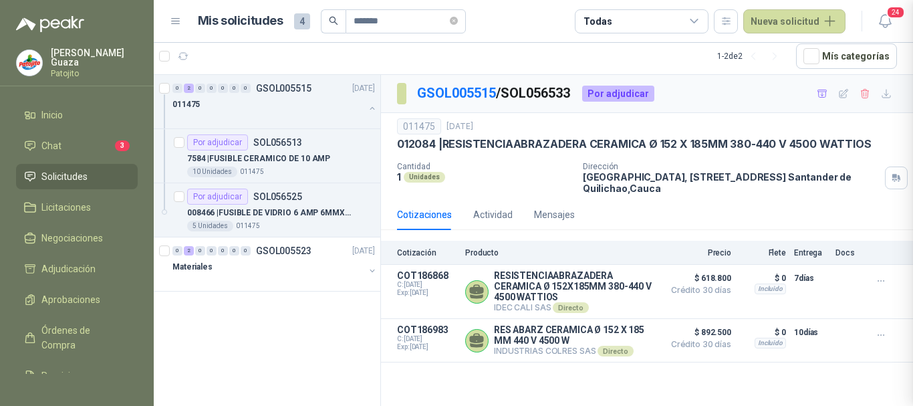
scroll to position [267, 0]
click at [636, 290] on button "Detalles" at bounding box center [625, 292] width 63 height 18
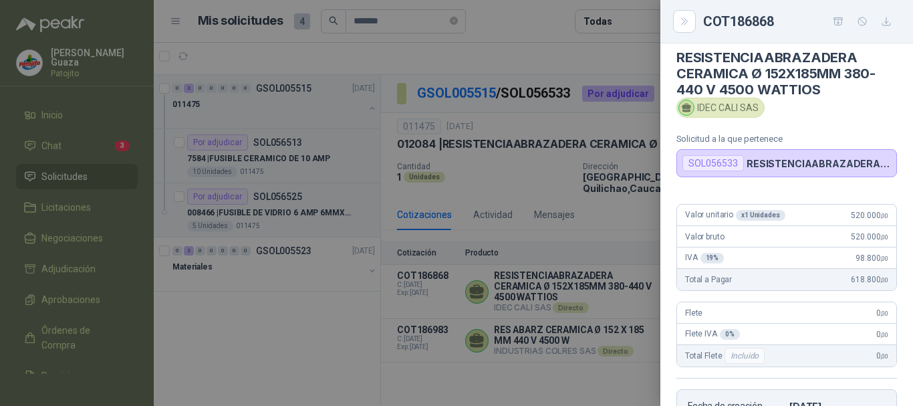
scroll to position [0, 0]
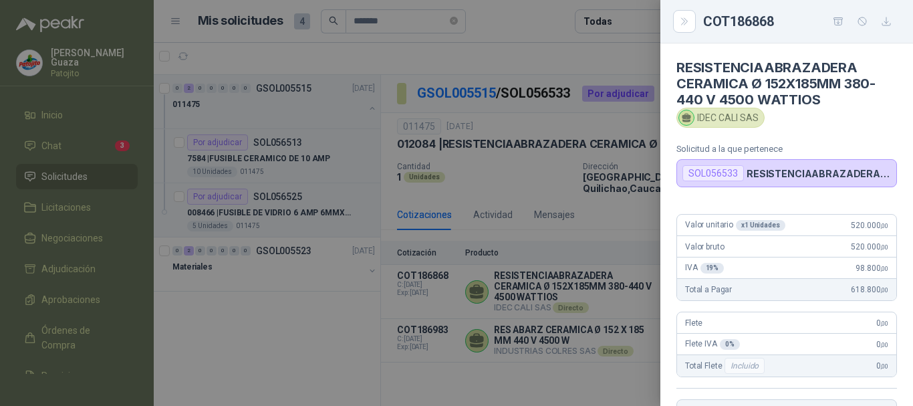
click at [605, 235] on div at bounding box center [456, 203] width 913 height 406
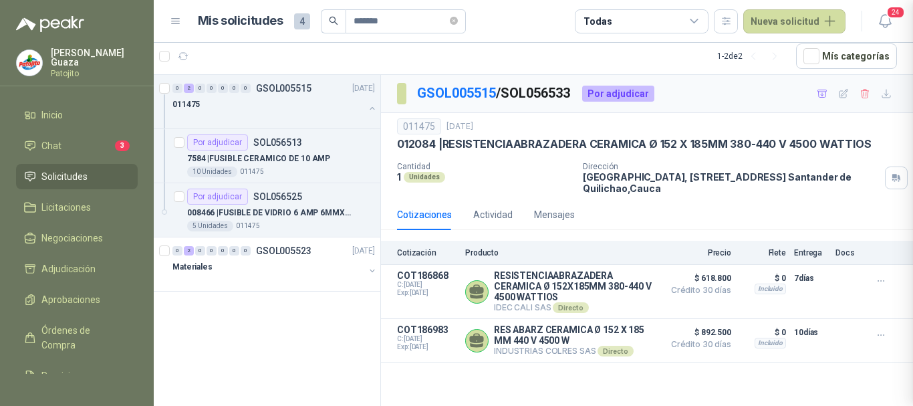
scroll to position [283, 0]
click at [287, 99] on div "011475" at bounding box center [268, 104] width 192 height 16
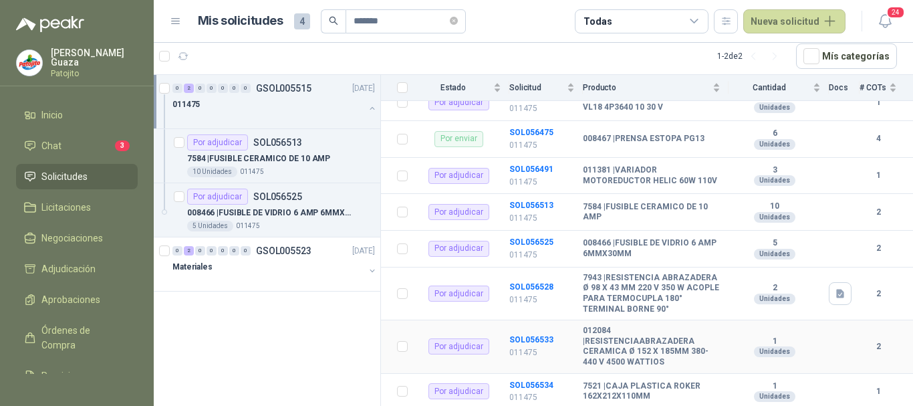
scroll to position [275, 0]
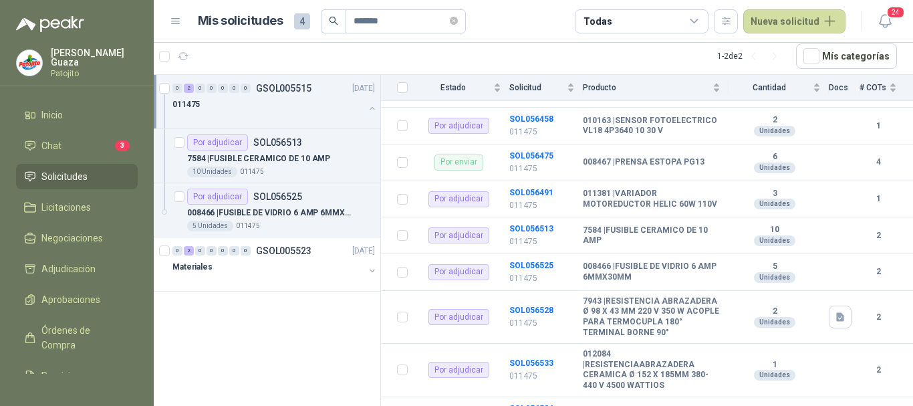
click at [293, 78] on div "0 2 0 0 0 0 0 GSOL005515 [DATE] 011475" at bounding box center [267, 102] width 227 height 54
click at [295, 90] on p "GSOL005515" at bounding box center [283, 88] width 55 height 9
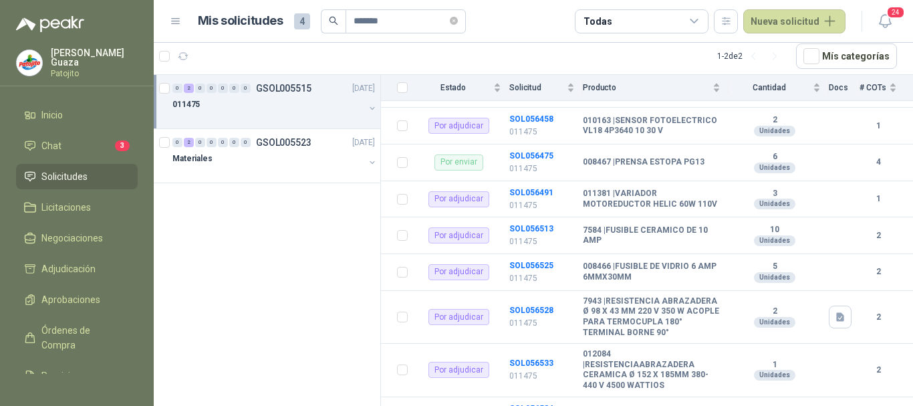
click at [289, 84] on p "GSOL005515" at bounding box center [283, 88] width 55 height 9
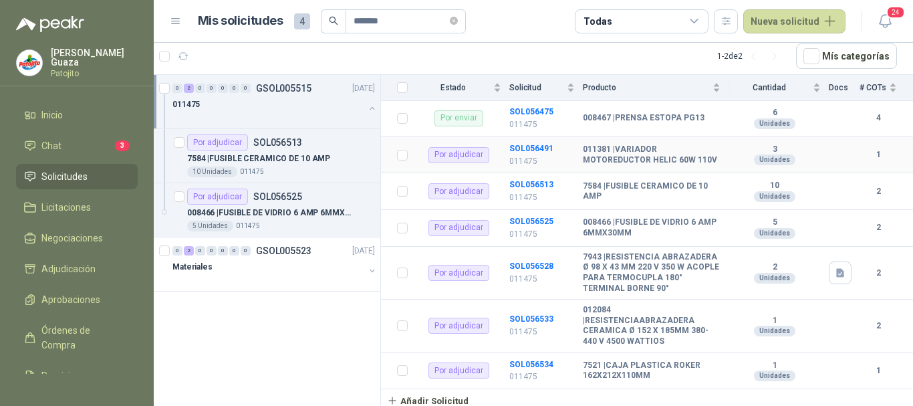
scroll to position [342, 0]
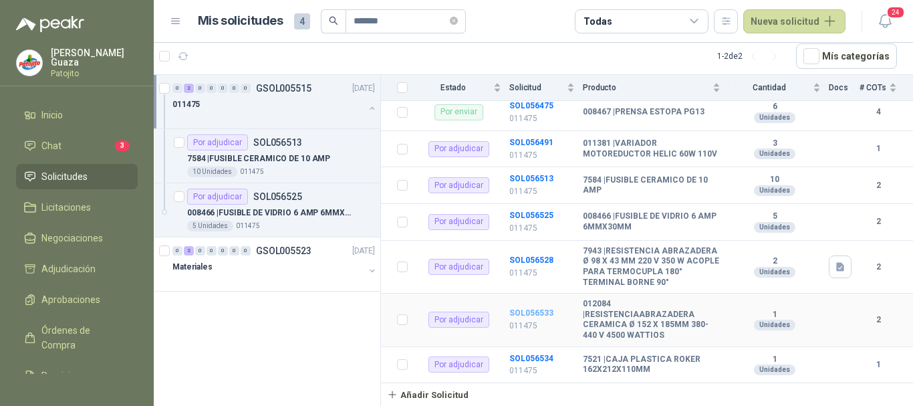
click at [517, 316] on b "SOL056533" at bounding box center [531, 312] width 44 height 9
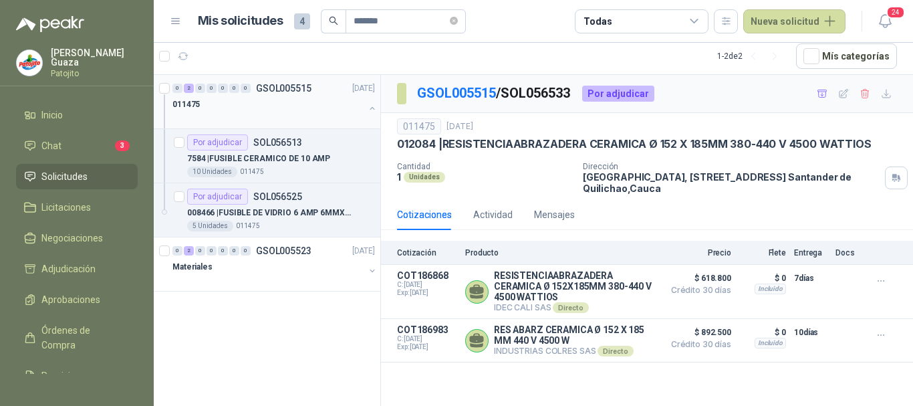
click at [281, 84] on p "GSOL005515" at bounding box center [283, 88] width 55 height 9
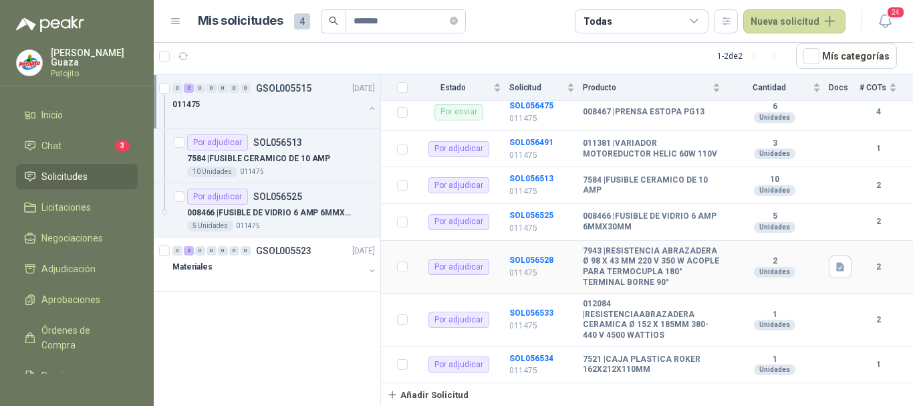
scroll to position [270, 0]
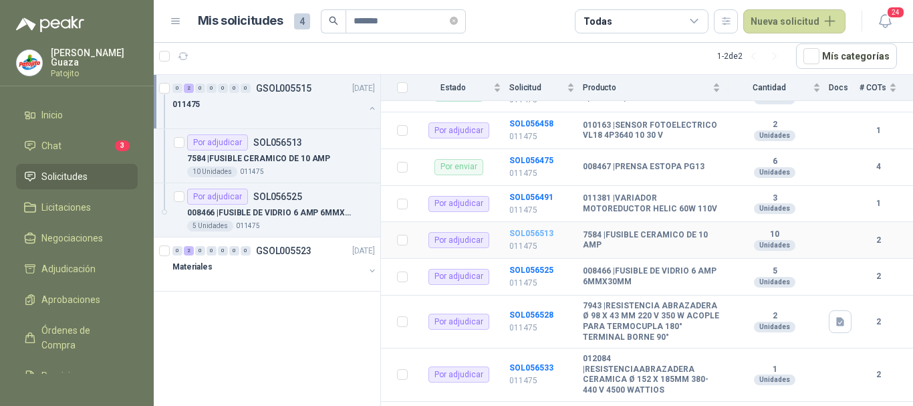
click at [535, 237] on b "SOL056513" at bounding box center [531, 233] width 44 height 9
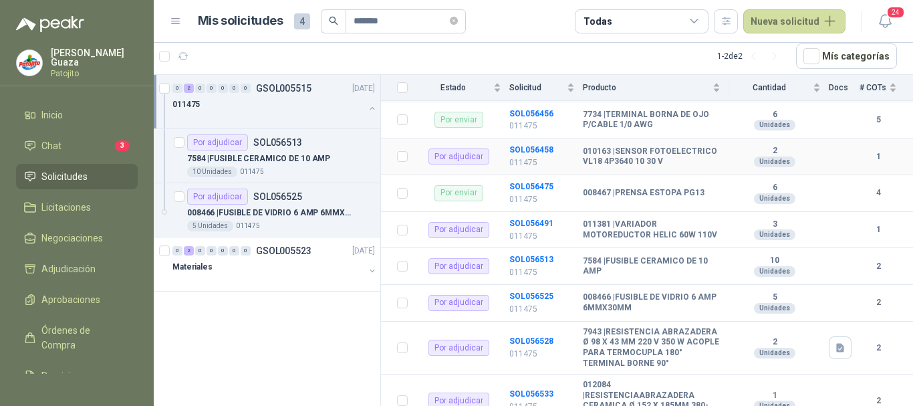
scroll to position [267, 0]
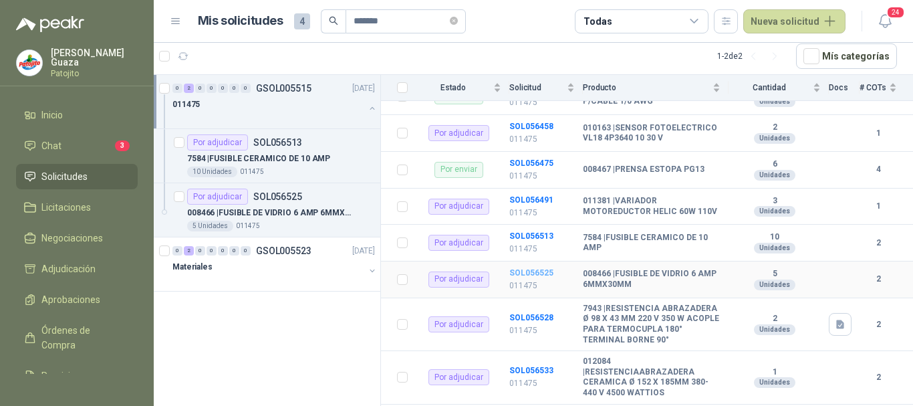
click at [541, 276] on b "SOL056525" at bounding box center [531, 272] width 44 height 9
click at [518, 277] on b "SOL056525" at bounding box center [531, 272] width 44 height 9
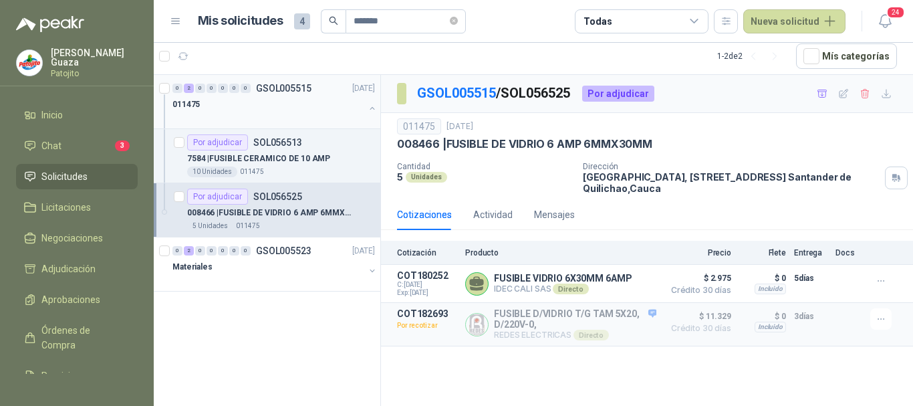
drag, startPoint x: 295, startPoint y: 85, endPoint x: 303, endPoint y: 86, distance: 8.0
click at [294, 84] on p "GSOL005515" at bounding box center [283, 88] width 55 height 9
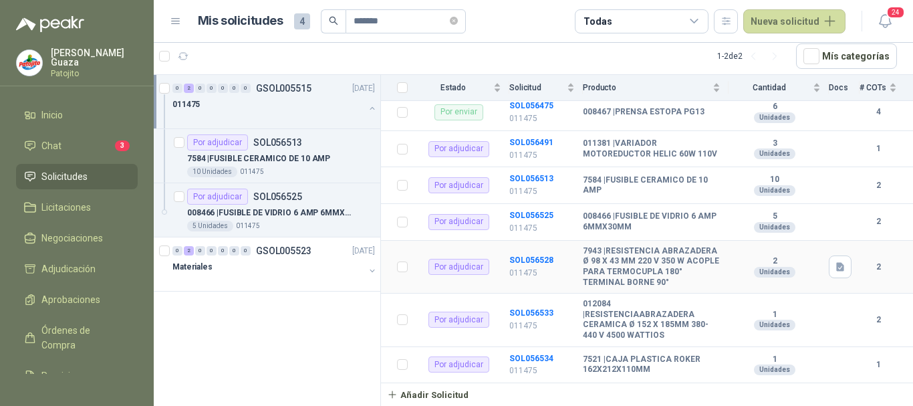
scroll to position [275, 0]
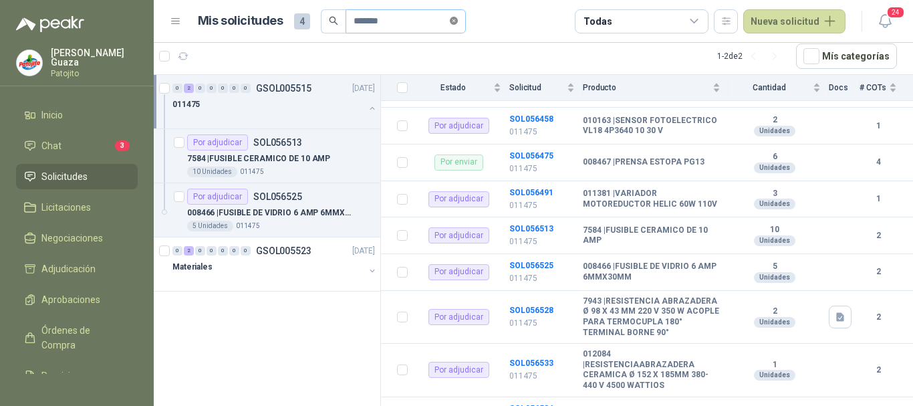
click at [458, 17] on icon "close-circle" at bounding box center [454, 21] width 8 height 8
click at [424, 21] on input "text" at bounding box center [401, 21] width 94 height 23
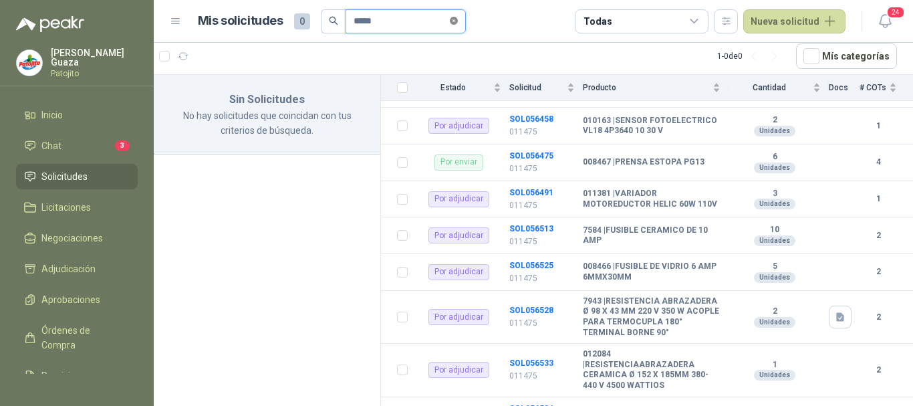
click at [457, 17] on icon "close-circle" at bounding box center [454, 21] width 8 height 8
click at [439, 19] on input "text" at bounding box center [401, 21] width 94 height 23
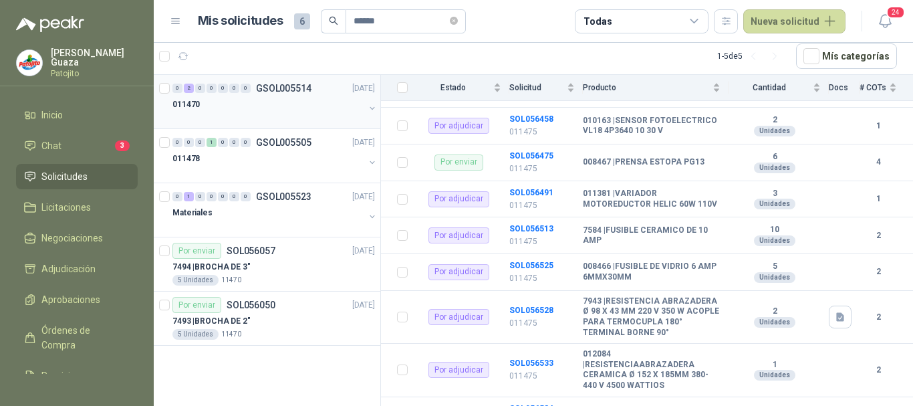
click at [305, 94] on div "0 2 0 0 0 0 0 GSOL005514 [DATE]" at bounding box center [274, 88] width 205 height 16
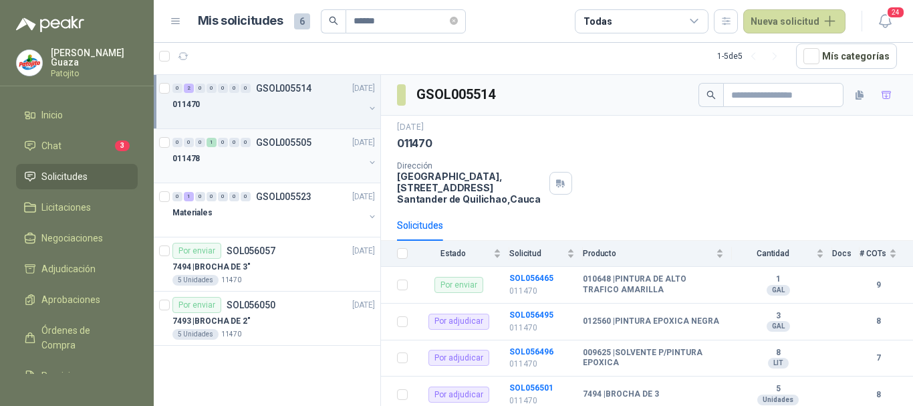
click at [313, 145] on div "0 0 0 1 0 0 0 GSOL005505 [DATE]" at bounding box center [274, 142] width 205 height 16
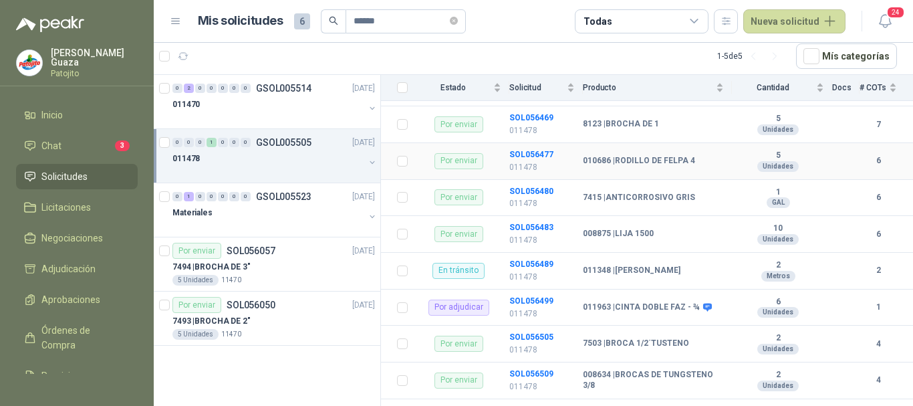
scroll to position [323, 0]
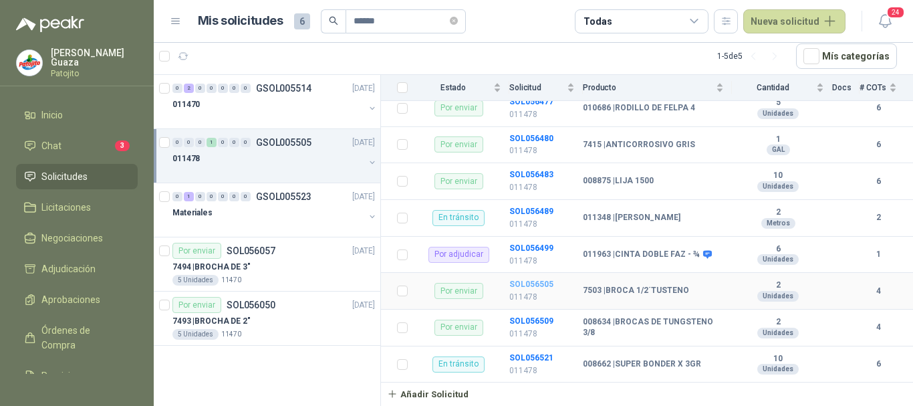
click at [524, 286] on b "SOL056505" at bounding box center [531, 283] width 44 height 9
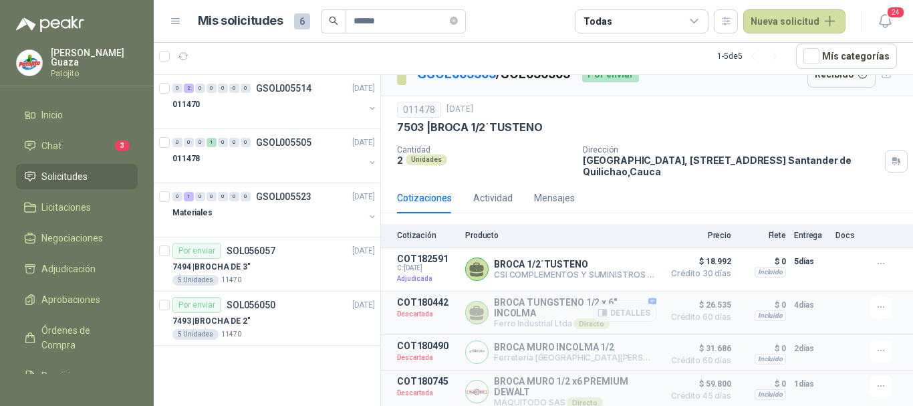
scroll to position [34, 0]
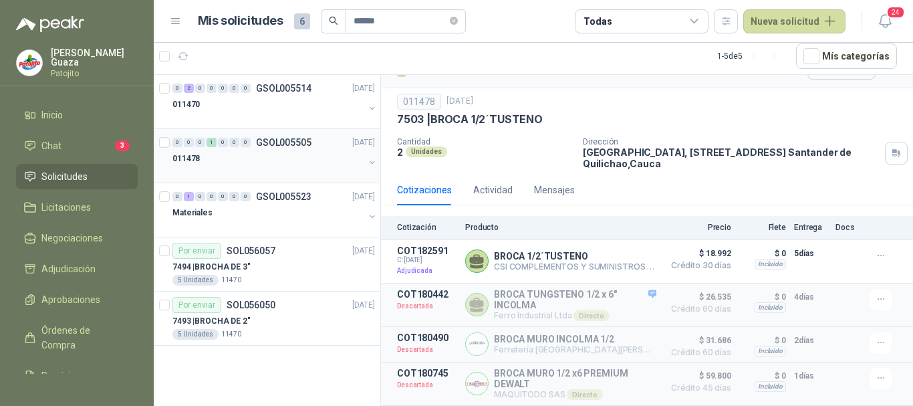
click at [283, 134] on div "0 0 0 1 0 0 0 GSOL005505 [DATE] 011478" at bounding box center [267, 156] width 227 height 54
click at [285, 146] on p "GSOL005505" at bounding box center [283, 142] width 55 height 9
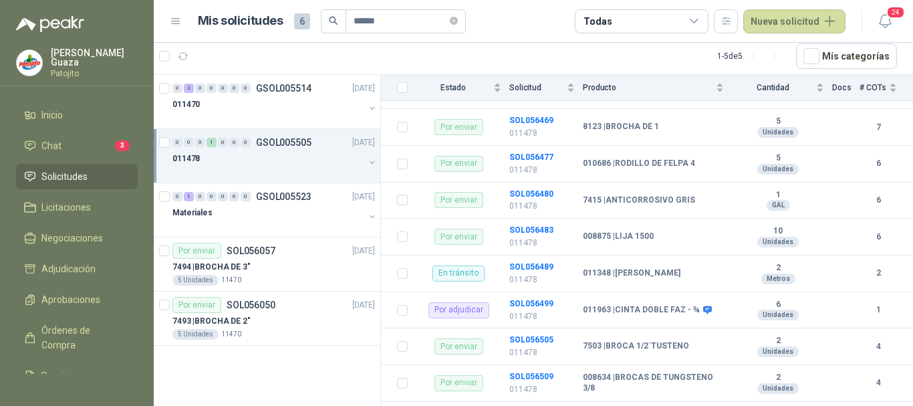
scroll to position [323, 0]
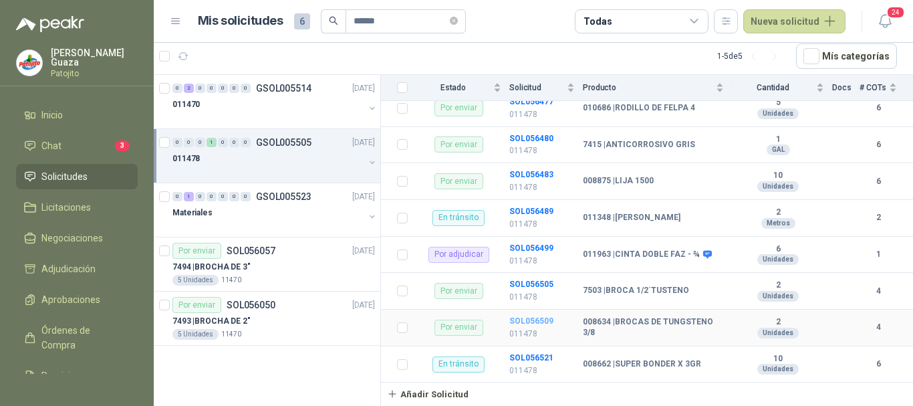
click at [513, 321] on b "SOL056509" at bounding box center [531, 320] width 44 height 9
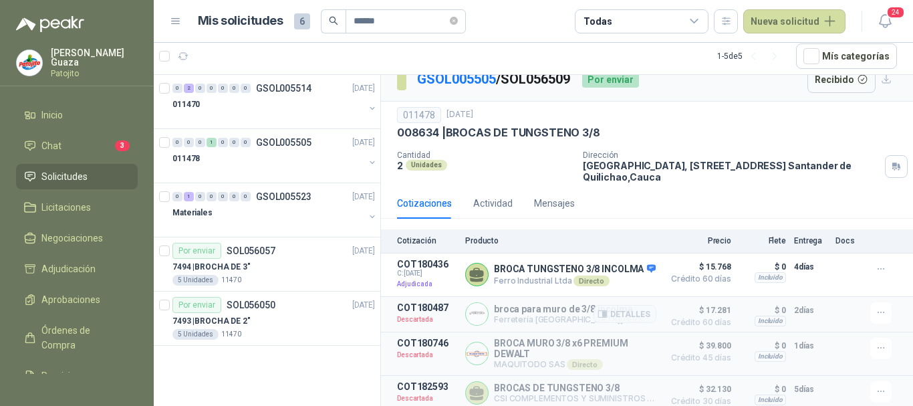
scroll to position [26, 0]
